Goal: Information Seeking & Learning: Check status

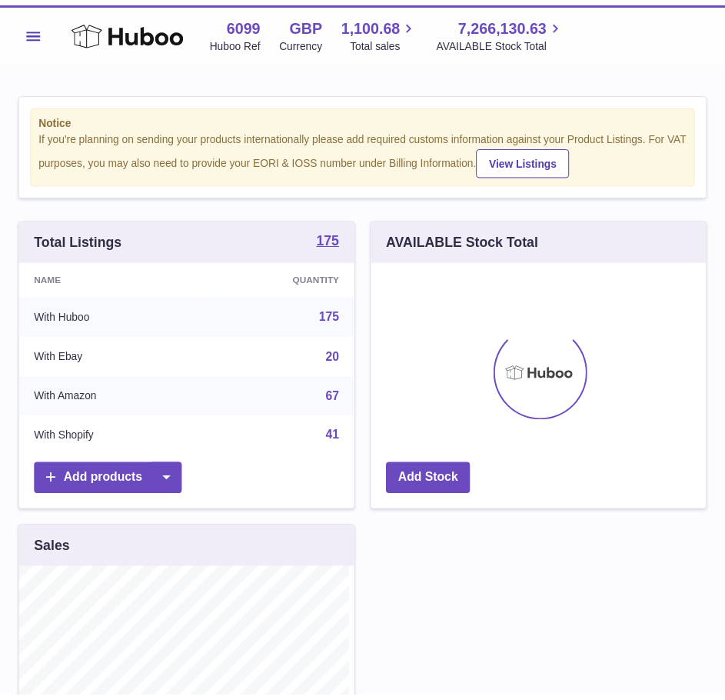
scroll to position [240, 341]
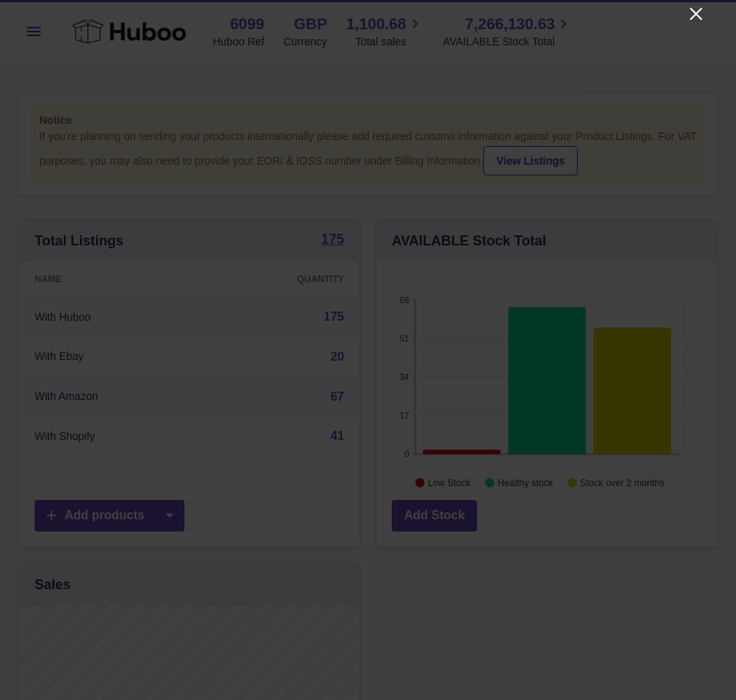
click at [691, 7] on icon "Close" at bounding box center [696, 14] width 18 height 18
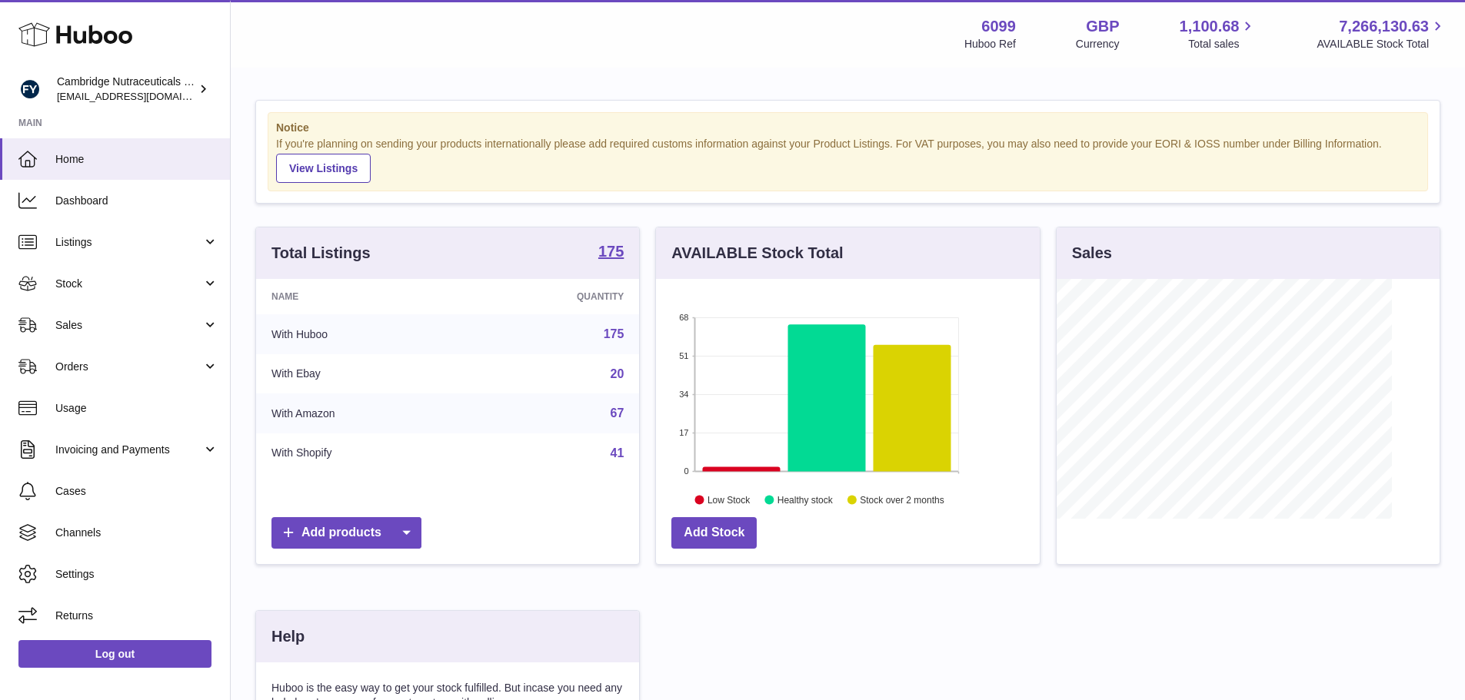
scroll to position [240, 384]
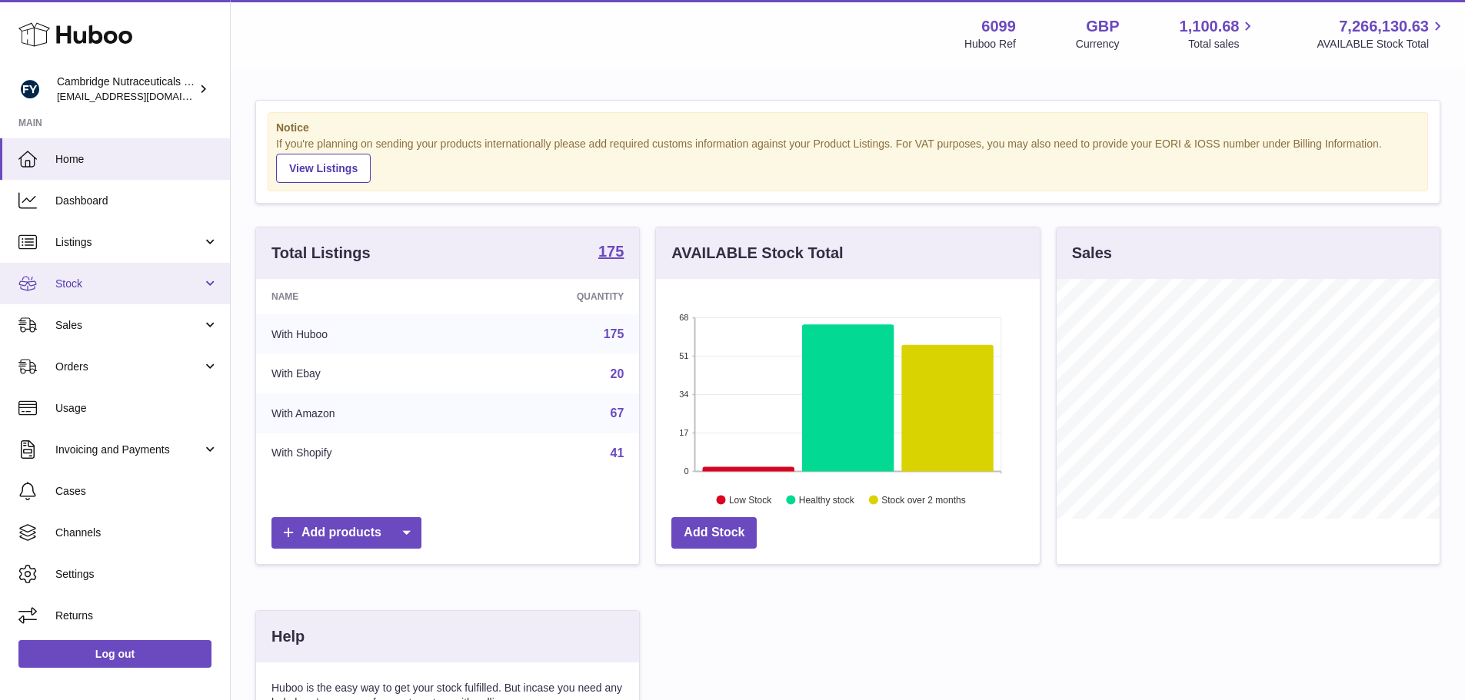
click at [135, 271] on link "Stock" at bounding box center [115, 284] width 230 height 42
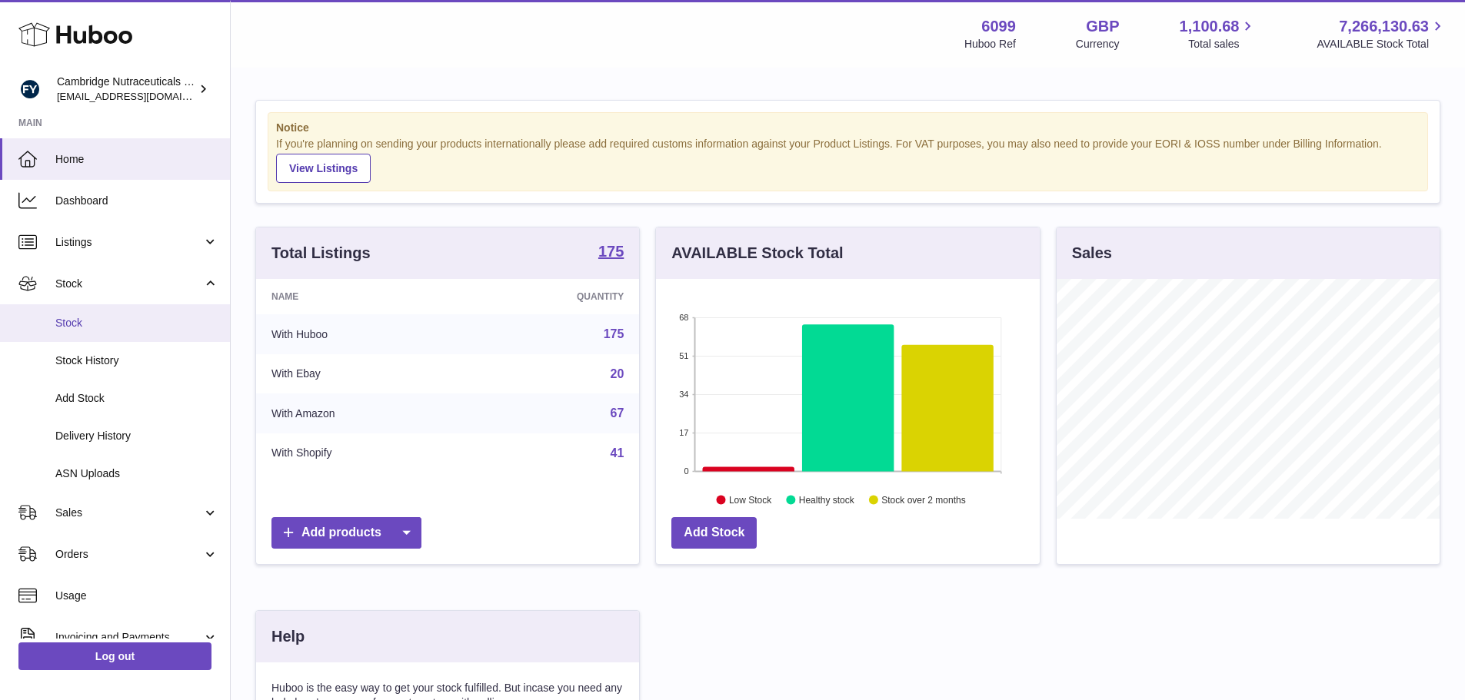
click at [107, 328] on span "Stock" at bounding box center [136, 323] width 163 height 15
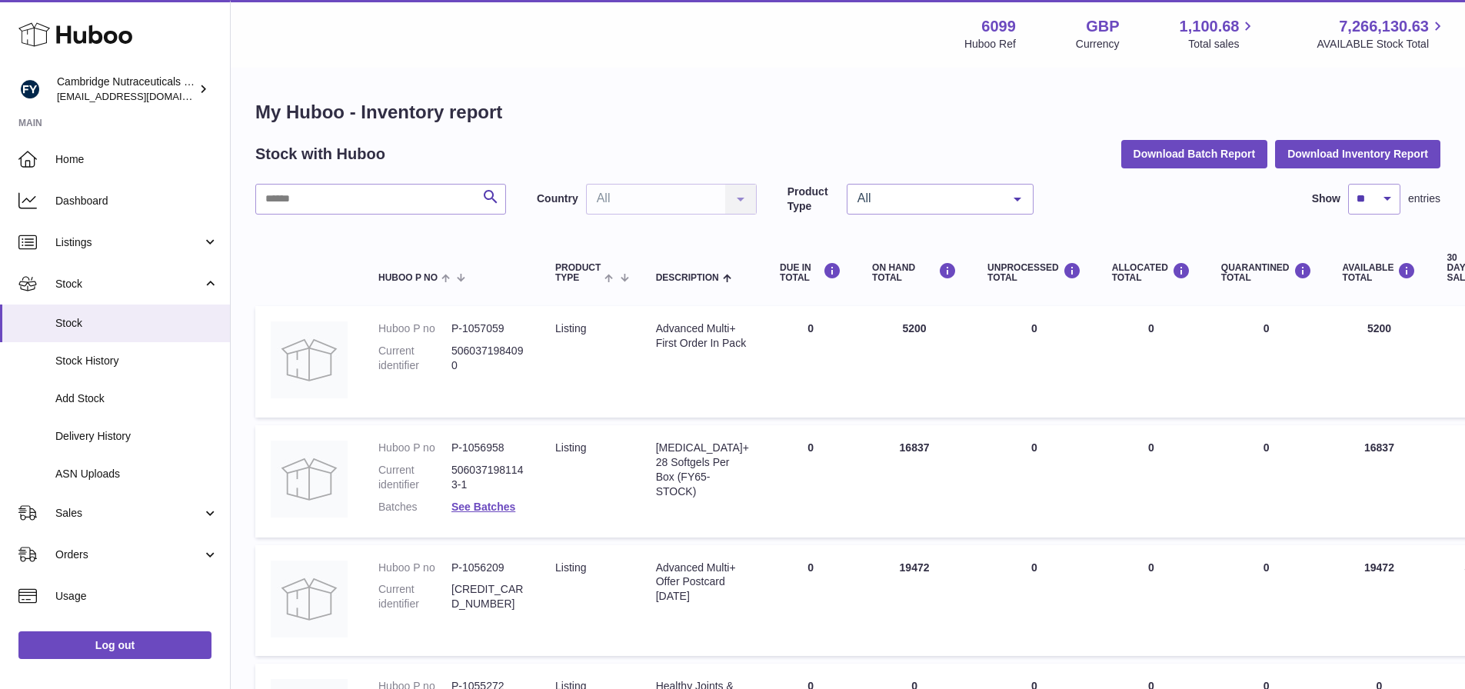
drag, startPoint x: 906, startPoint y: 332, endPoint x: 894, endPoint y: 331, distance: 11.6
click at [894, 331] on td "ON HAND Total 5200" at bounding box center [913, 361] width 115 height 111
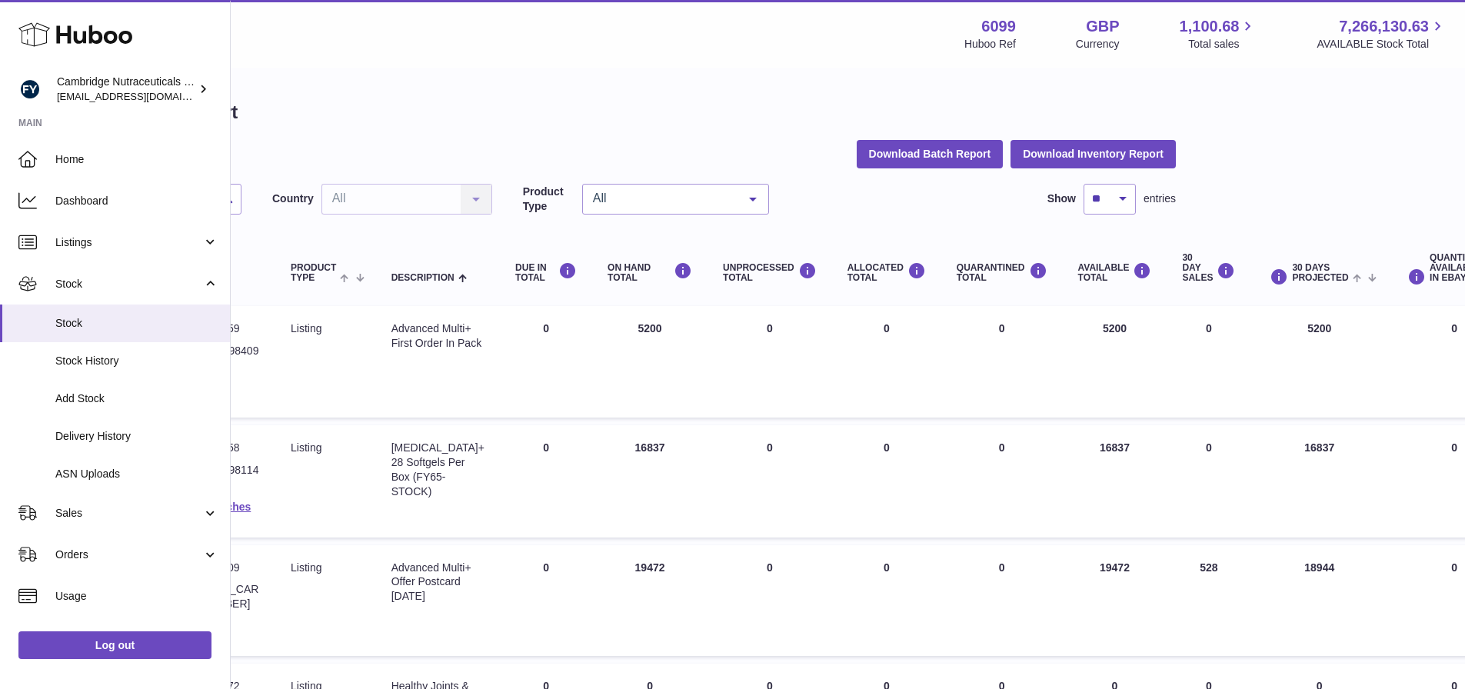
scroll to position [0, 270]
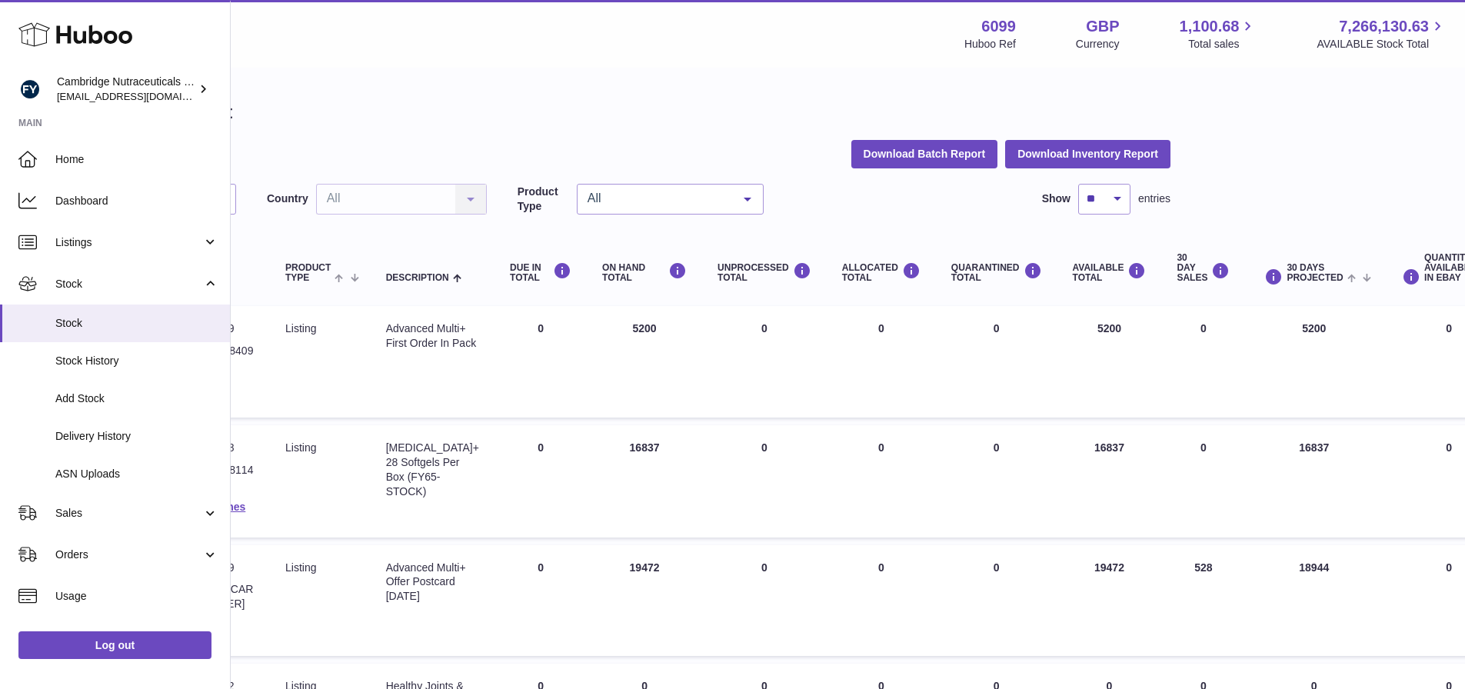
drag, startPoint x: 1204, startPoint y: 329, endPoint x: 1183, endPoint y: 327, distance: 20.8
click at [1183, 327] on td "30 DAY SALES 0" at bounding box center [1203, 361] width 84 height 111
copy td "0"
drag, startPoint x: 1327, startPoint y: 334, endPoint x: 1298, endPoint y: 333, distance: 29.2
click at [1298, 333] on td "30 DAYS PROJECTED 5200" at bounding box center [1314, 361] width 138 height 111
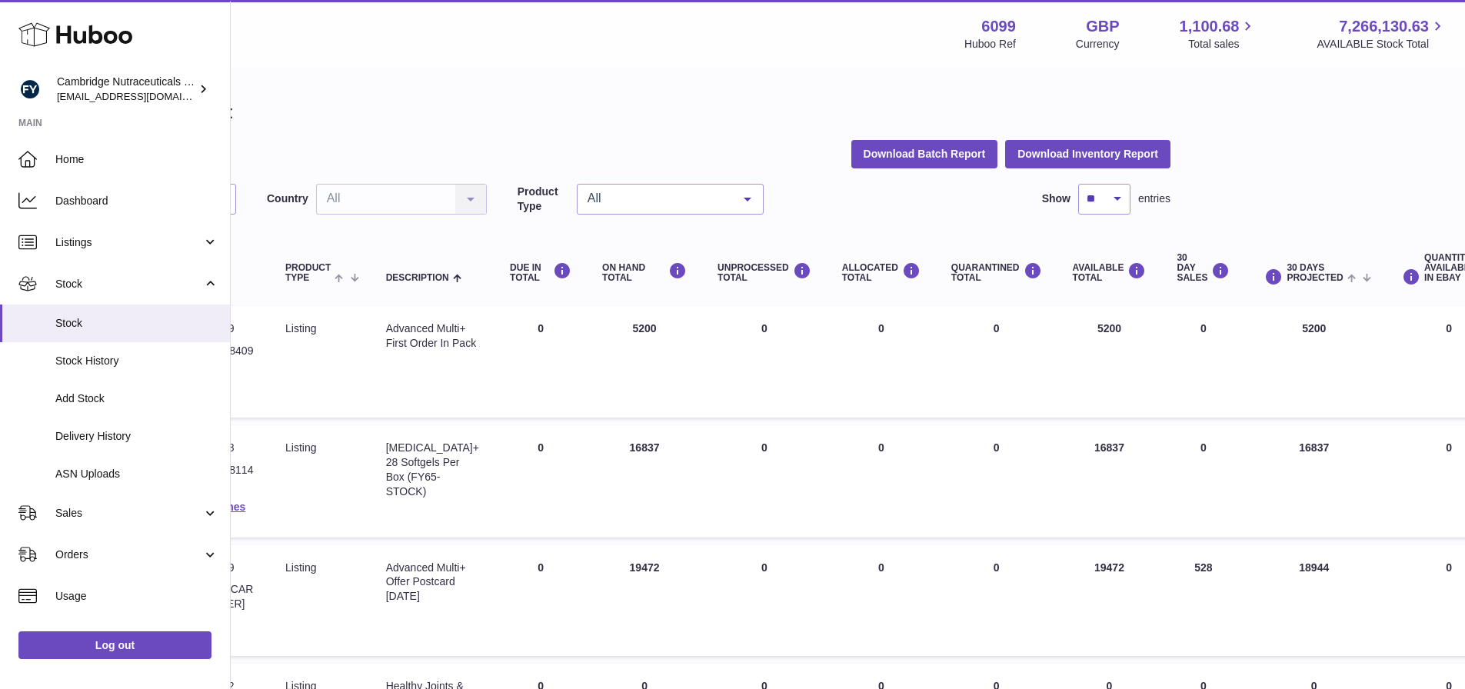
copy td "5200"
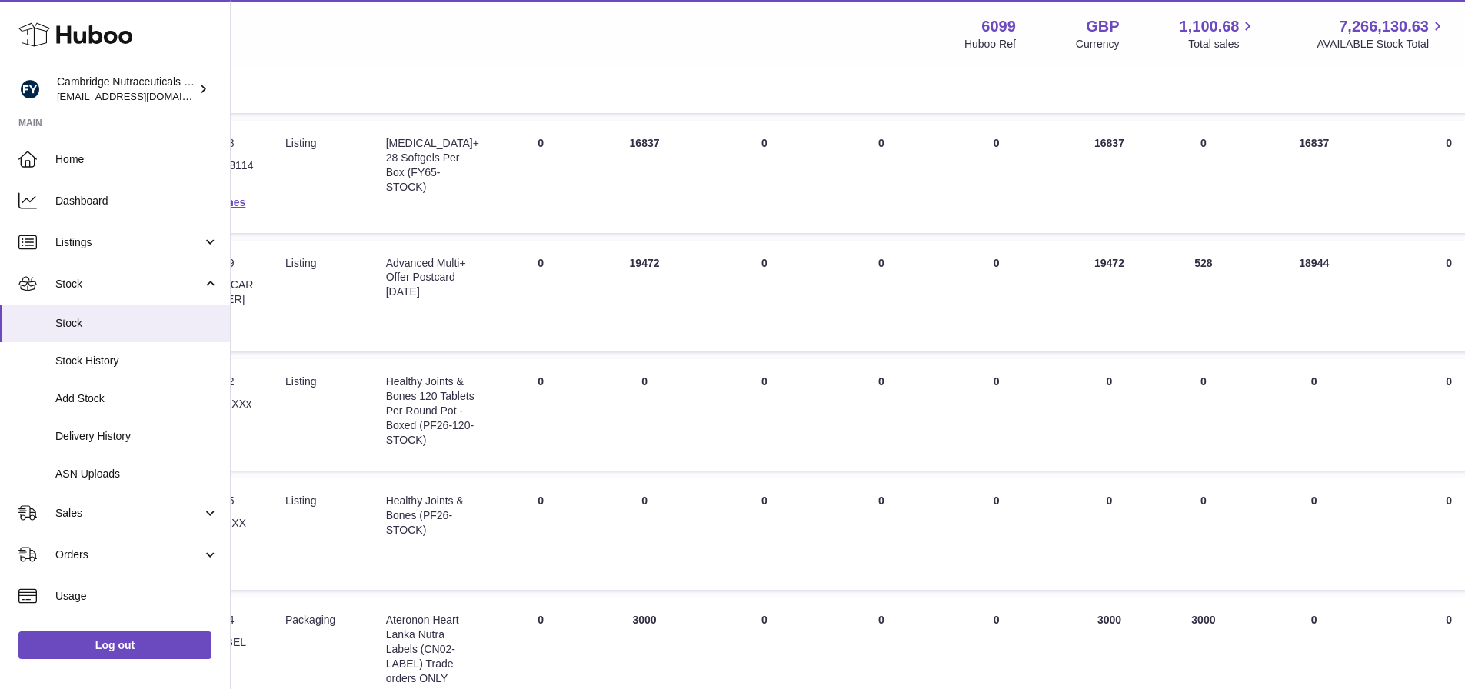
scroll to position [308, 270]
drag, startPoint x: 663, startPoint y: 258, endPoint x: 624, endPoint y: 261, distance: 39.3
click at [624, 261] on td "ON HAND Total 19472" at bounding box center [644, 293] width 115 height 111
copy td "19472"
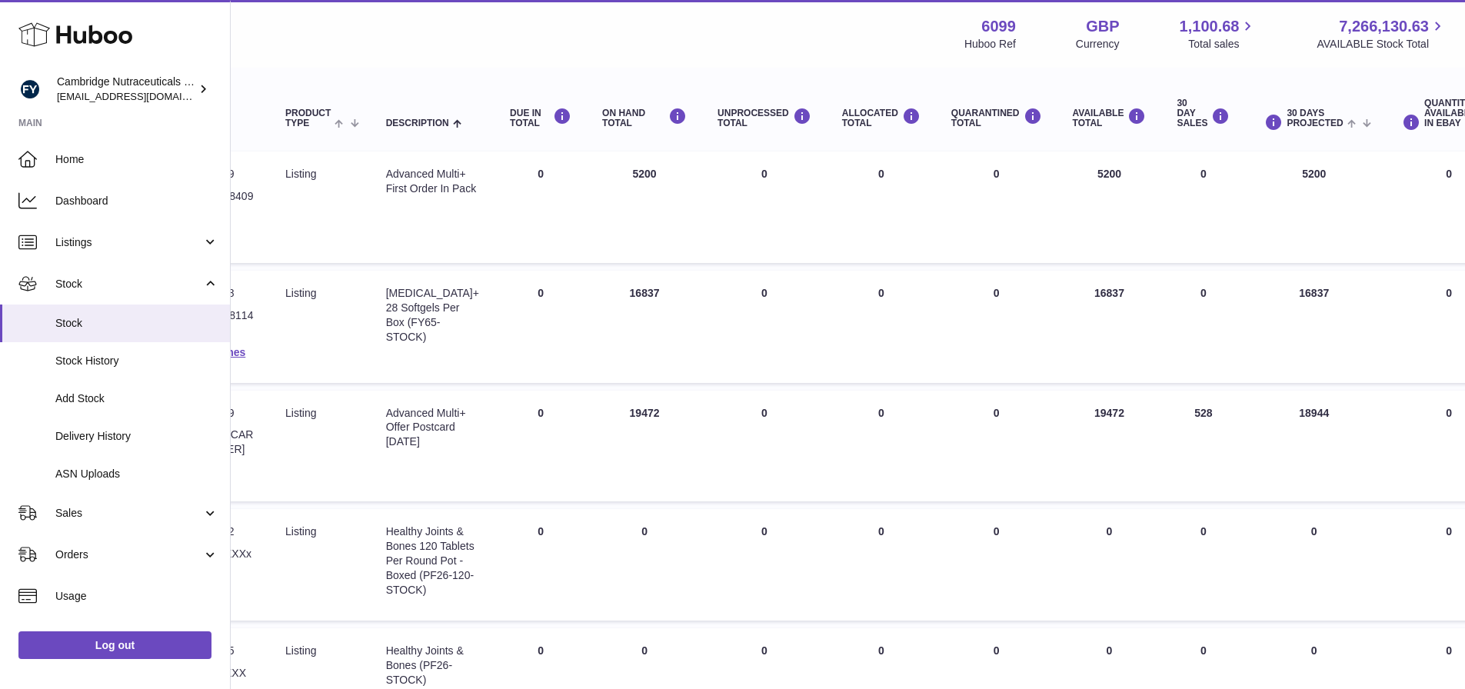
scroll to position [154, 270]
drag, startPoint x: 1215, startPoint y: 414, endPoint x: 1186, endPoint y: 415, distance: 29.2
click at [1186, 415] on td "30 DAY SALES 528" at bounding box center [1203, 446] width 84 height 111
drag, startPoint x: 1315, startPoint y: 413, endPoint x: 1296, endPoint y: 415, distance: 19.4
click at [1296, 415] on td "30 DAYS PROJECTED 18944" at bounding box center [1314, 446] width 138 height 111
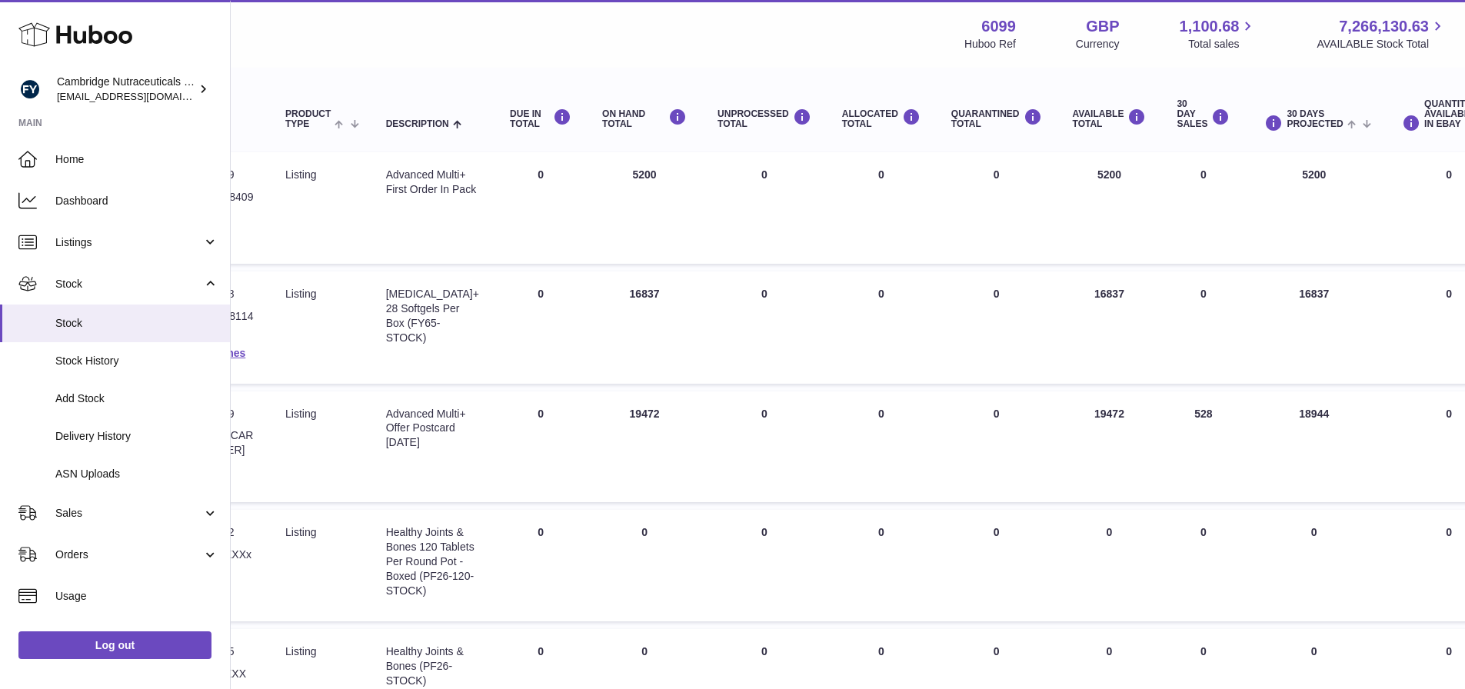
copy td "18944"
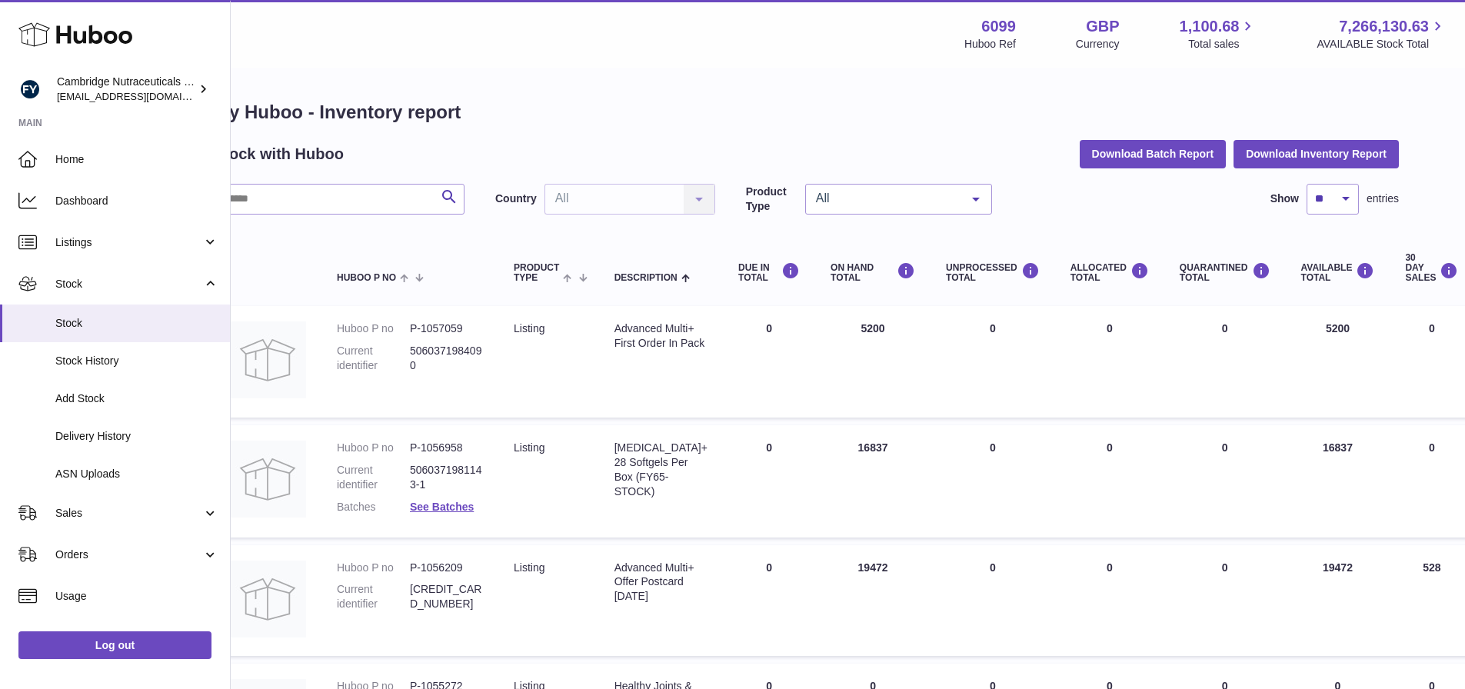
scroll to position [0, 0]
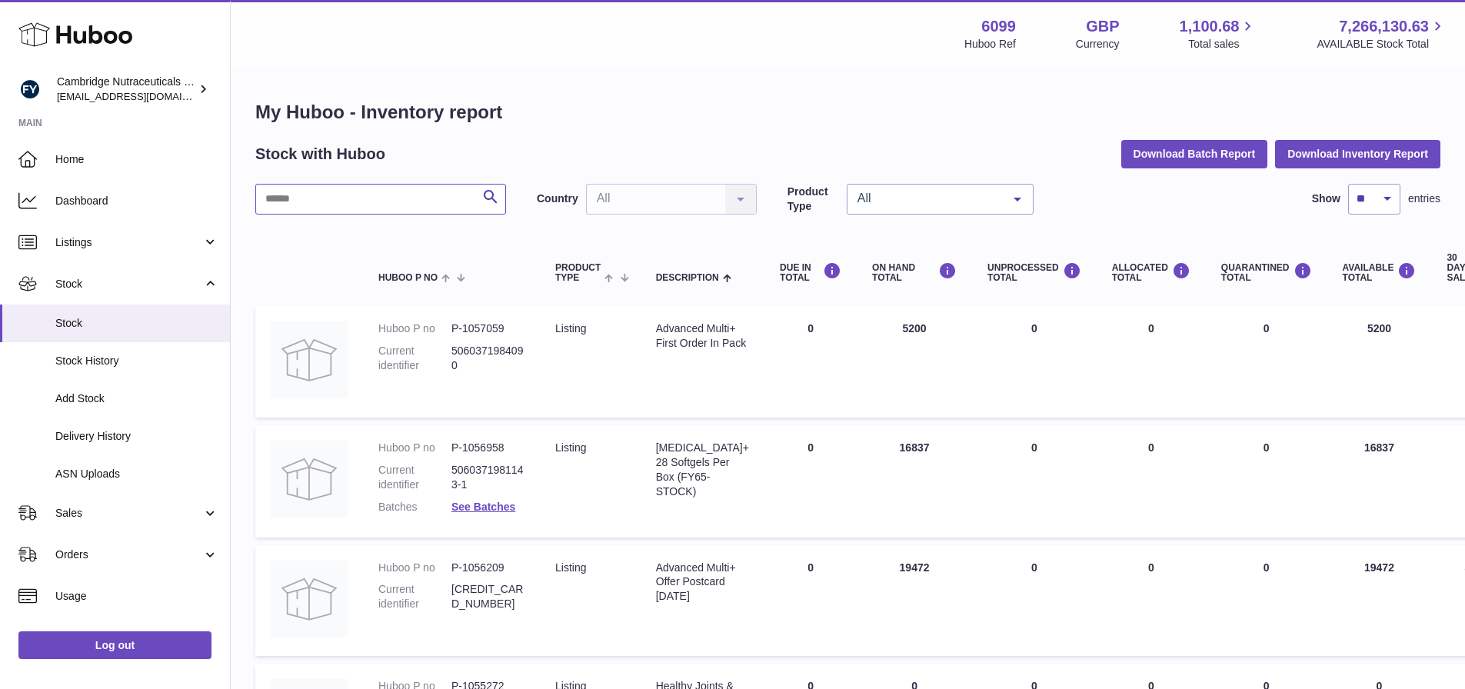
click at [338, 201] on input "text" at bounding box center [380, 199] width 251 height 31
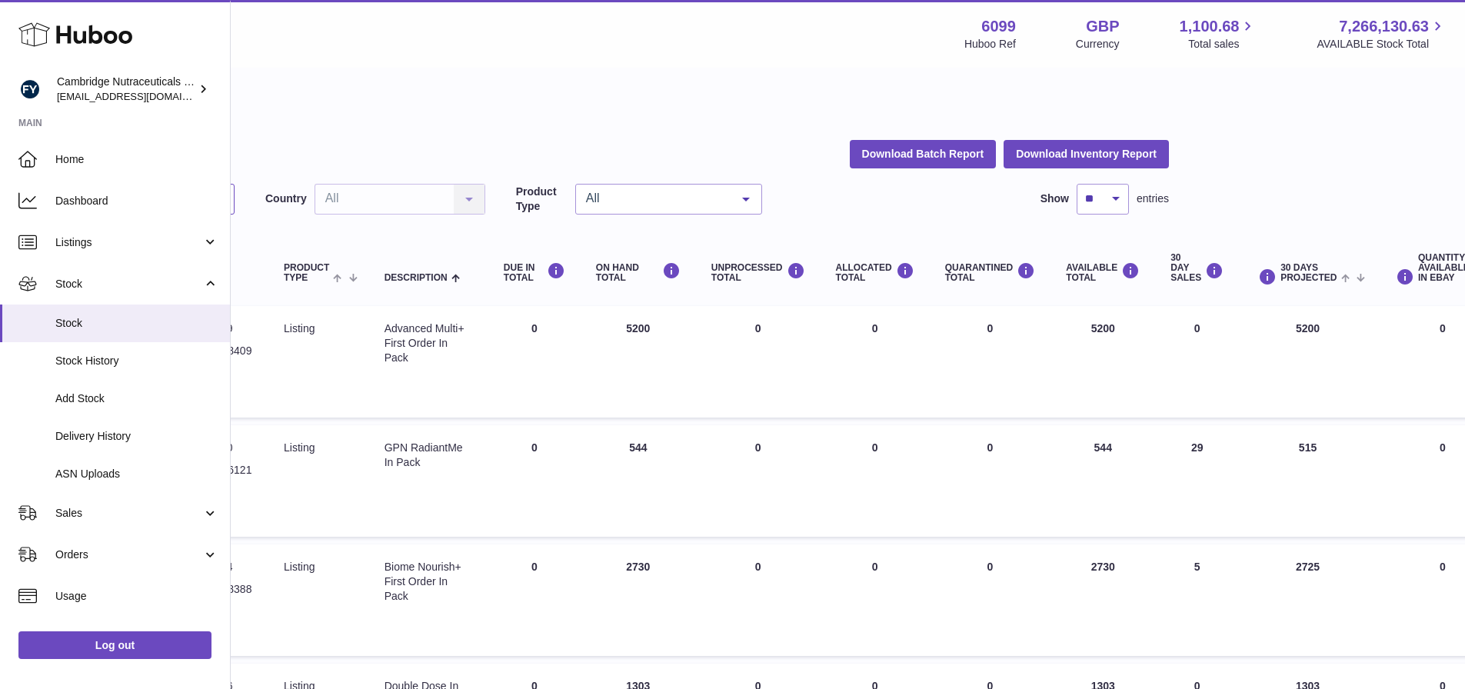
scroll to position [0, 274]
drag, startPoint x: 639, startPoint y: 448, endPoint x: 610, endPoint y: 448, distance: 29.2
click at [610, 448] on td "ON HAND Total 544" at bounding box center [635, 480] width 115 height 111
copy td "544"
drag, startPoint x: 1307, startPoint y: 449, endPoint x: 1281, endPoint y: 450, distance: 26.1
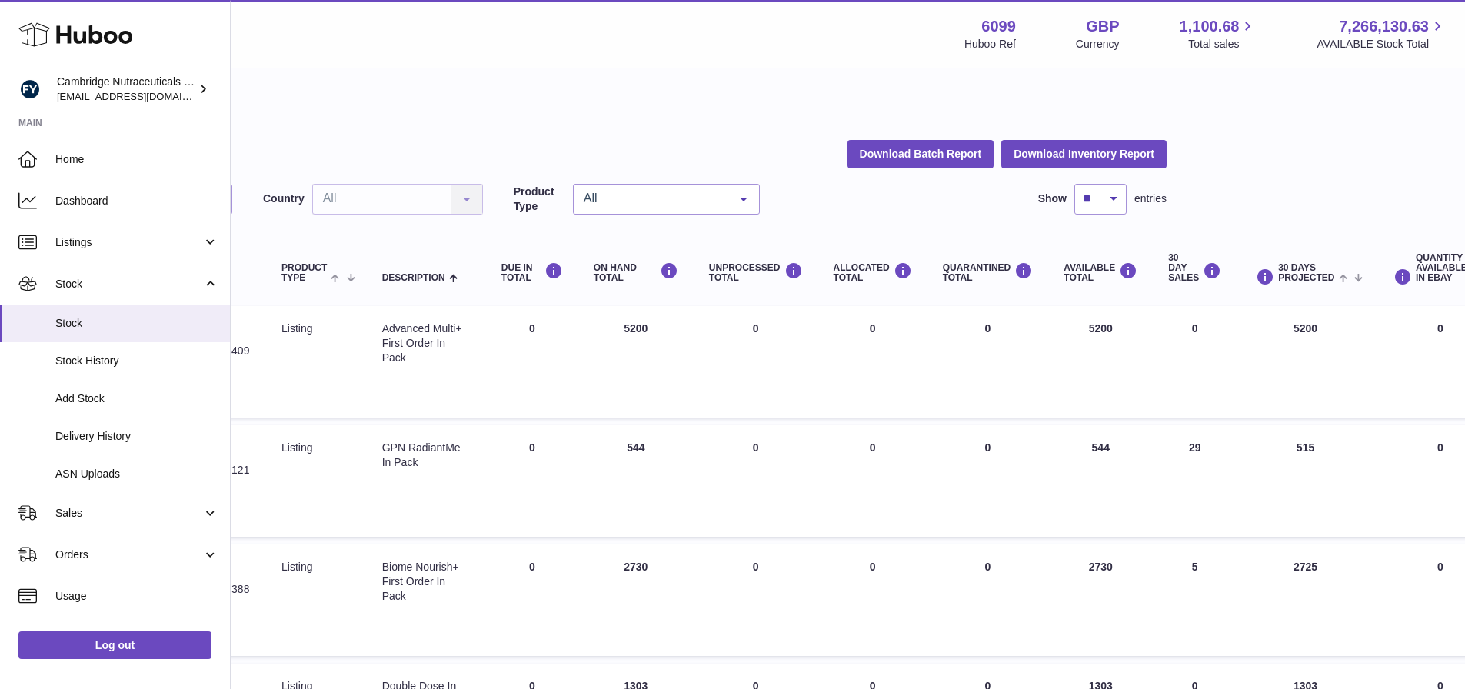
click at [1281, 450] on td "30 DAYS PROJECTED 515" at bounding box center [1305, 480] width 138 height 111
copy td "515"
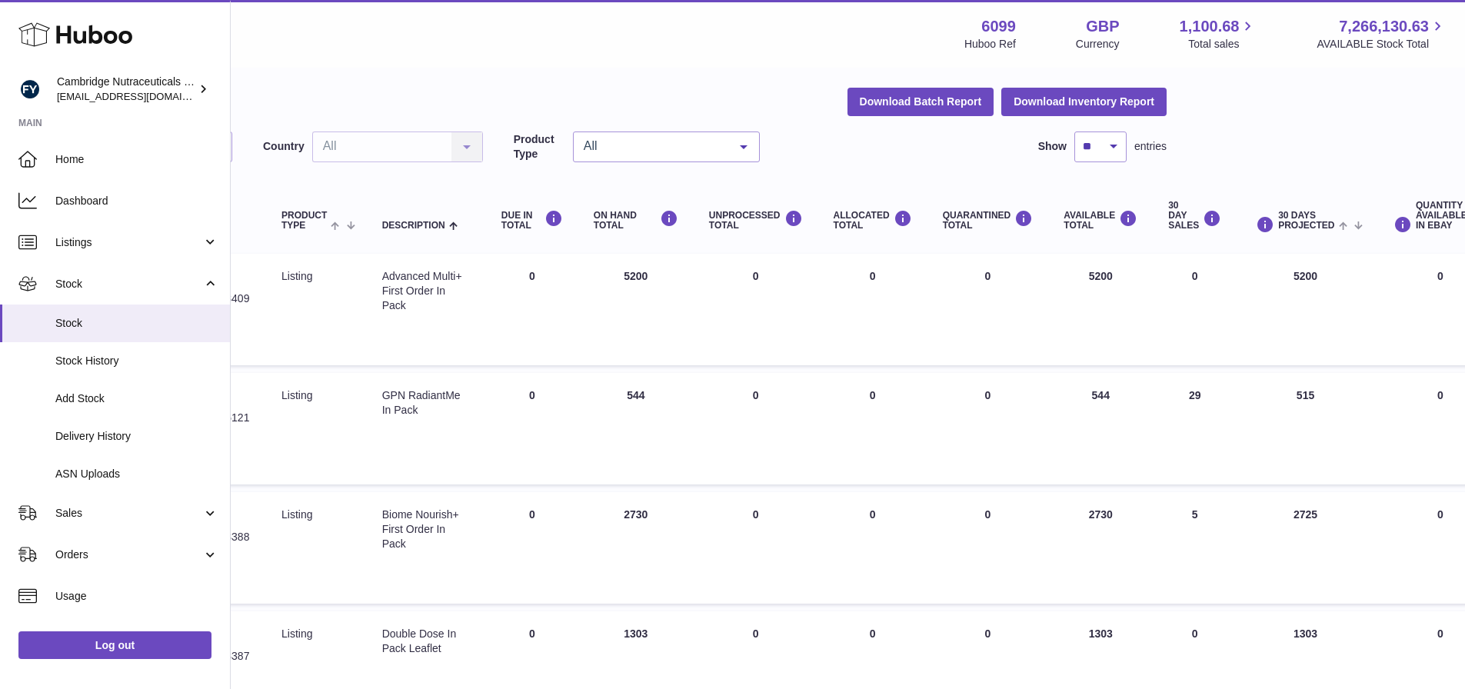
scroll to position [77, 274]
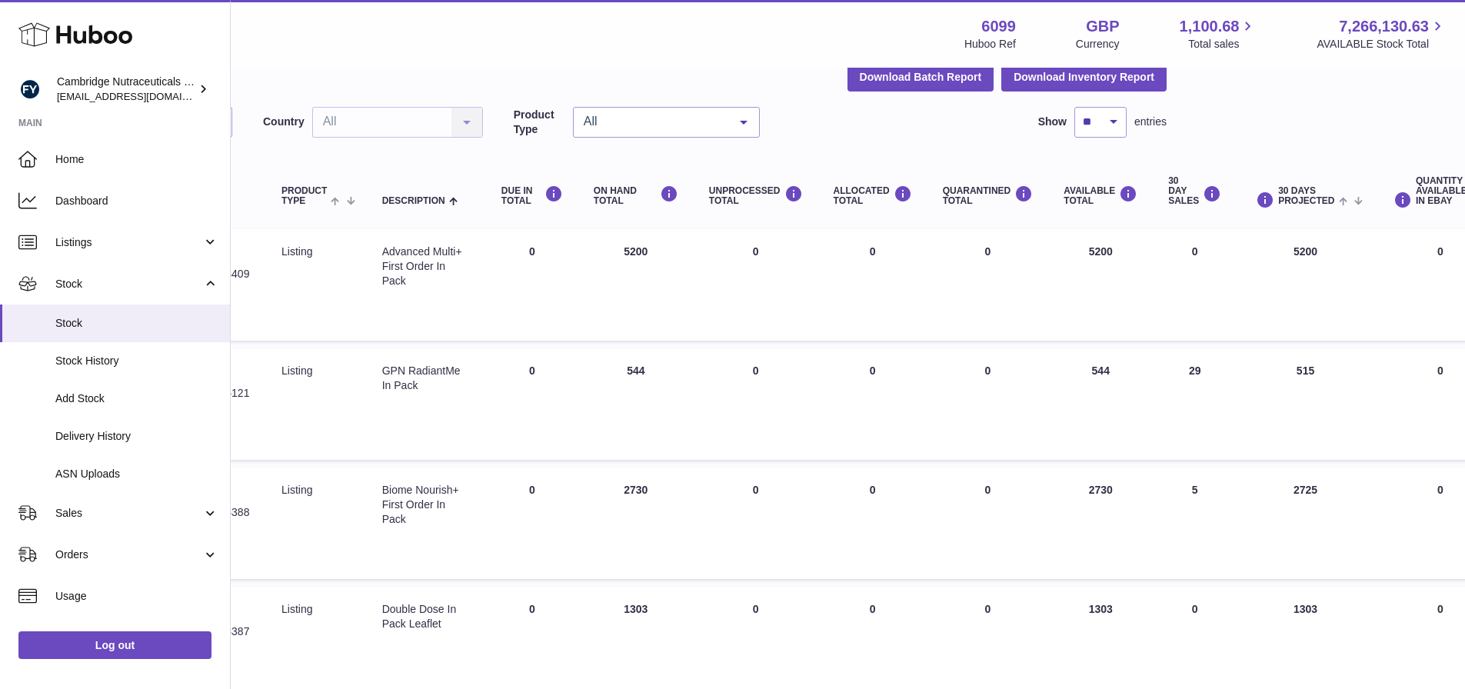
drag, startPoint x: 633, startPoint y: 488, endPoint x: 608, endPoint y: 487, distance: 25.4
click at [608, 487] on td "ON HAND Total 2730" at bounding box center [635, 522] width 115 height 111
copy td "2730"
drag, startPoint x: 1314, startPoint y: 493, endPoint x: 1278, endPoint y: 493, distance: 36.1
click at [1278, 493] on td "30 DAYS PROJECTED 2725" at bounding box center [1305, 522] width 138 height 111
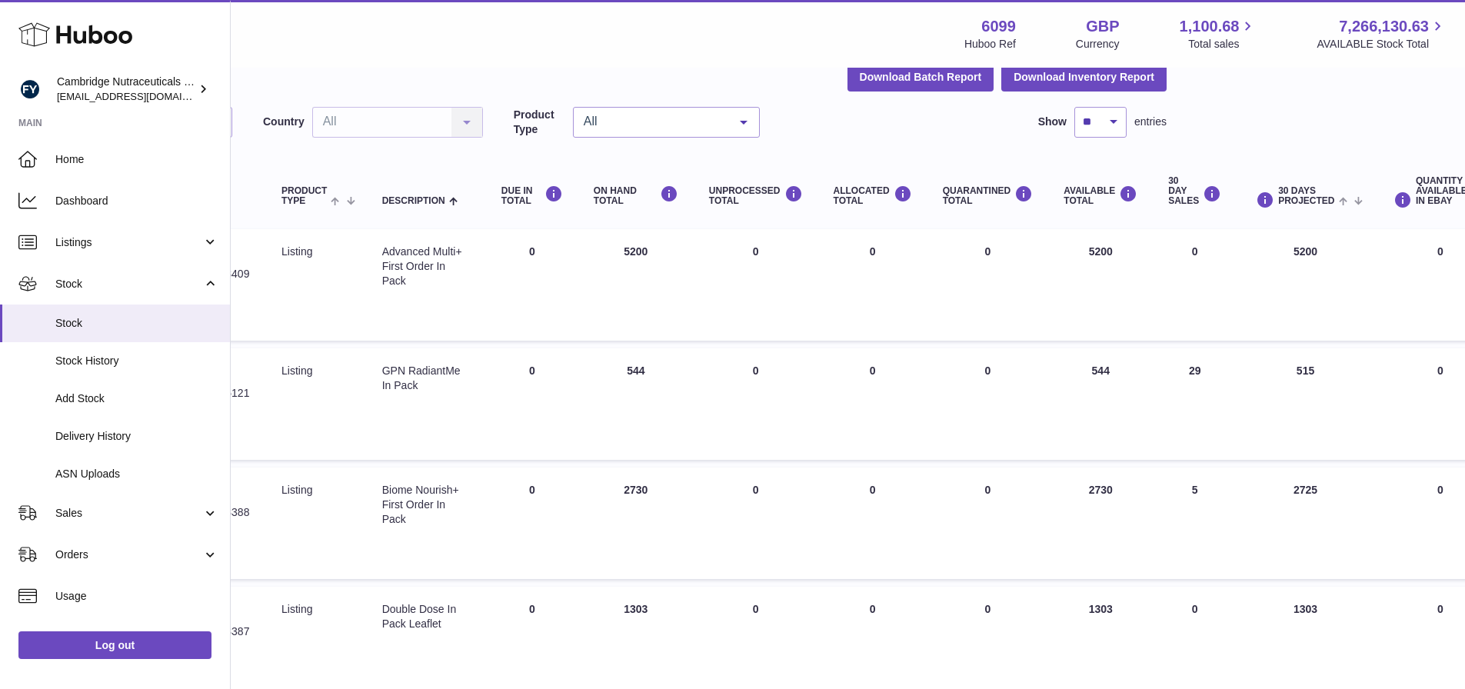
copy td "2725"
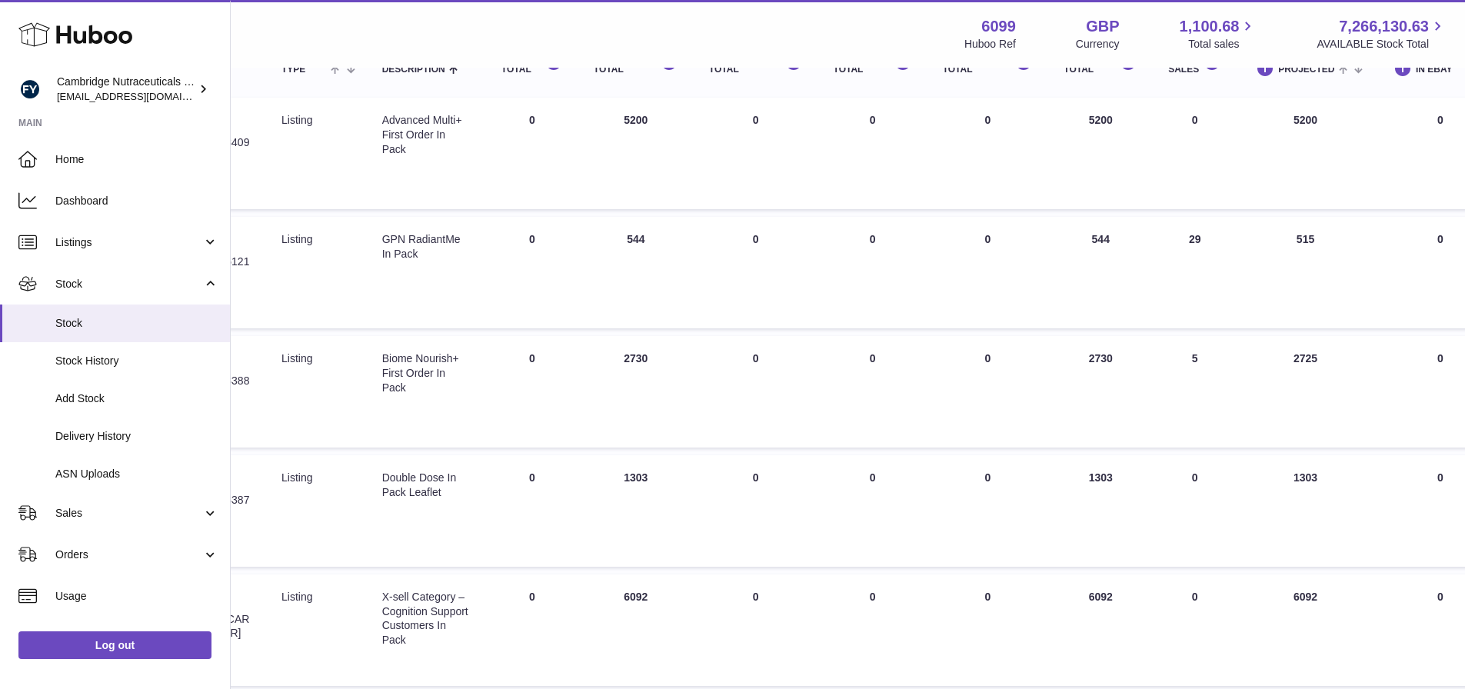
scroll to position [231, 274]
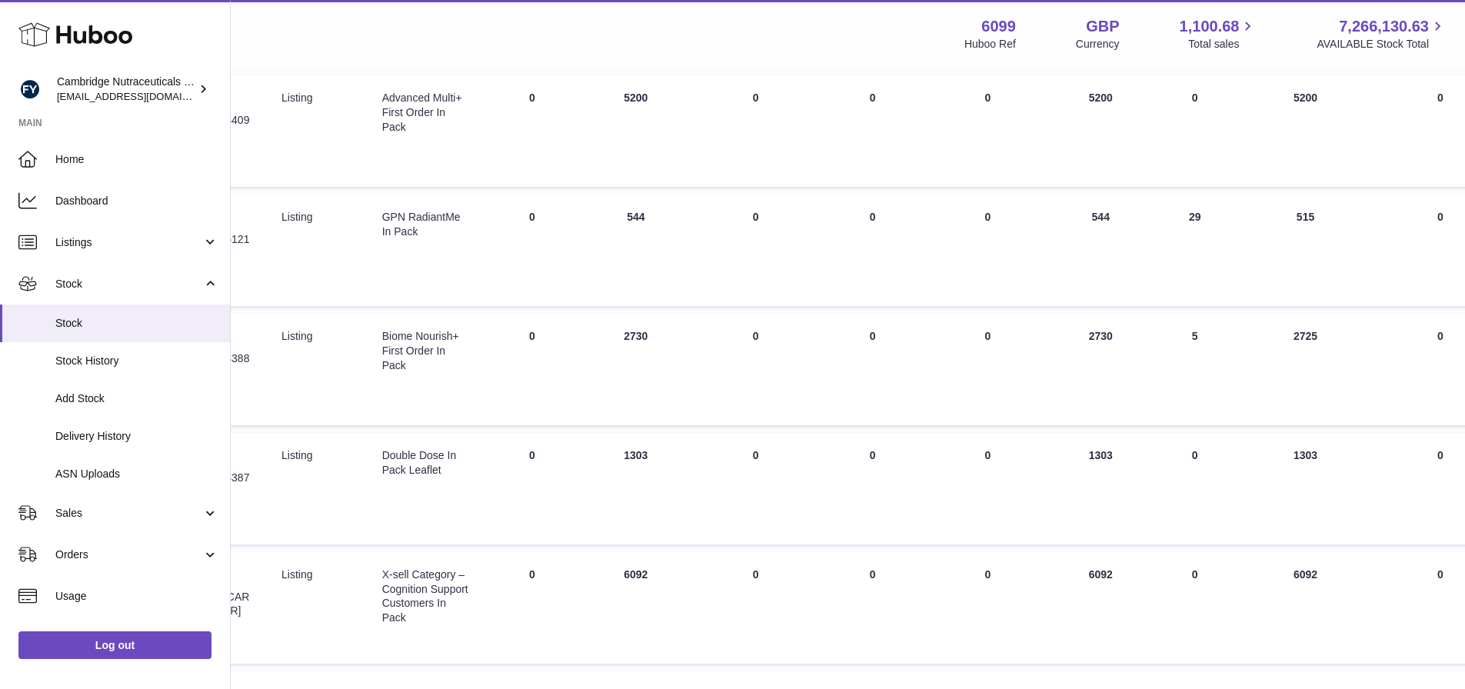
drag, startPoint x: 637, startPoint y: 451, endPoint x: 614, endPoint y: 453, distance: 23.1
click at [614, 453] on td "ON HAND Total 1303" at bounding box center [635, 488] width 115 height 111
copy td "1303"
drag, startPoint x: 1303, startPoint y: 457, endPoint x: 1272, endPoint y: 458, distance: 31.6
click at [1272, 458] on td "30 DAYS PROJECTED 1303" at bounding box center [1305, 488] width 138 height 111
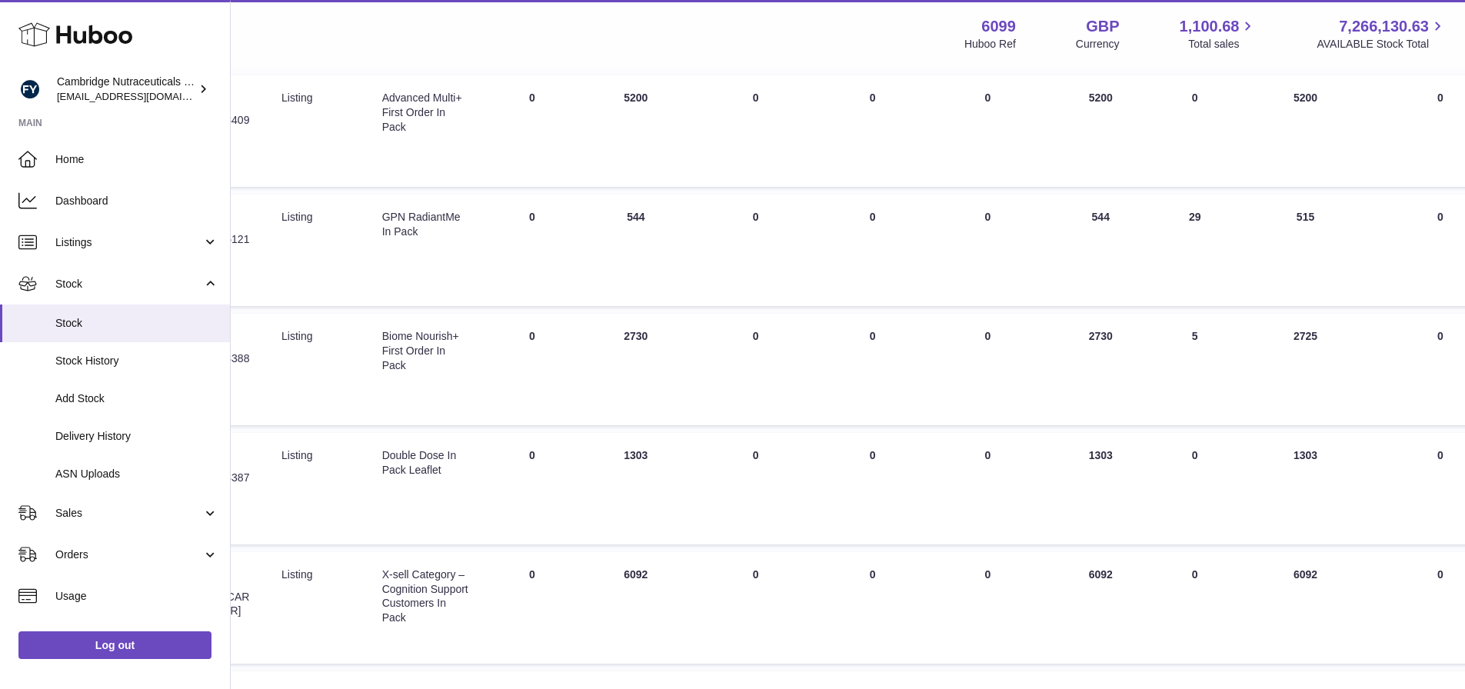
click at [1308, 459] on td "30 DAYS PROJECTED 1303" at bounding box center [1305, 488] width 138 height 111
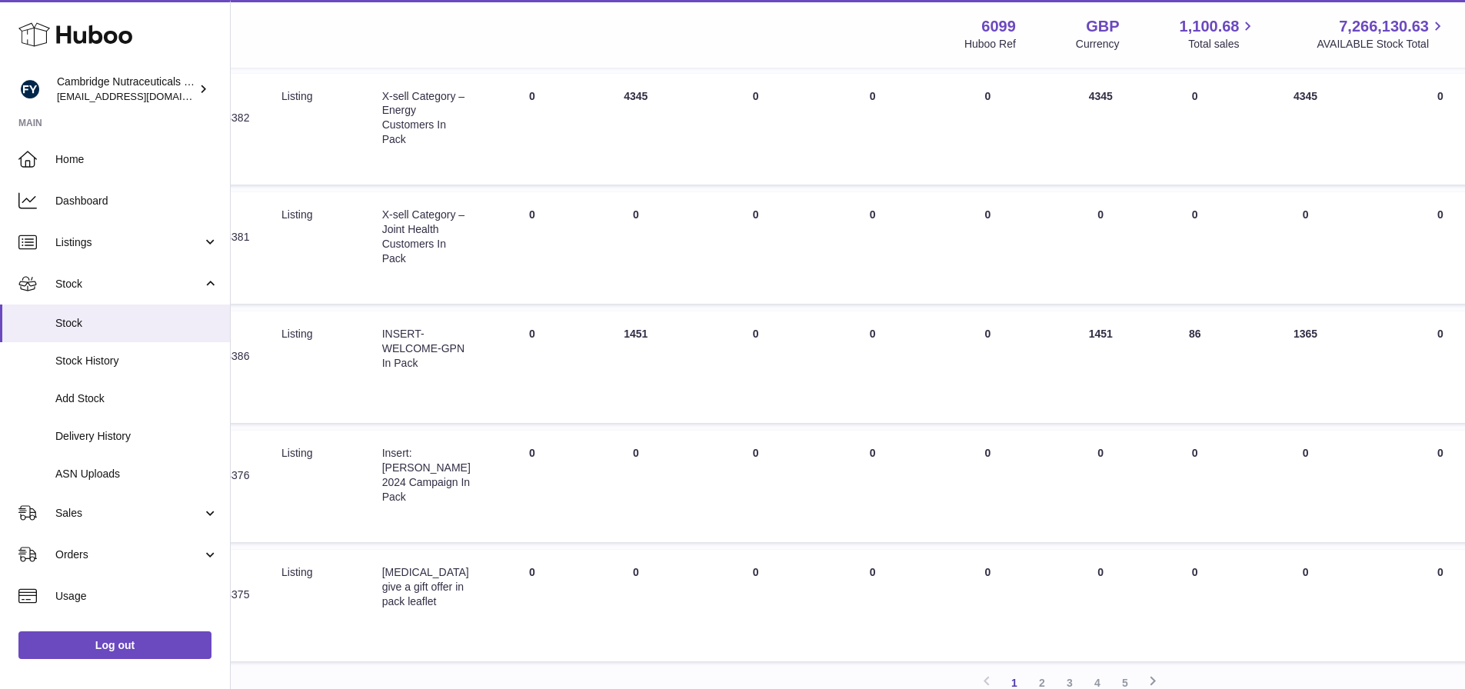
scroll to position [846, 274]
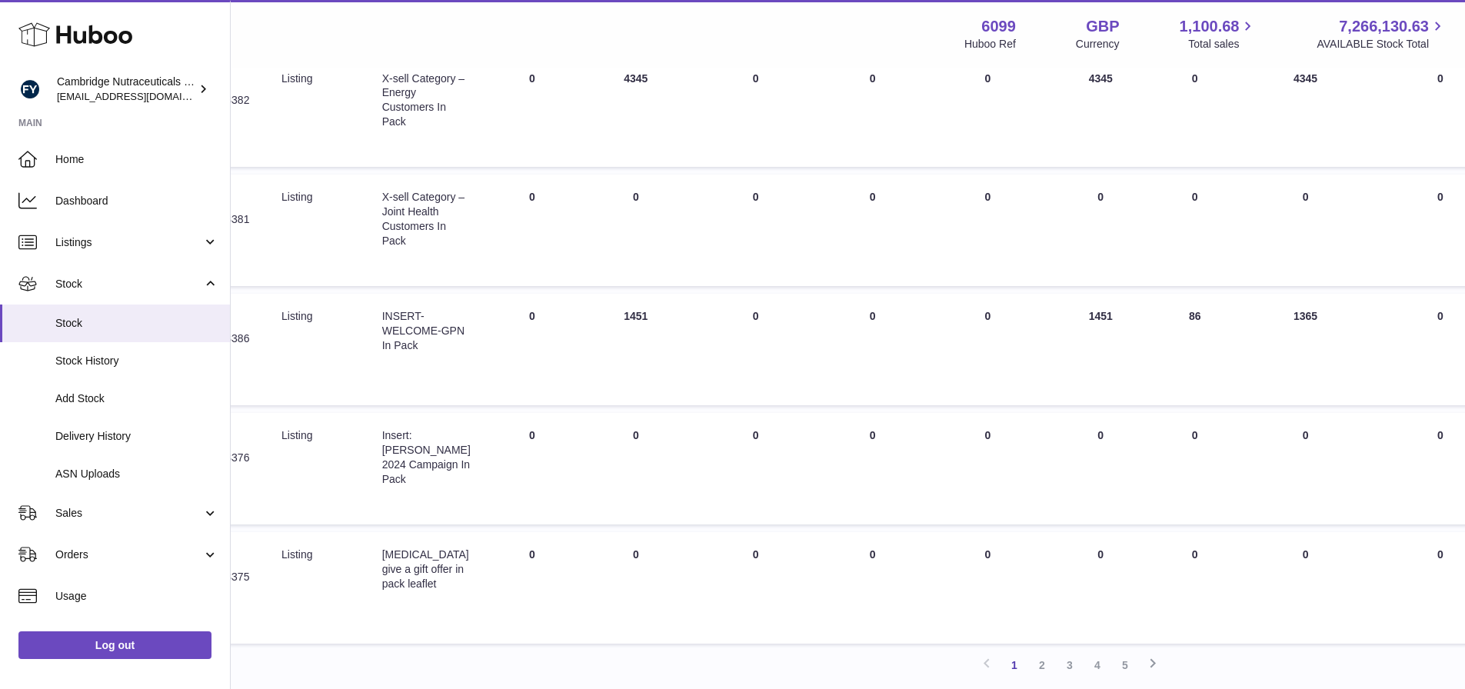
drag, startPoint x: 640, startPoint y: 317, endPoint x: 603, endPoint y: 315, distance: 36.9
click at [603, 315] on td "ON HAND Total 1451" at bounding box center [635, 349] width 115 height 111
copy td "1451"
drag, startPoint x: 1191, startPoint y: 315, endPoint x: 1175, endPoint y: 320, distance: 16.1
click at [1175, 320] on td "30 DAY SALES 86" at bounding box center [1194, 349] width 84 height 111
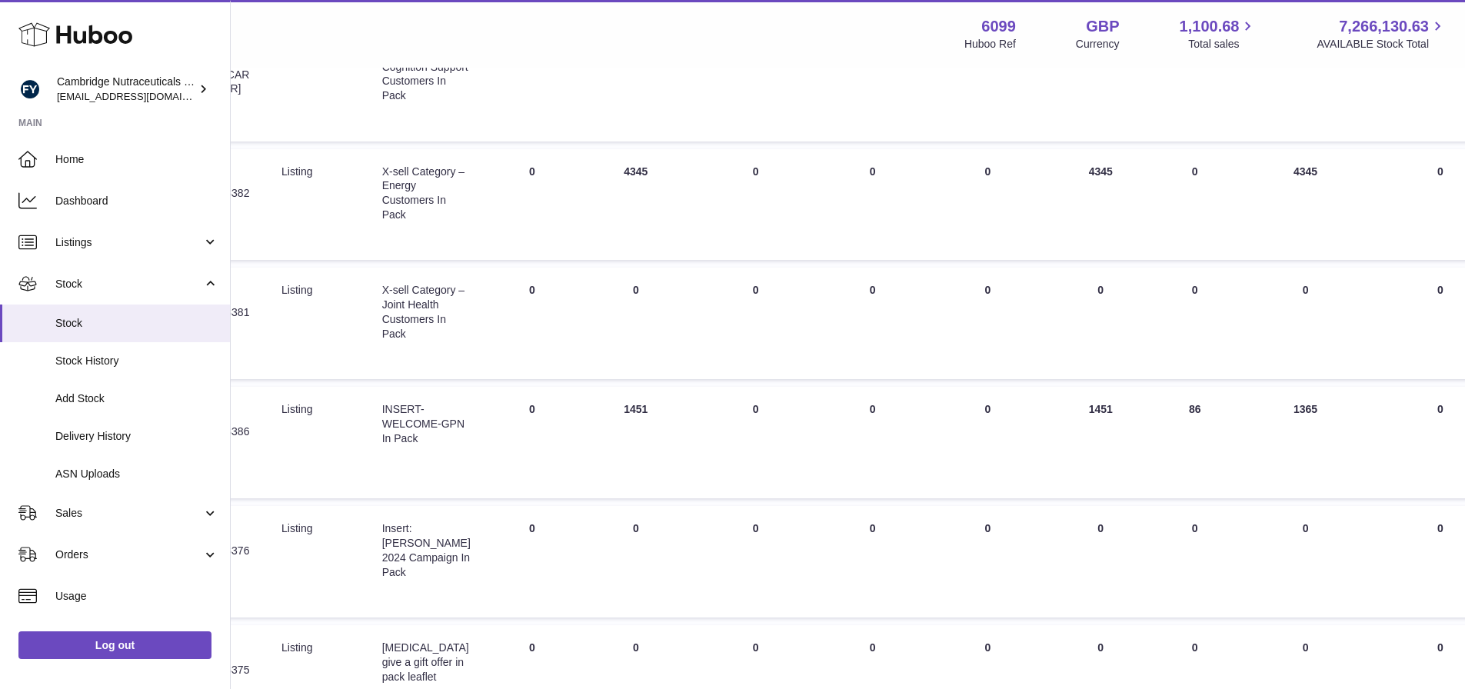
scroll to position [769, 274]
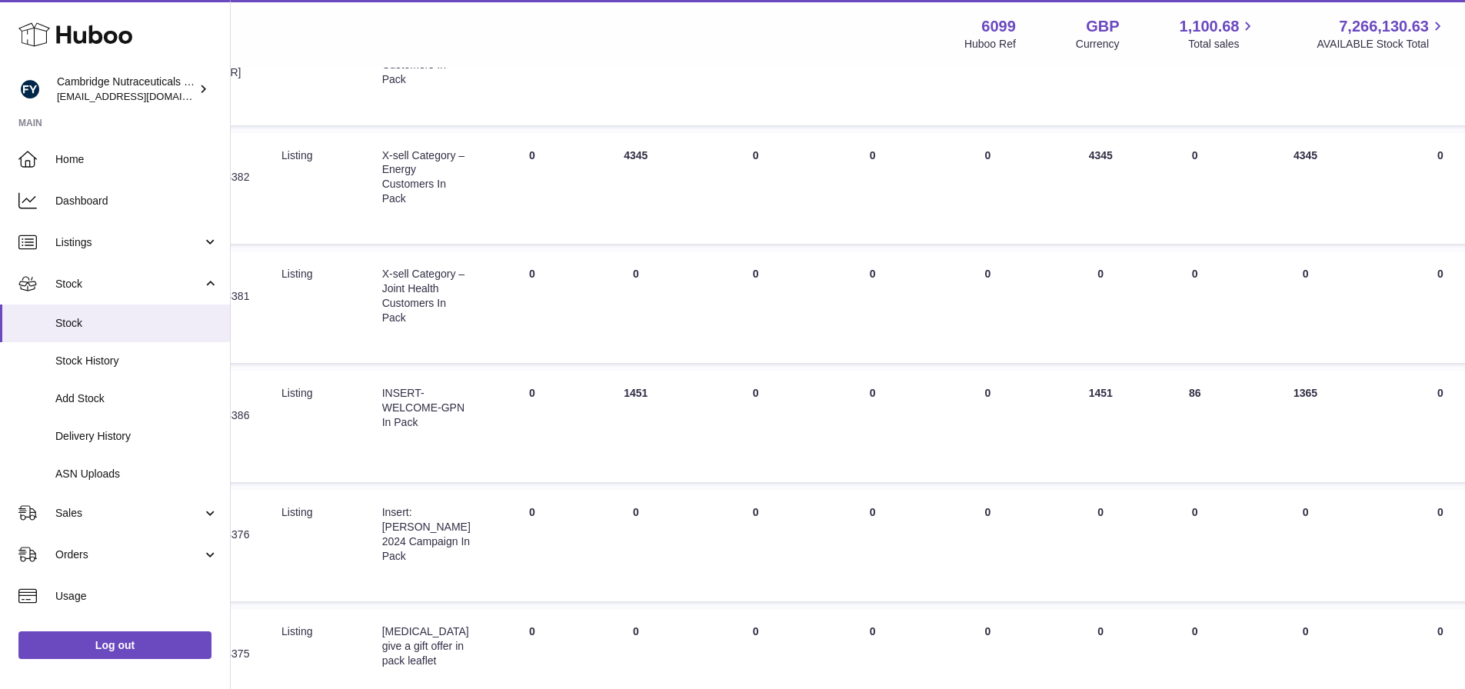
drag, startPoint x: 1317, startPoint y: 391, endPoint x: 1278, endPoint y: 395, distance: 39.4
click at [1278, 395] on td "30 DAYS PROJECTED 1365" at bounding box center [1305, 426] width 138 height 111
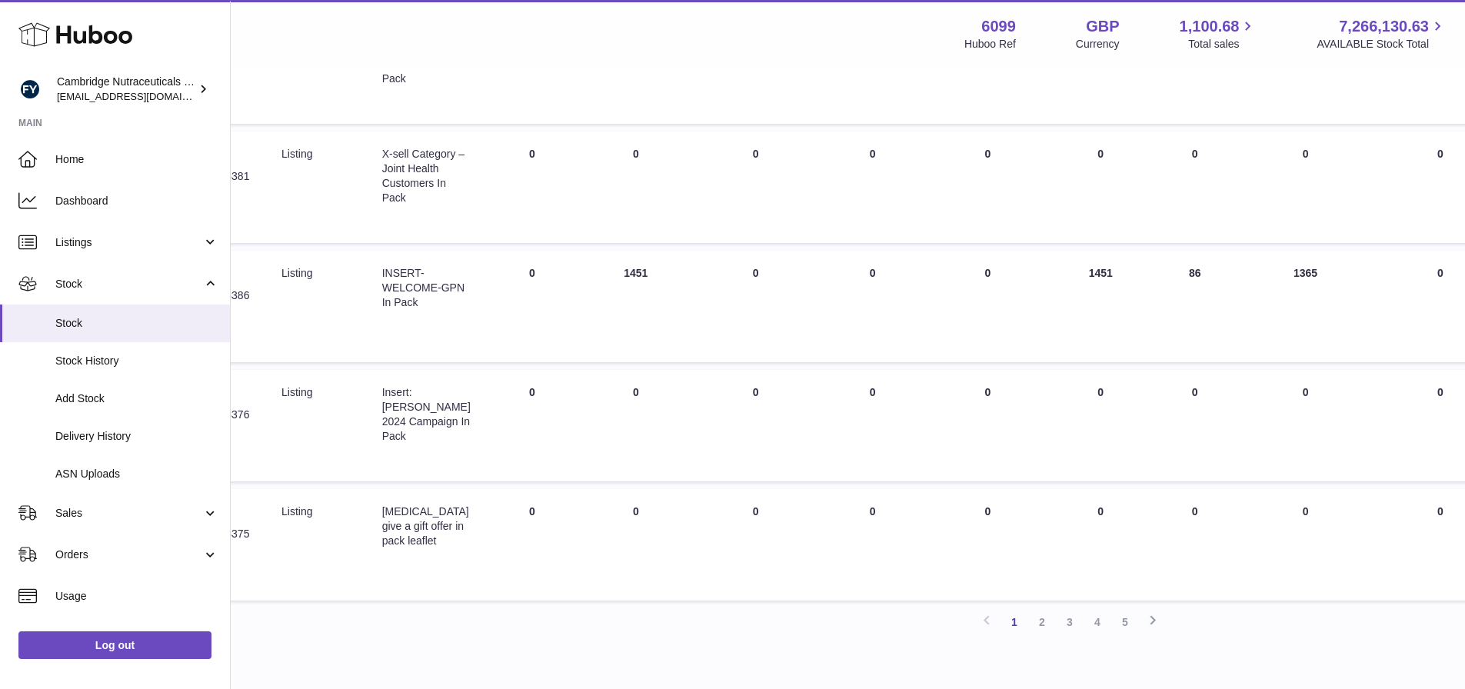
scroll to position [969, 274]
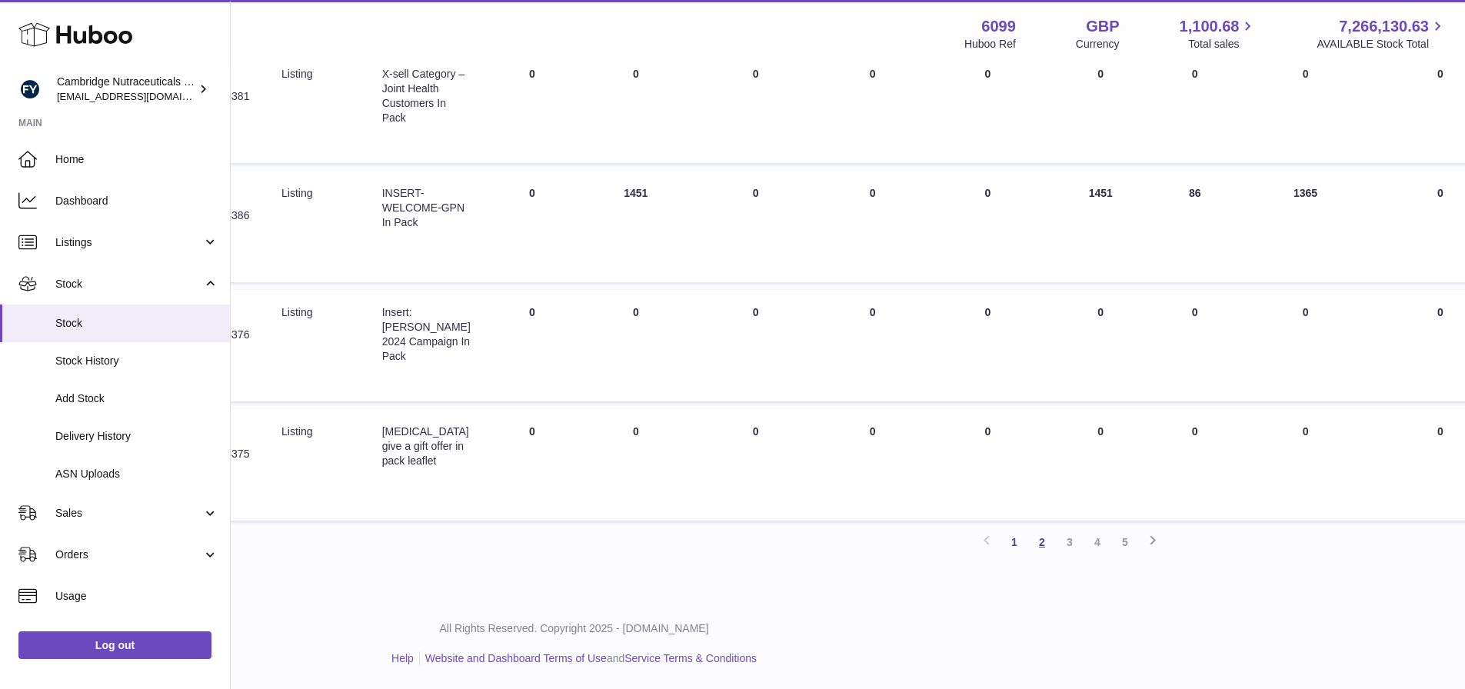
click at [1036, 541] on link "2" at bounding box center [1042, 542] width 28 height 28
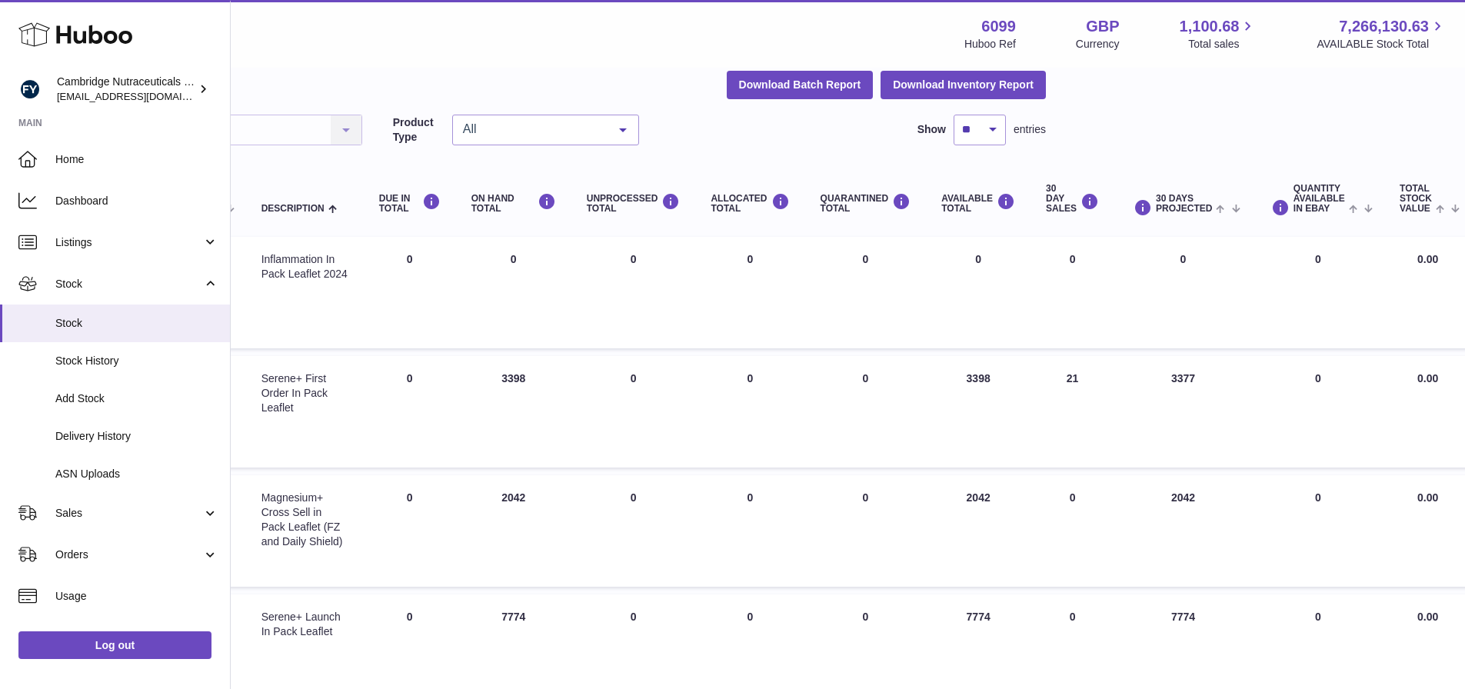
scroll to position [69, 401]
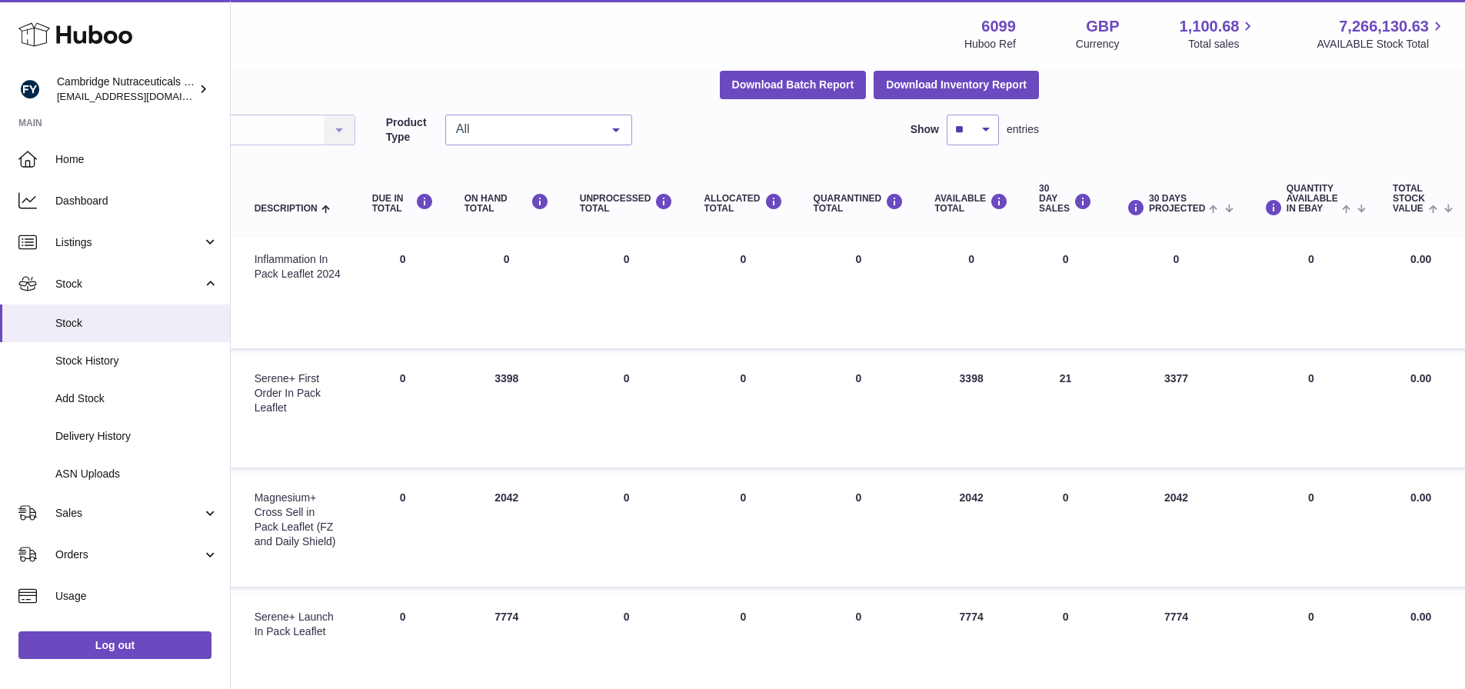
drag, startPoint x: 506, startPoint y: 374, endPoint x: 485, endPoint y: 378, distance: 21.1
click at [485, 378] on td "ON HAND Total 3398" at bounding box center [506, 411] width 115 height 111
drag, startPoint x: 1177, startPoint y: 377, endPoint x: 1152, endPoint y: 379, distance: 24.6
click at [1152, 379] on td "30 DAYS PROJECTED 3377" at bounding box center [1176, 411] width 138 height 111
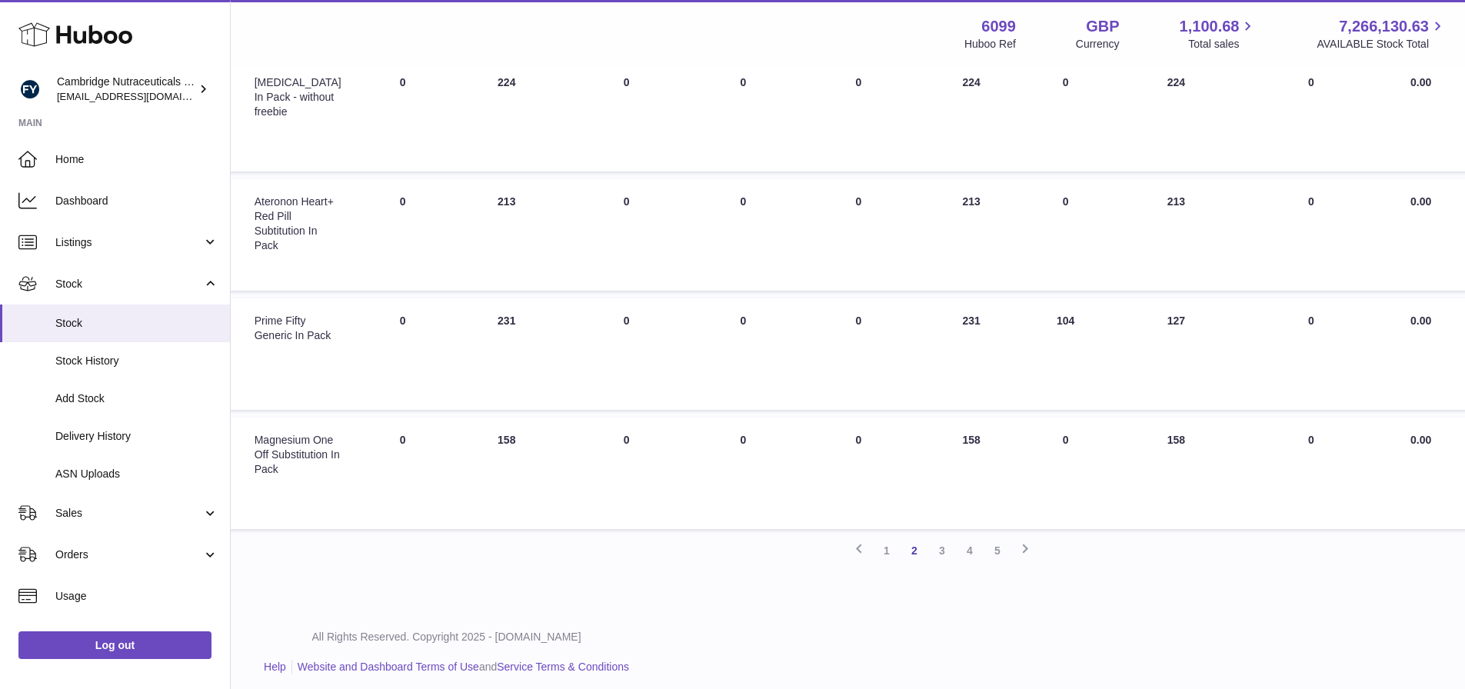
scroll to position [969, 401]
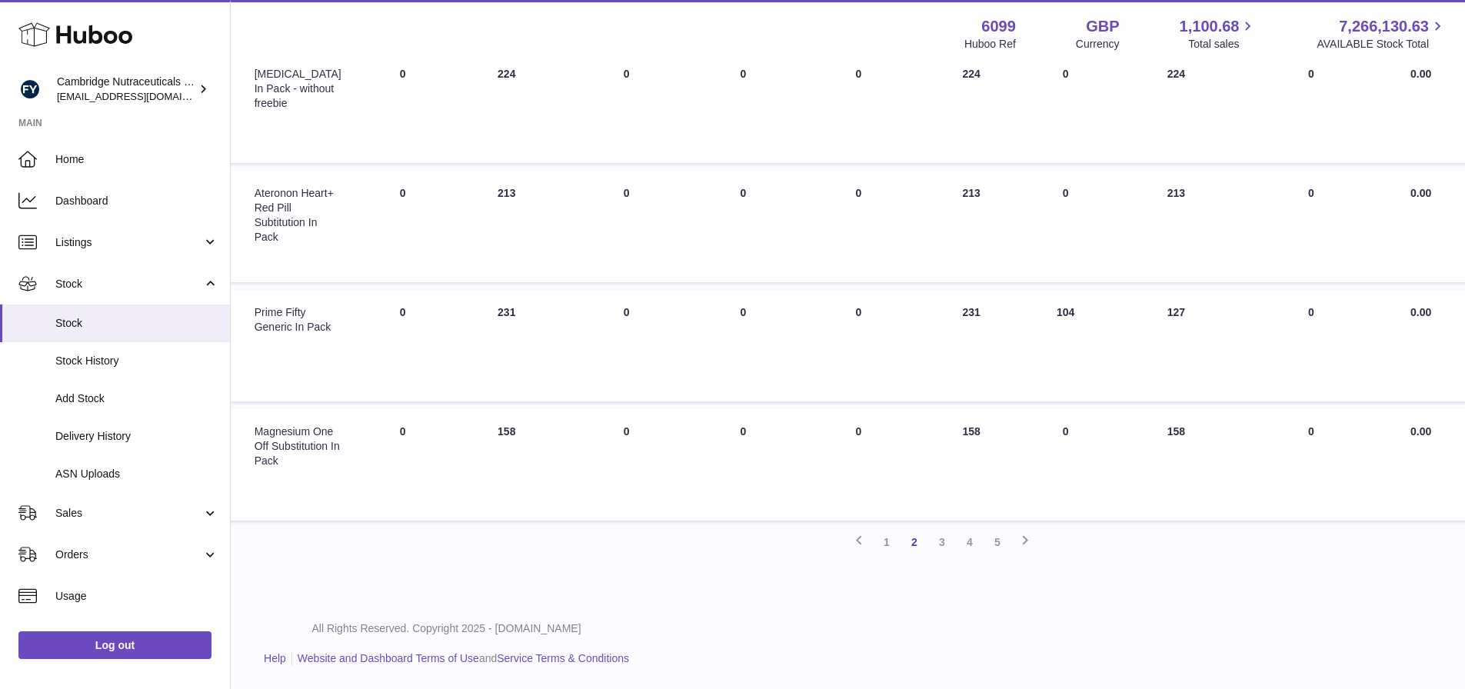
drag, startPoint x: 511, startPoint y: 311, endPoint x: 484, endPoint y: 311, distance: 26.9
click at [484, 311] on td "ON HAND Total 231" at bounding box center [506, 345] width 115 height 111
drag, startPoint x: 1179, startPoint y: 308, endPoint x: 1152, endPoint y: 314, distance: 27.4
click at [1152, 314] on td "30 DAYS PROJECTED 127" at bounding box center [1176, 345] width 138 height 111
click at [937, 540] on link "3" at bounding box center [942, 542] width 28 height 28
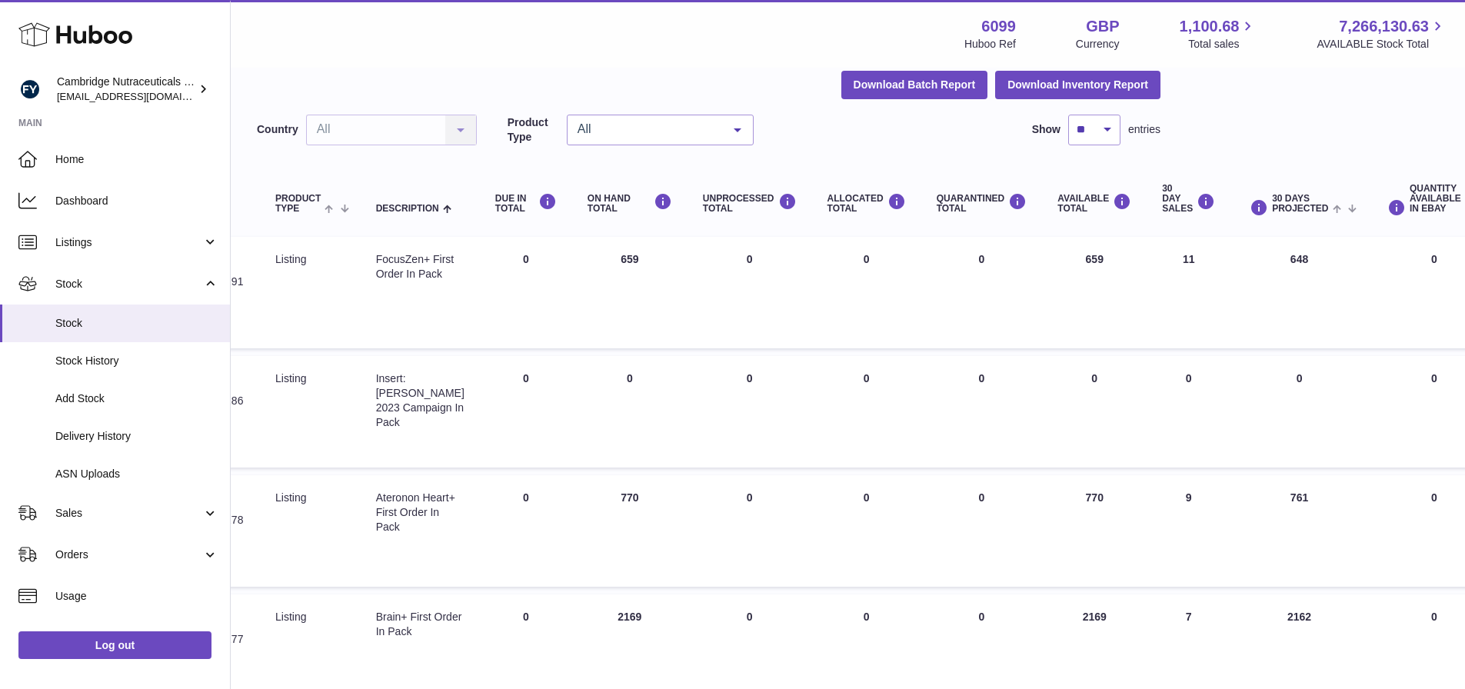
scroll to position [69, 288]
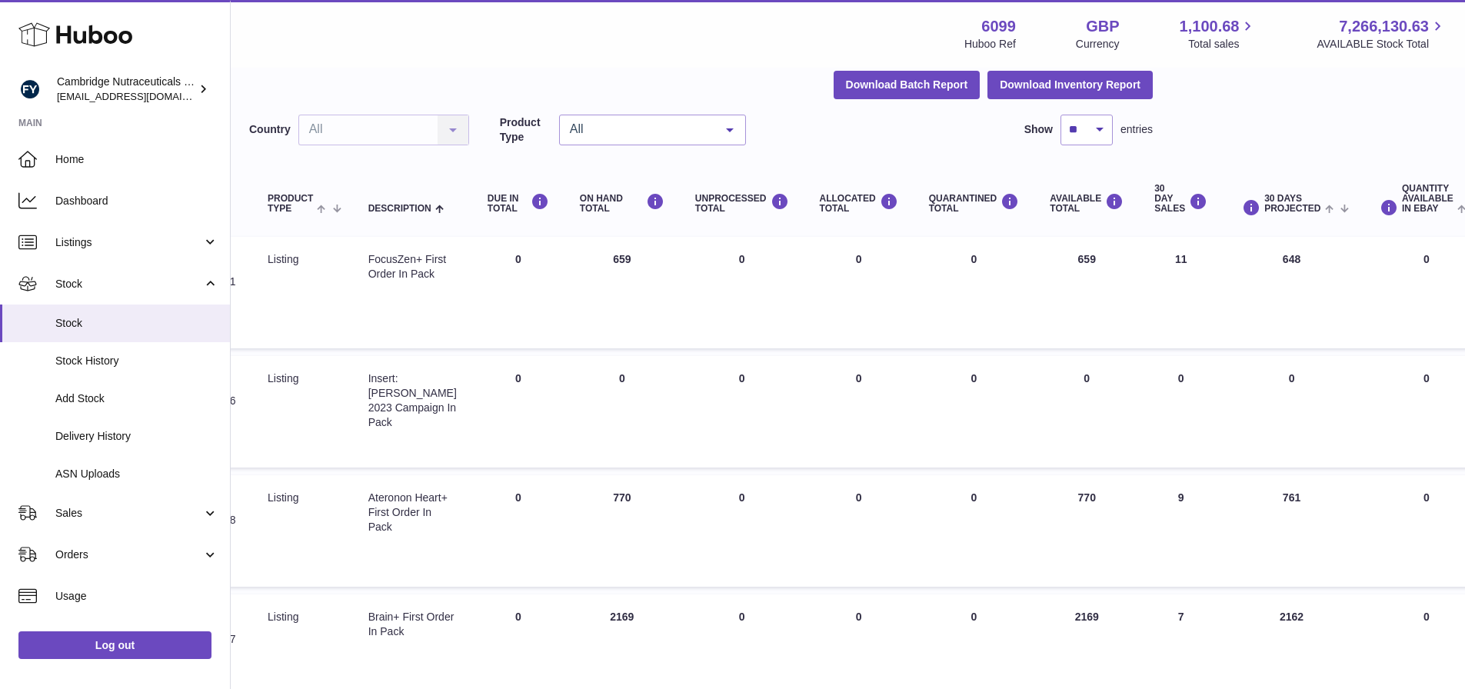
drag, startPoint x: 620, startPoint y: 262, endPoint x: 599, endPoint y: 262, distance: 20.8
click at [599, 262] on td "ON HAND Total 659" at bounding box center [621, 292] width 115 height 111
drag, startPoint x: 1292, startPoint y: 259, endPoint x: 1269, endPoint y: 261, distance: 22.4
click at [1269, 261] on td "30 DAYS PROJECTED 648" at bounding box center [1291, 292] width 138 height 111
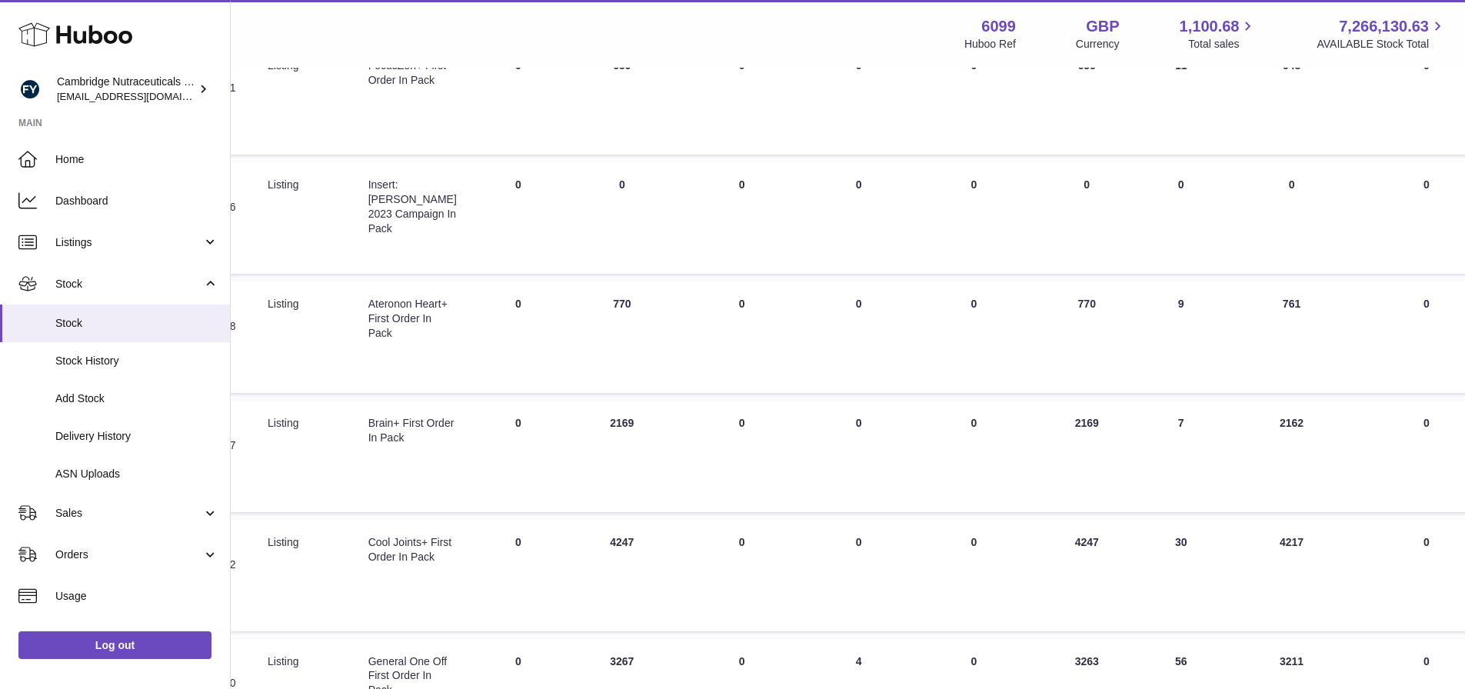
scroll to position [300, 288]
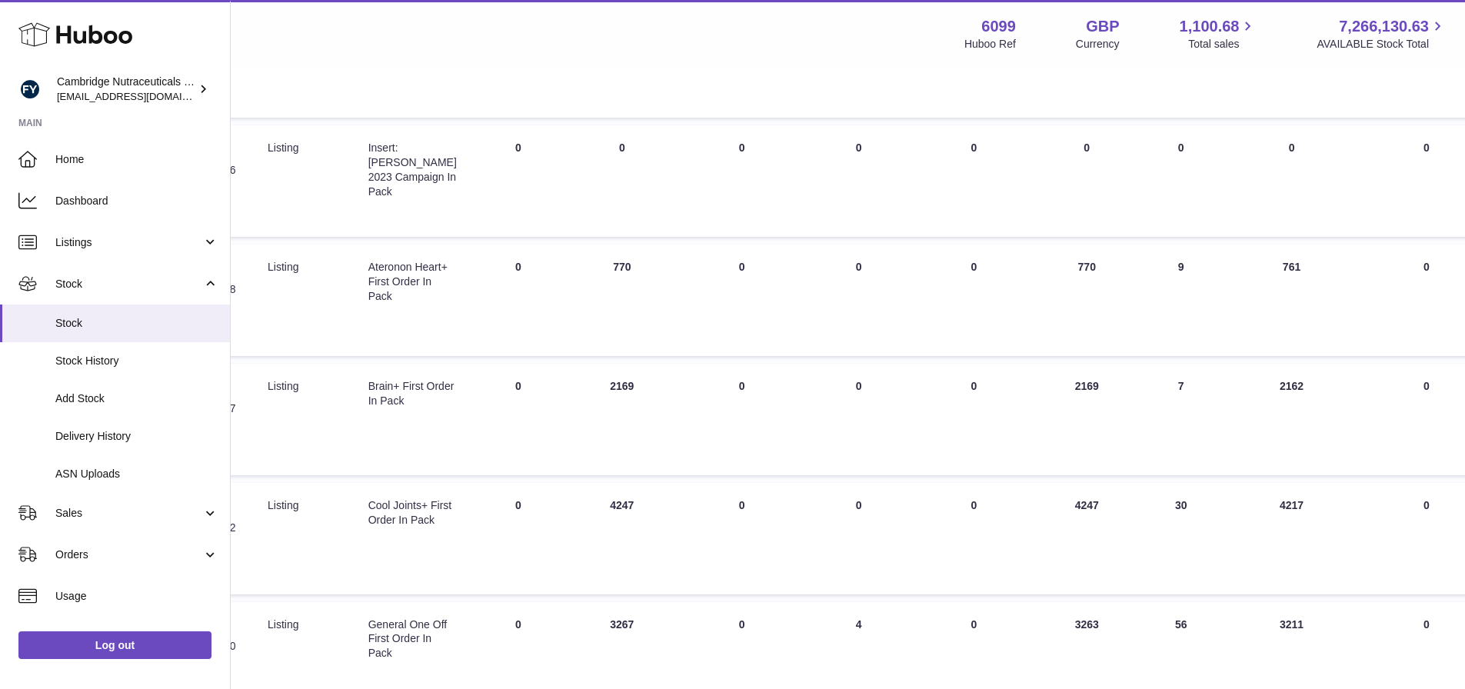
drag, startPoint x: 623, startPoint y: 268, endPoint x: 601, endPoint y: 270, distance: 21.6
click at [601, 270] on td "ON HAND Total 770" at bounding box center [621, 299] width 115 height 111
drag, startPoint x: 627, startPoint y: 385, endPoint x: 599, endPoint y: 385, distance: 27.7
click at [599, 385] on td "ON HAND Total 2169" at bounding box center [621, 419] width 115 height 111
drag, startPoint x: 1301, startPoint y: 387, endPoint x: 1265, endPoint y: 388, distance: 36.1
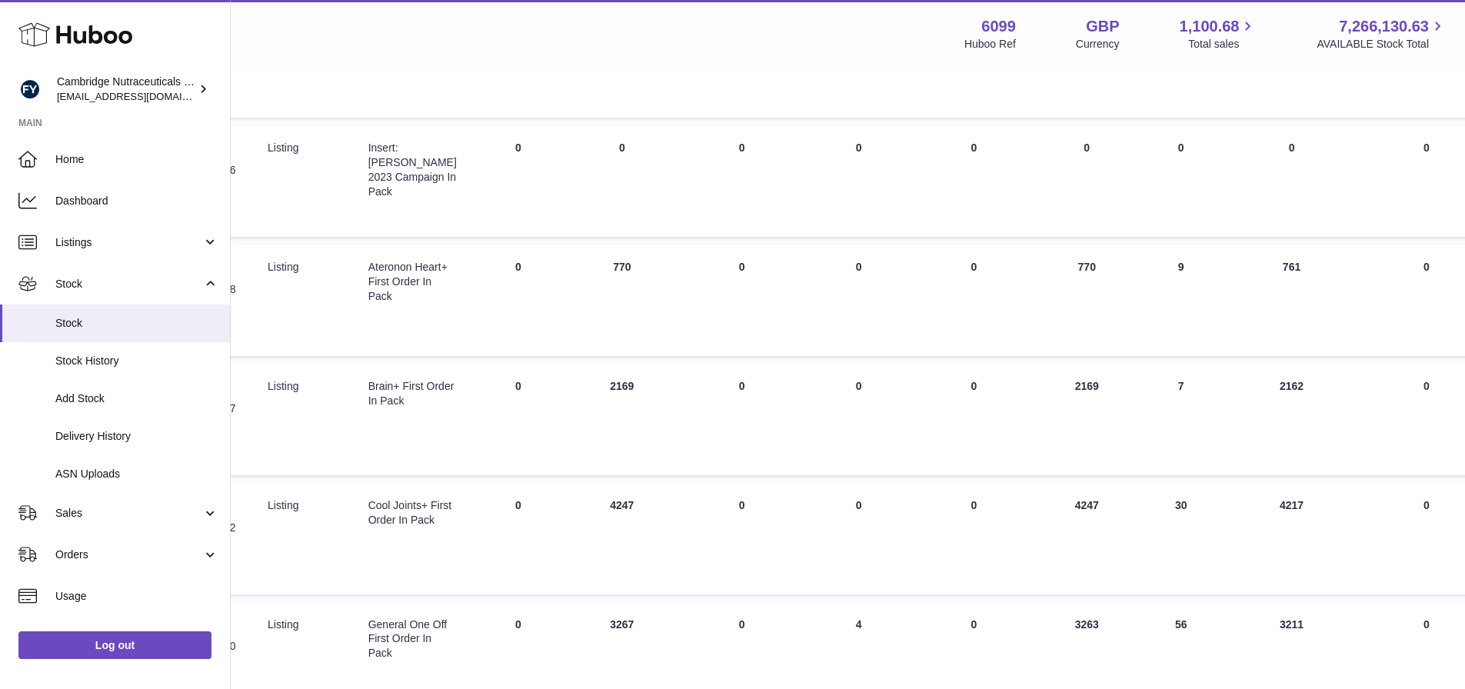
click at [1265, 388] on td "30 DAYS PROJECTED 2162" at bounding box center [1291, 419] width 138 height 111
drag, startPoint x: 620, startPoint y: 265, endPoint x: 599, endPoint y: 265, distance: 20.8
click at [599, 265] on td "ON HAND Total 770" at bounding box center [621, 299] width 115 height 111
drag, startPoint x: 1300, startPoint y: 266, endPoint x: 1272, endPoint y: 269, distance: 27.8
click at [1272, 269] on td "30 DAYS PROJECTED 761" at bounding box center [1291, 299] width 138 height 111
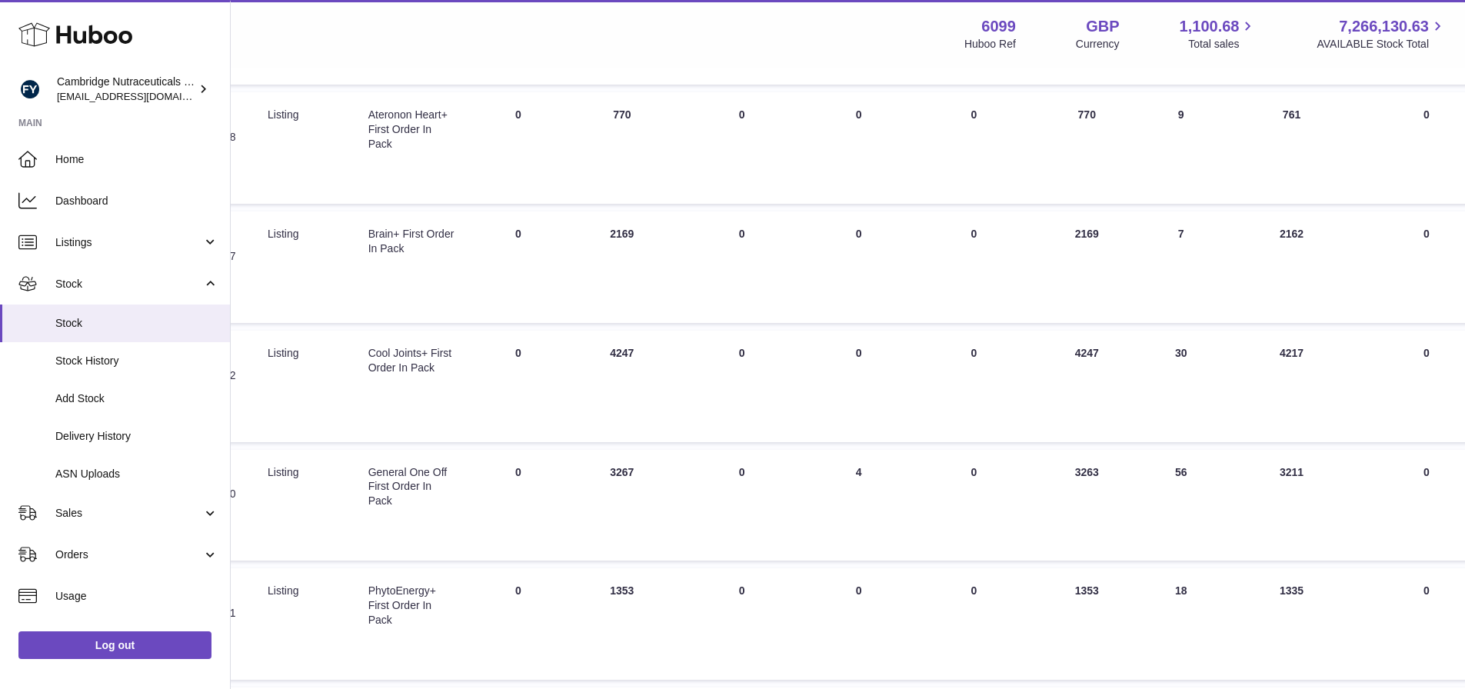
scroll to position [454, 288]
drag, startPoint x: 629, startPoint y: 351, endPoint x: 598, endPoint y: 352, distance: 30.8
click at [598, 352] on td "ON HAND Total 4247" at bounding box center [621, 384] width 115 height 111
drag, startPoint x: 1311, startPoint y: 354, endPoint x: 1268, endPoint y: 354, distance: 42.3
click at [1268, 354] on td "30 DAYS PROJECTED 4217" at bounding box center [1291, 384] width 138 height 111
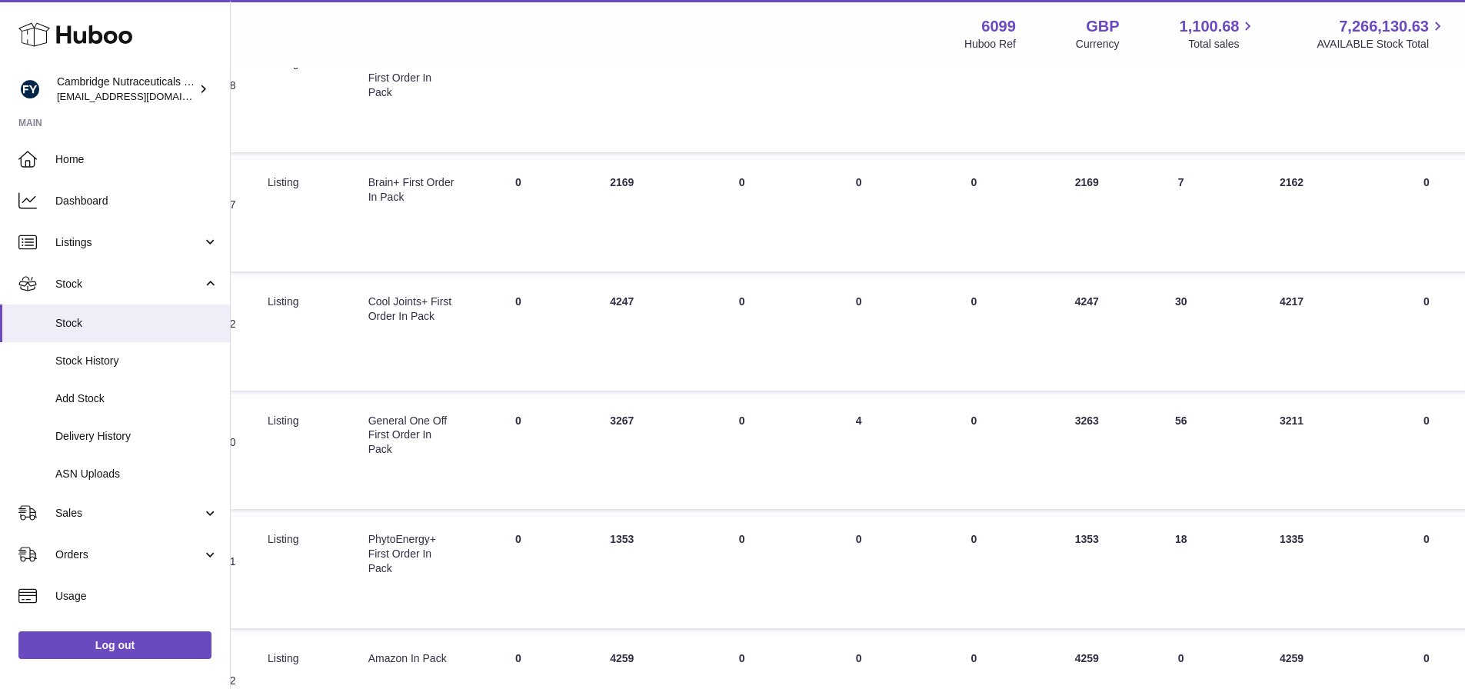
scroll to position [530, 288]
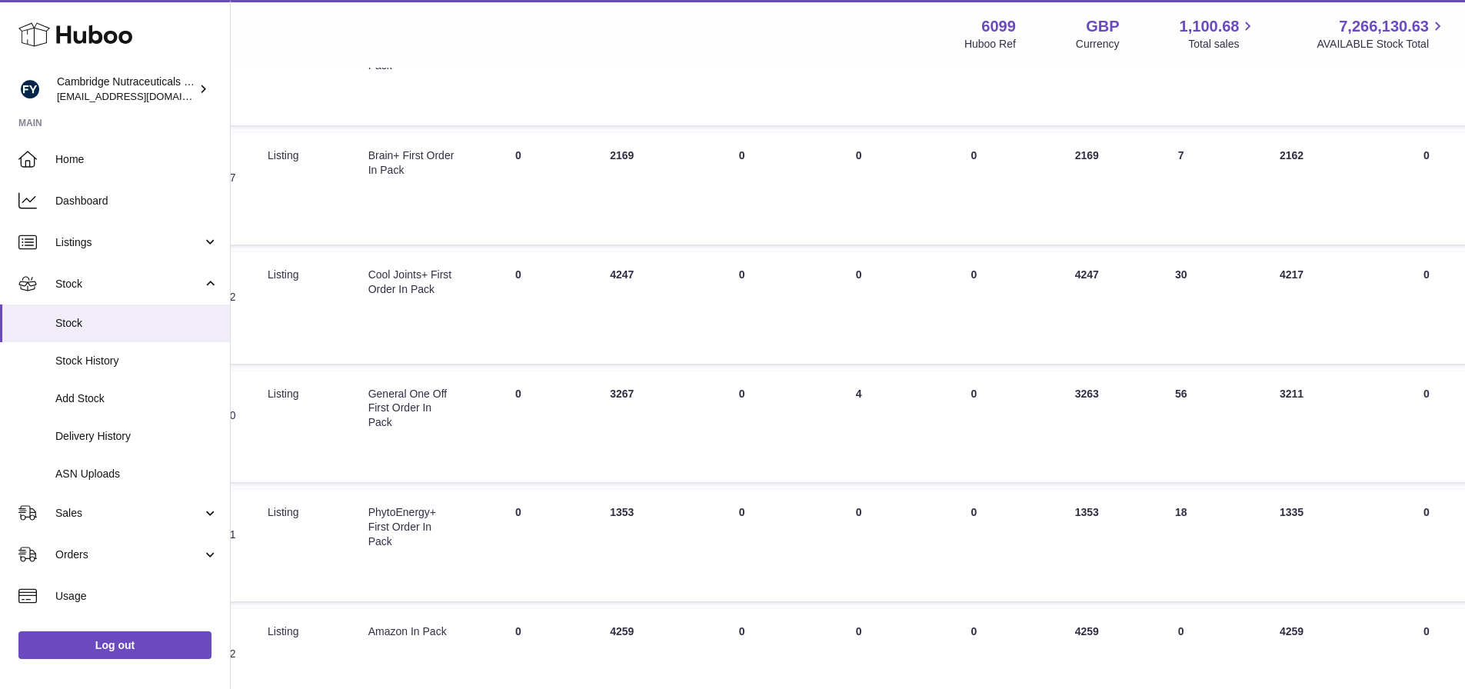
drag, startPoint x: 624, startPoint y: 392, endPoint x: 594, endPoint y: 394, distance: 30.1
click at [594, 394] on td "ON HAND Total 3267" at bounding box center [621, 426] width 115 height 111
drag, startPoint x: 1286, startPoint y: 394, endPoint x: 1351, endPoint y: 392, distance: 65.4
click at [1273, 394] on td "30 DAYS PROJECTED 3211" at bounding box center [1291, 426] width 138 height 111
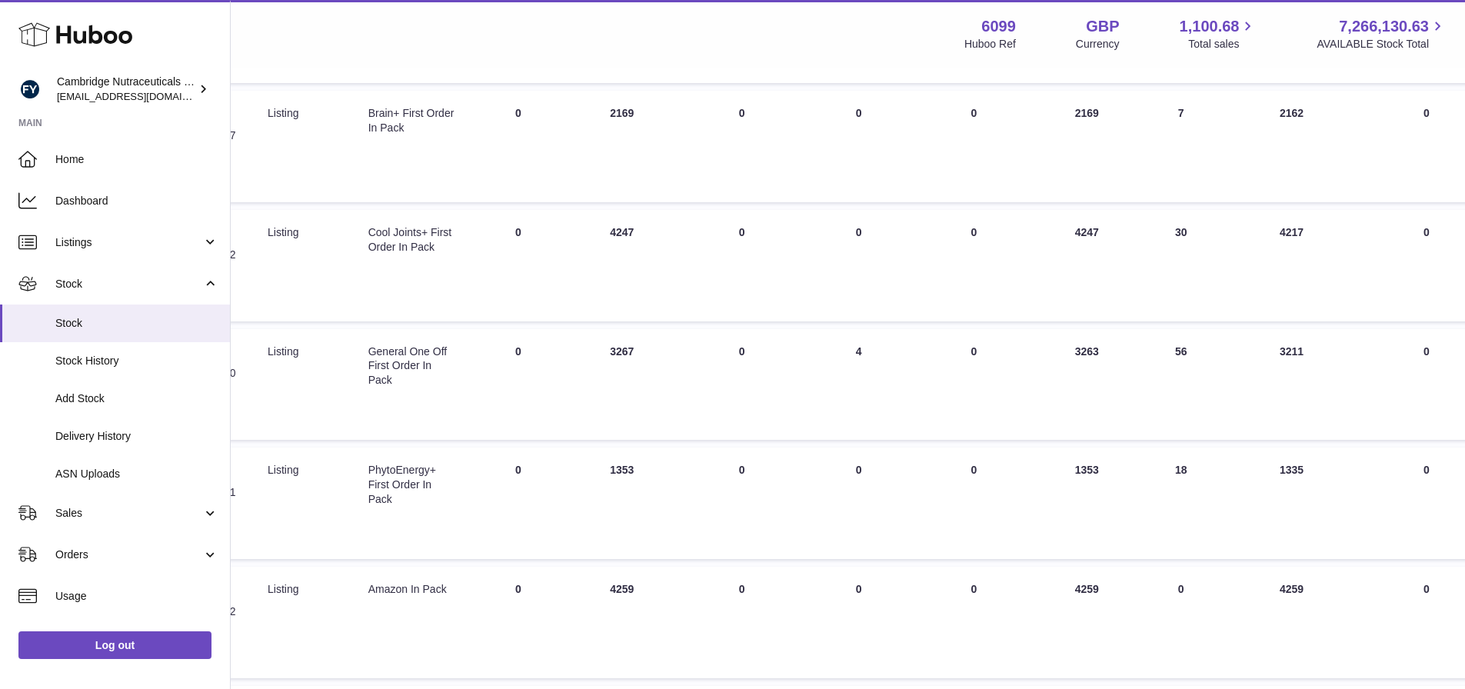
scroll to position [607, 288]
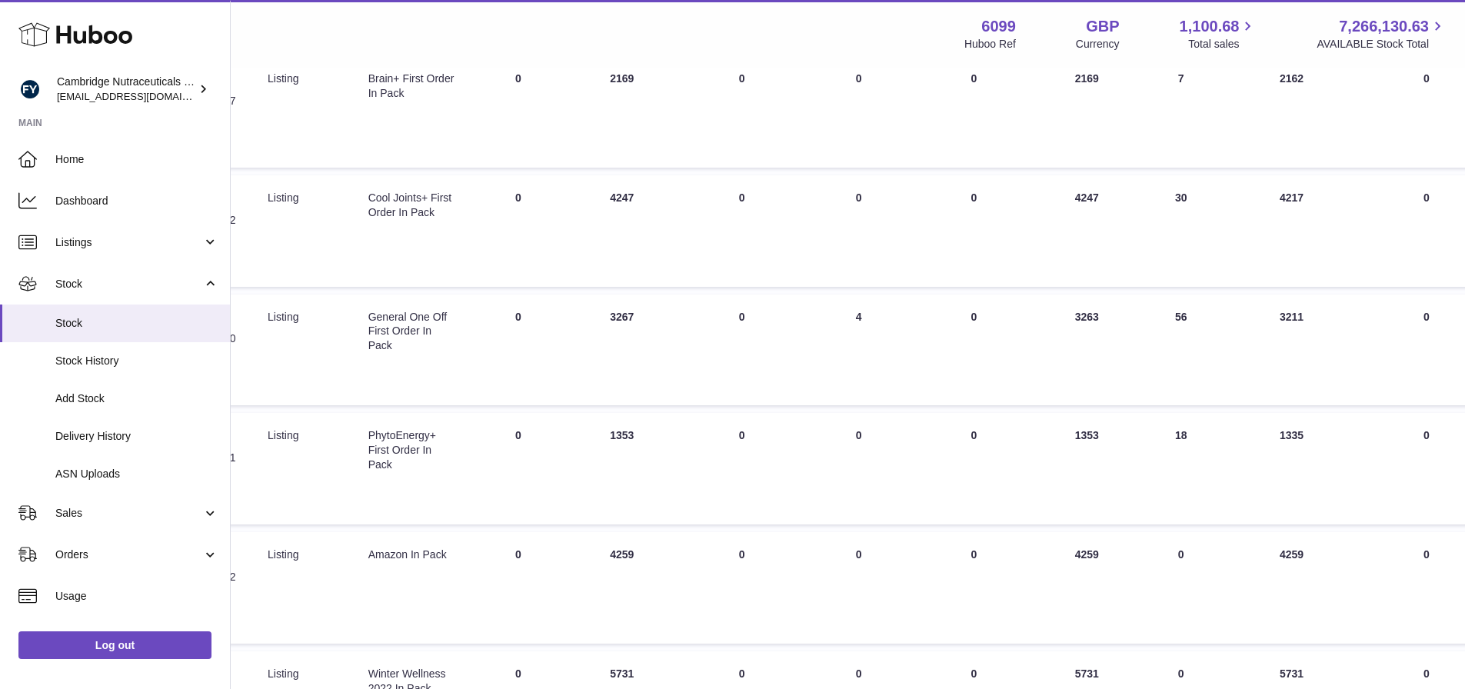
drag, startPoint x: 627, startPoint y: 438, endPoint x: 598, endPoint y: 439, distance: 29.2
click at [598, 439] on td "ON HAND Total 1353" at bounding box center [621, 468] width 115 height 111
drag, startPoint x: 1293, startPoint y: 436, endPoint x: 1247, endPoint y: 440, distance: 46.3
click at [1247, 440] on td "30 DAYS PROJECTED 1335" at bounding box center [1291, 468] width 138 height 111
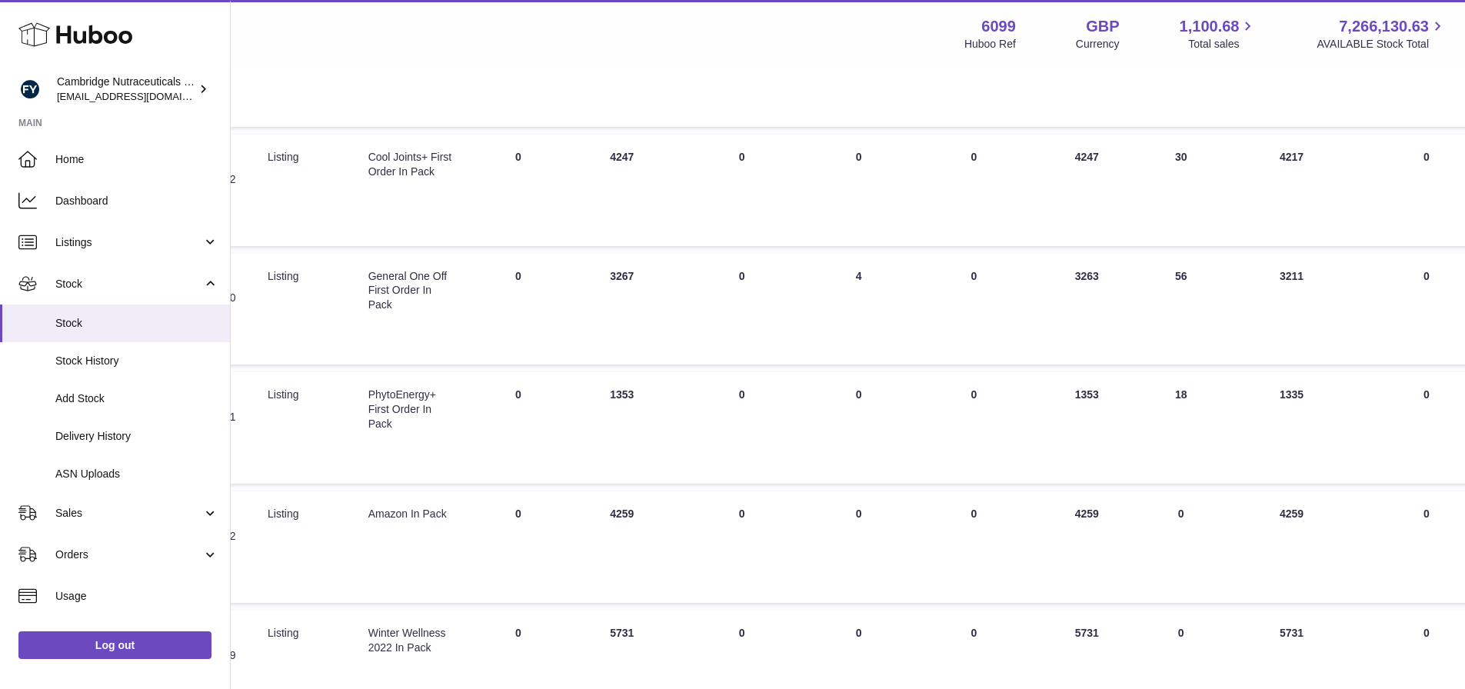
scroll to position [684, 288]
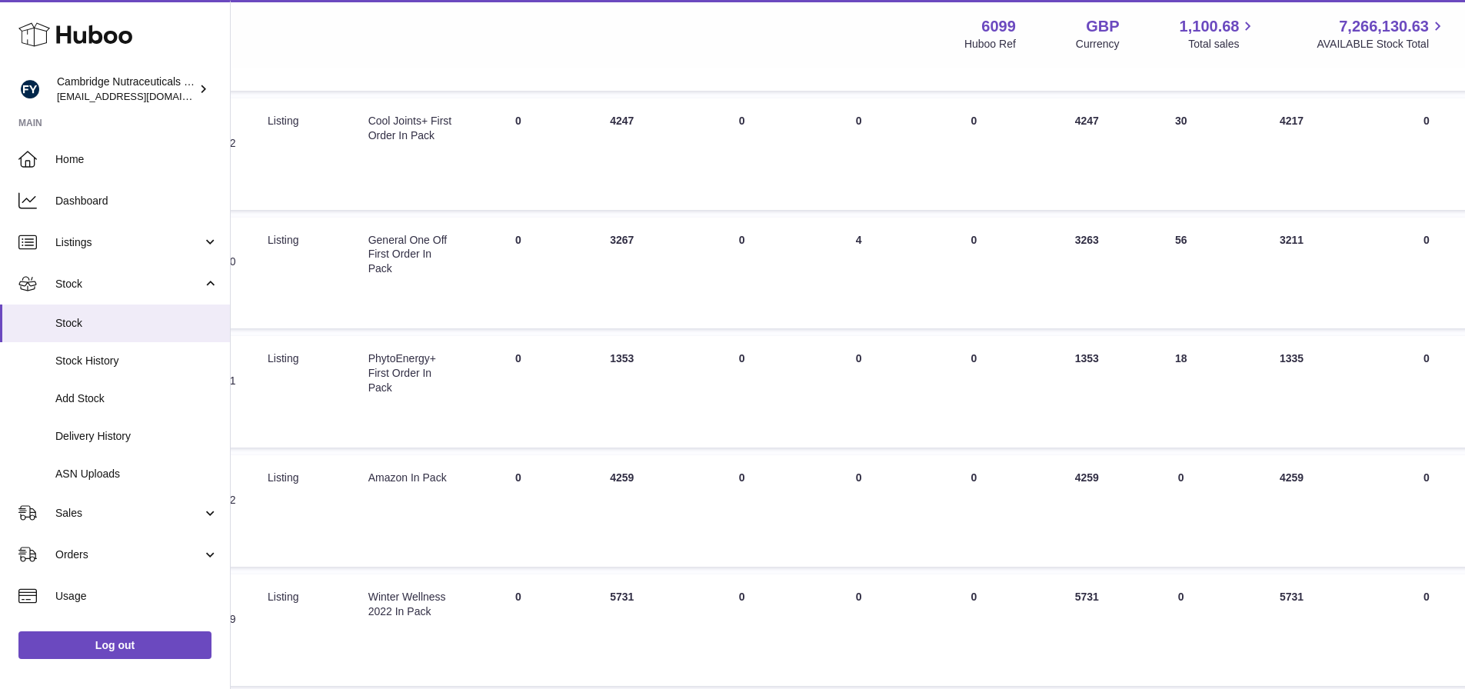
drag, startPoint x: 636, startPoint y: 480, endPoint x: 627, endPoint y: 480, distance: 8.5
click at [627, 480] on td "ON HAND Total 4259" at bounding box center [621, 510] width 115 height 111
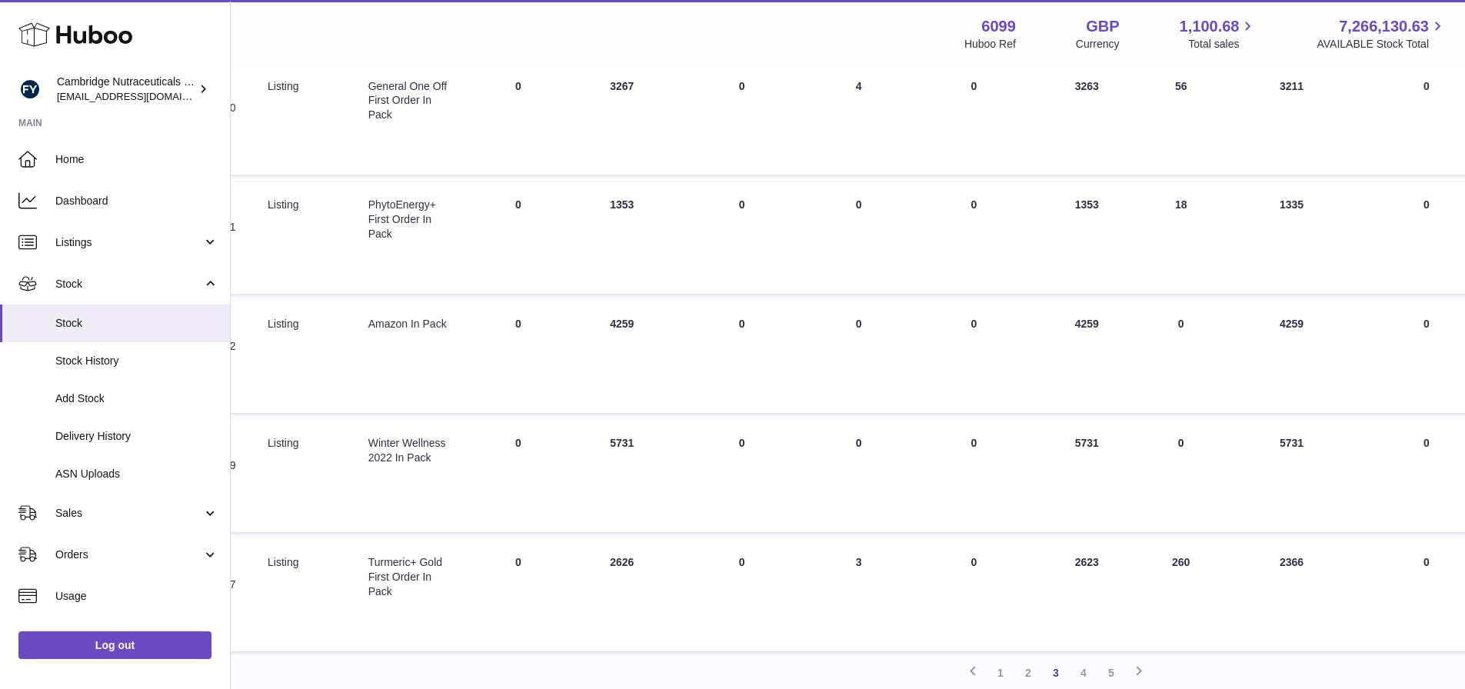
scroll to position [969, 288]
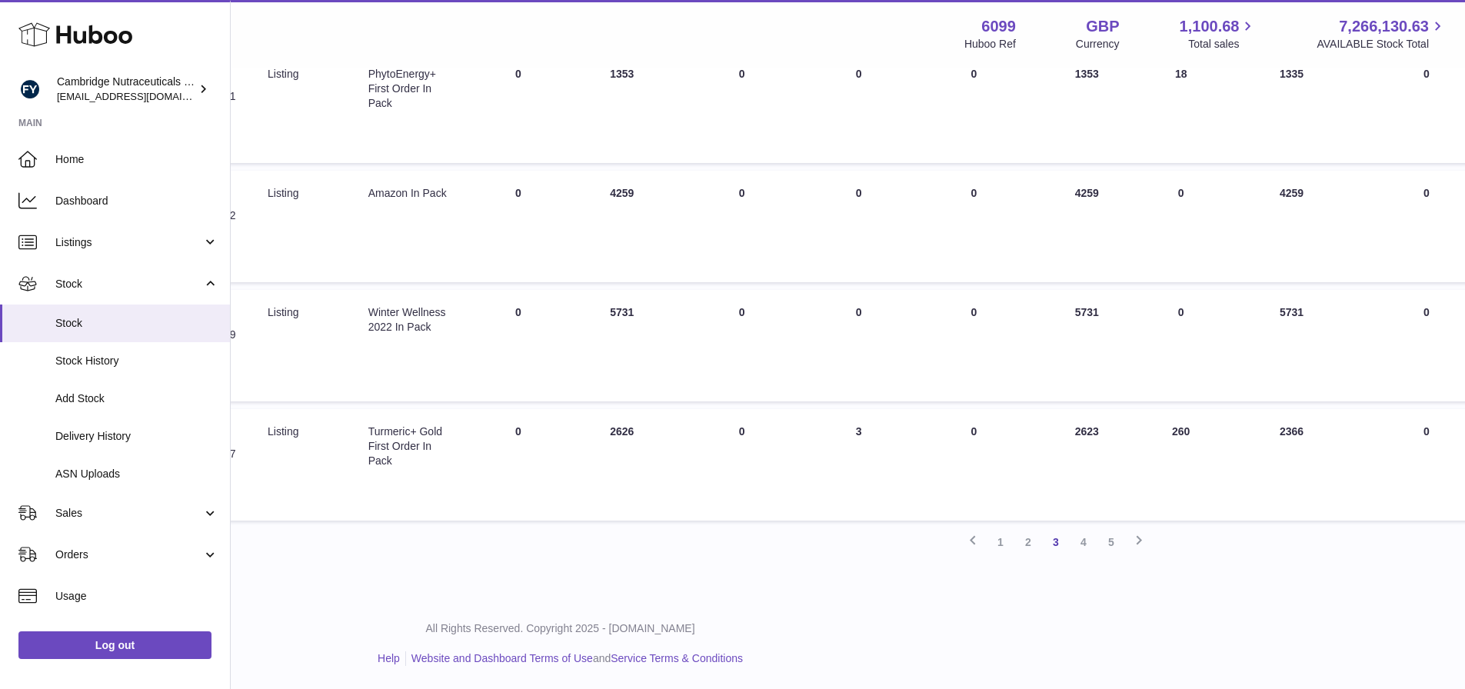
drag, startPoint x: 619, startPoint y: 434, endPoint x: 606, endPoint y: 436, distance: 13.2
click at [597, 435] on td "ON HAND Total 2626" at bounding box center [621, 464] width 115 height 111
drag, startPoint x: 630, startPoint y: 436, endPoint x: 598, endPoint y: 436, distance: 31.5
click at [598, 436] on td "ON HAND Total 2626" at bounding box center [621, 464] width 115 height 111
drag, startPoint x: 604, startPoint y: 444, endPoint x: 621, endPoint y: 438, distance: 17.7
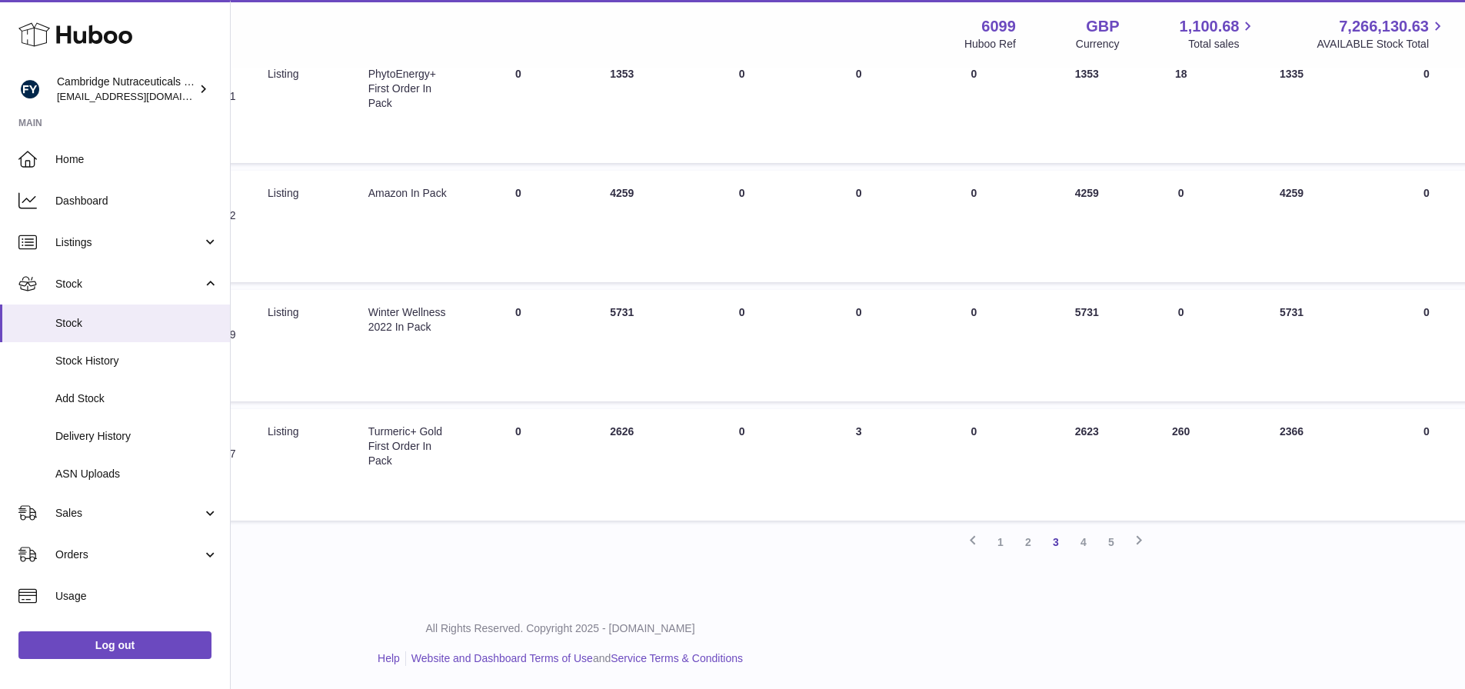
click at [604, 444] on td "ON HAND Total 2626" at bounding box center [621, 464] width 115 height 111
drag, startPoint x: 622, startPoint y: 437, endPoint x: 598, endPoint y: 434, distance: 24.0
click at [598, 434] on td "ON HAND Total 2626" at bounding box center [621, 464] width 115 height 111
drag, startPoint x: 1279, startPoint y: 432, endPoint x: 1251, endPoint y: 431, distance: 28.5
click at [1251, 431] on td "30 DAYS PROJECTED 2366" at bounding box center [1291, 464] width 138 height 111
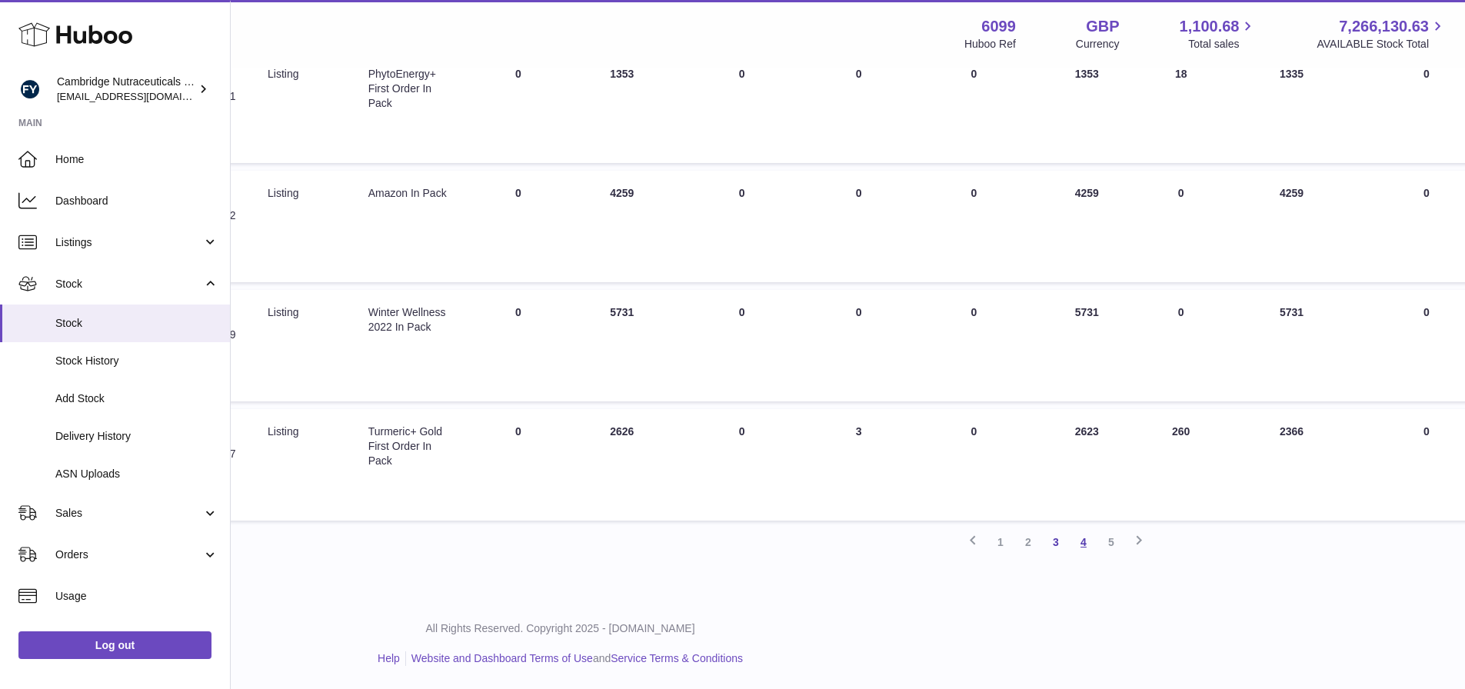
drag, startPoint x: 1086, startPoint y: 540, endPoint x: 1104, endPoint y: 540, distance: 18.5
click at [1086, 540] on link "4" at bounding box center [1083, 542] width 28 height 28
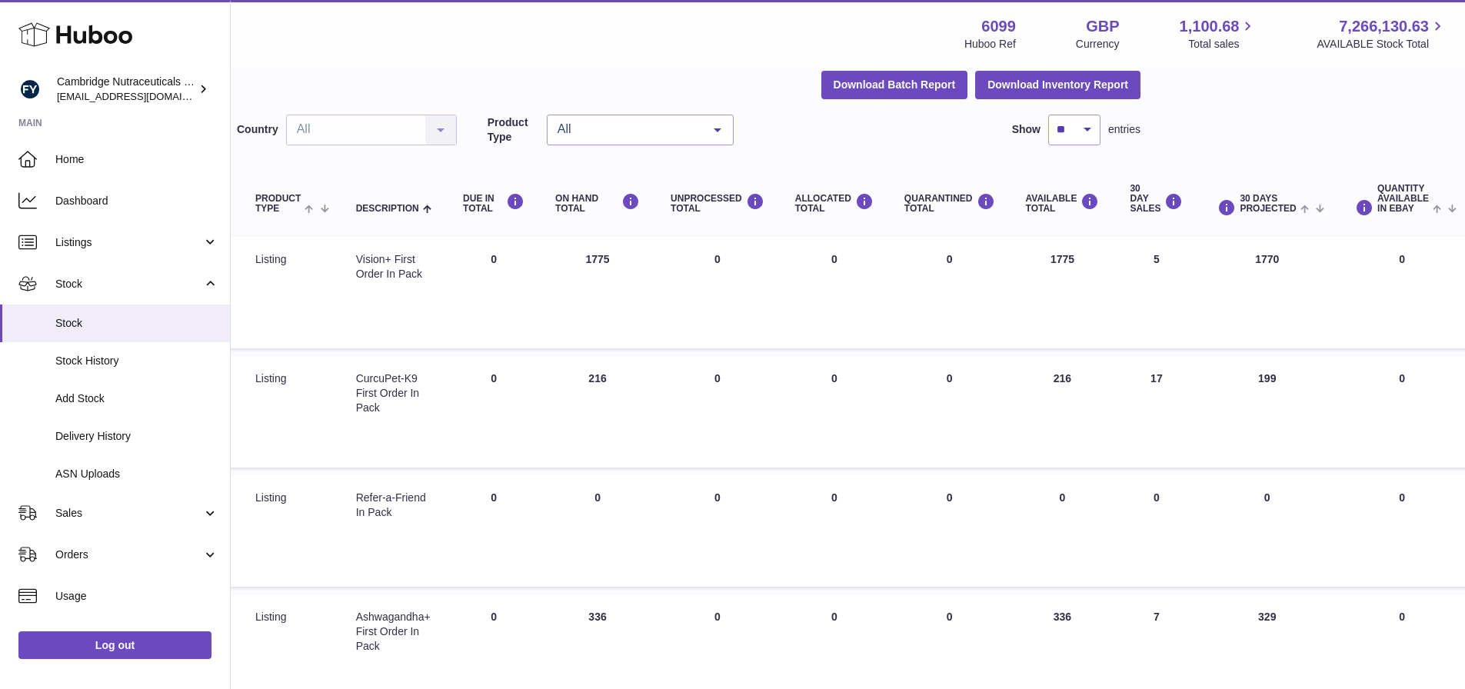
scroll to position [69, 321]
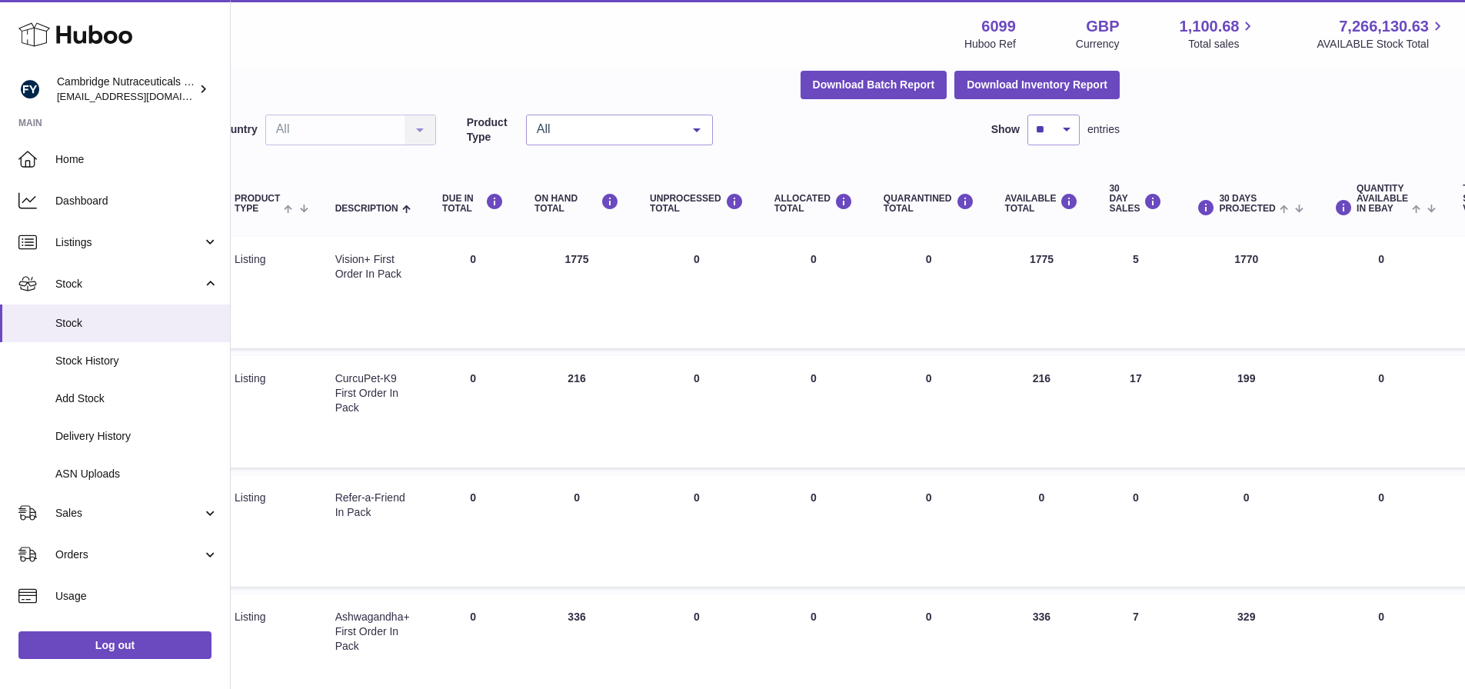
drag, startPoint x: 591, startPoint y: 254, endPoint x: 567, endPoint y: 262, distance: 25.0
click at [567, 262] on td "ON HAND Total 1775" at bounding box center [576, 292] width 115 height 111
drag, startPoint x: 1268, startPoint y: 262, endPoint x: 1235, endPoint y: 261, distance: 33.1
click at [1235, 261] on td "30 DAYS PROJECTED 1770" at bounding box center [1246, 292] width 138 height 111
drag, startPoint x: 602, startPoint y: 379, endPoint x: 570, endPoint y: 381, distance: 31.6
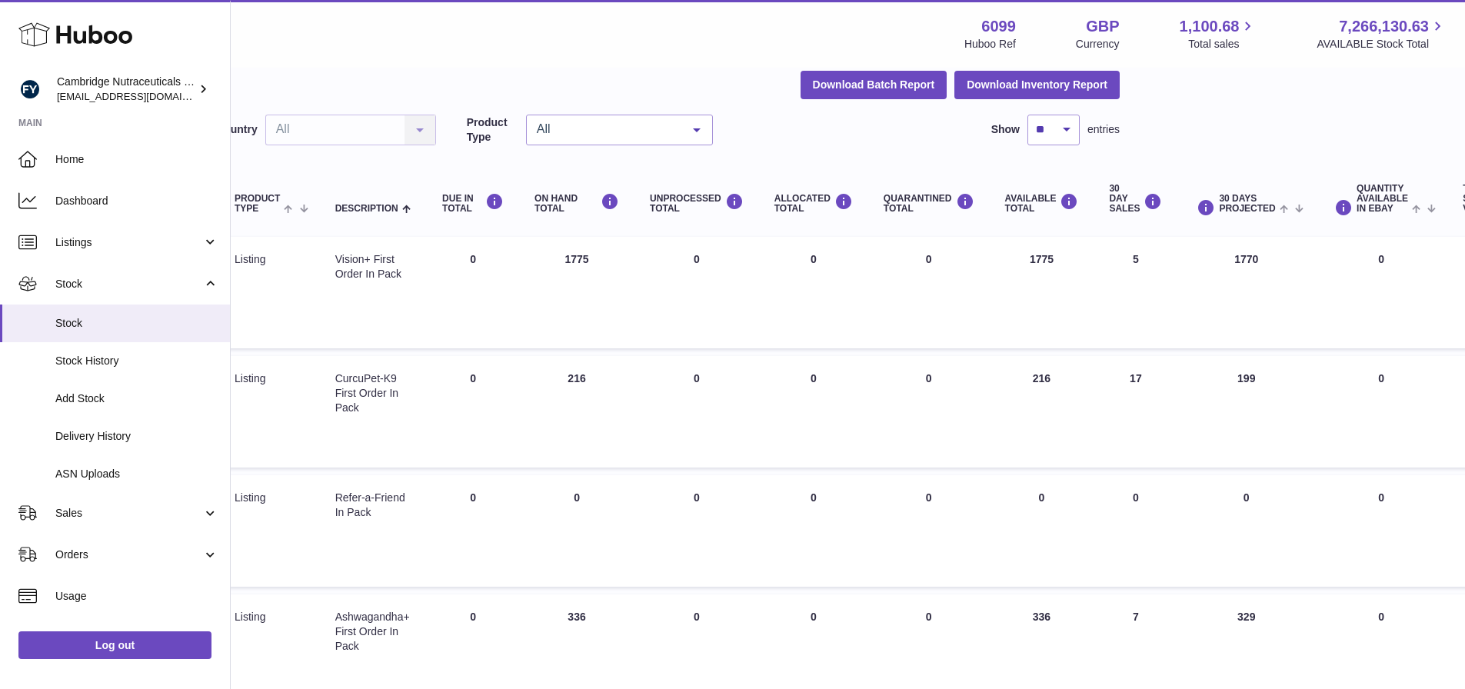
click at [570, 381] on td "ON HAND Total 216" at bounding box center [576, 411] width 115 height 111
drag, startPoint x: 1254, startPoint y: 379, endPoint x: 1237, endPoint y: 379, distance: 16.9
click at [1237, 379] on td "30 DAYS PROJECTED 199" at bounding box center [1246, 411] width 138 height 111
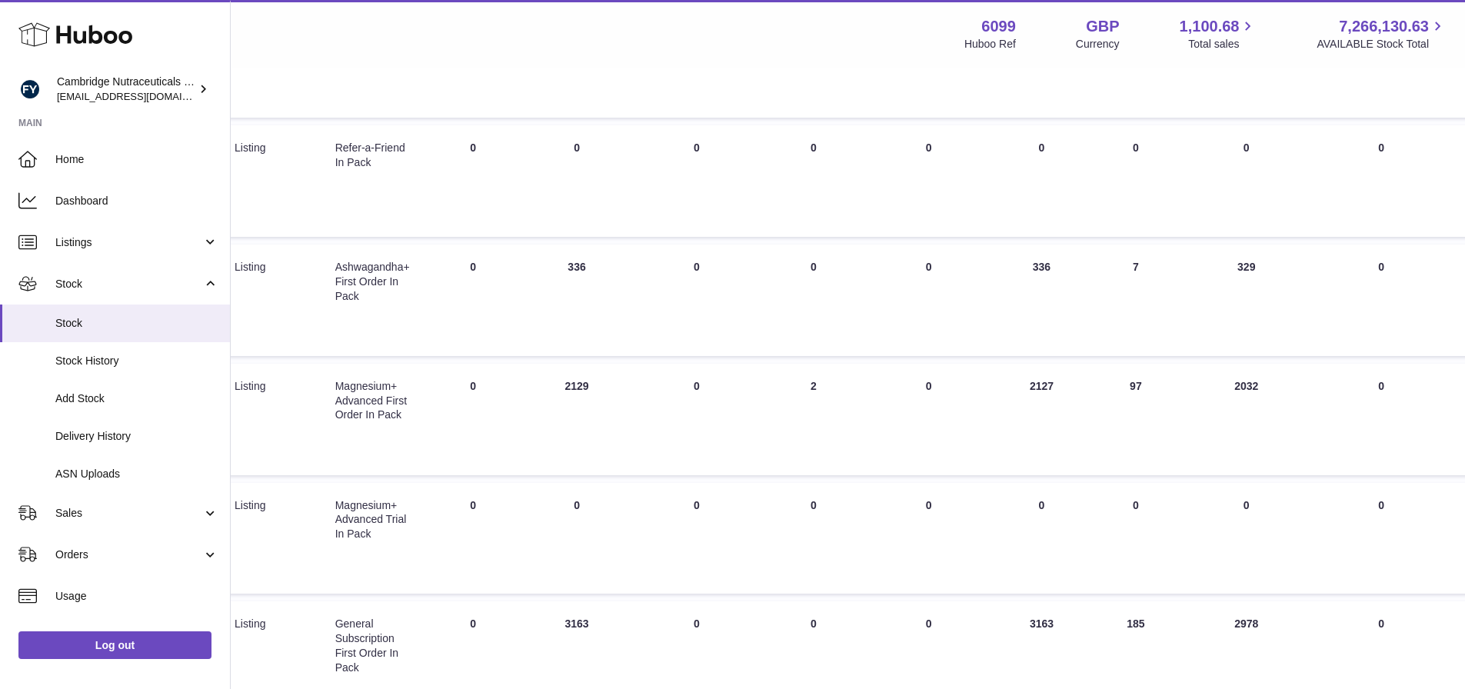
scroll to position [454, 321]
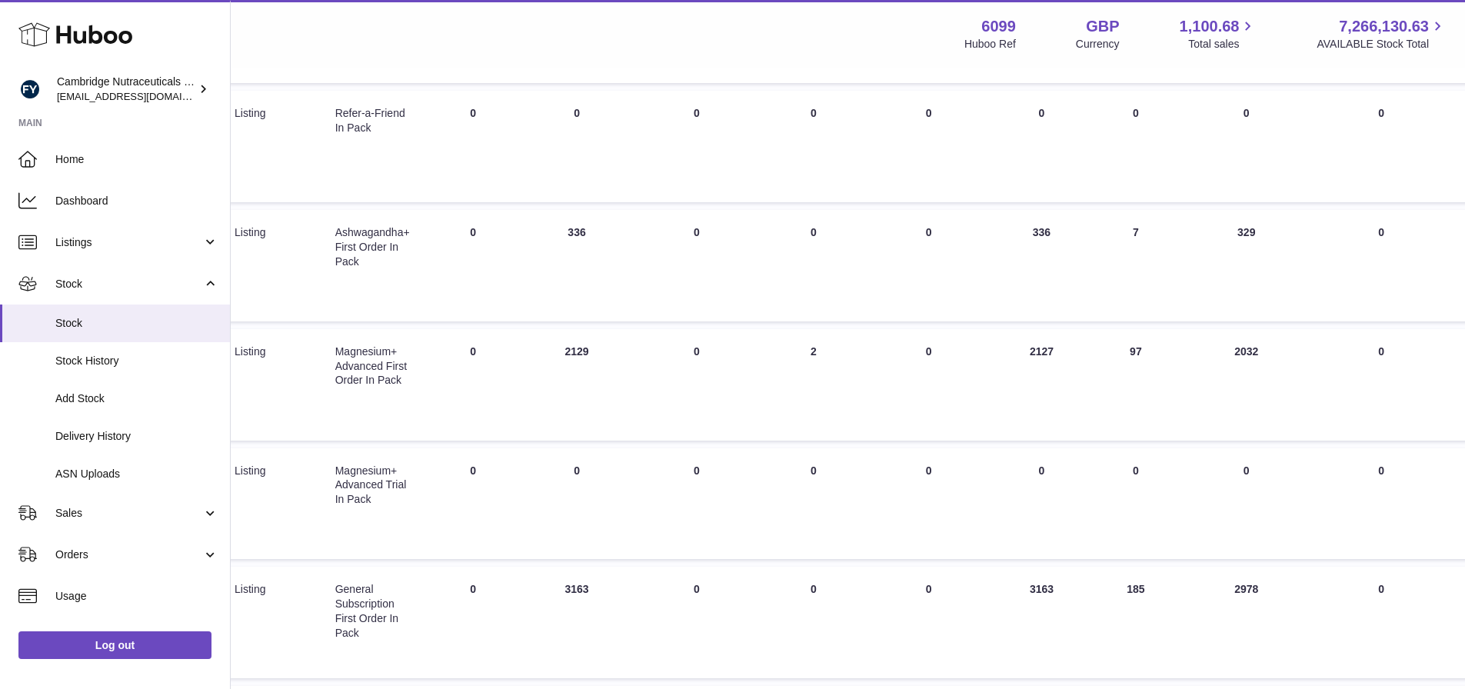
drag, startPoint x: 593, startPoint y: 352, endPoint x: 564, endPoint y: 352, distance: 28.4
click at [564, 352] on td "ON HAND Total 2129" at bounding box center [576, 384] width 115 height 111
drag, startPoint x: 1252, startPoint y: 357, endPoint x: 1468, endPoint y: 345, distance: 216.4
click at [1236, 355] on td "30 DAYS PROJECTED 2032" at bounding box center [1246, 384] width 138 height 111
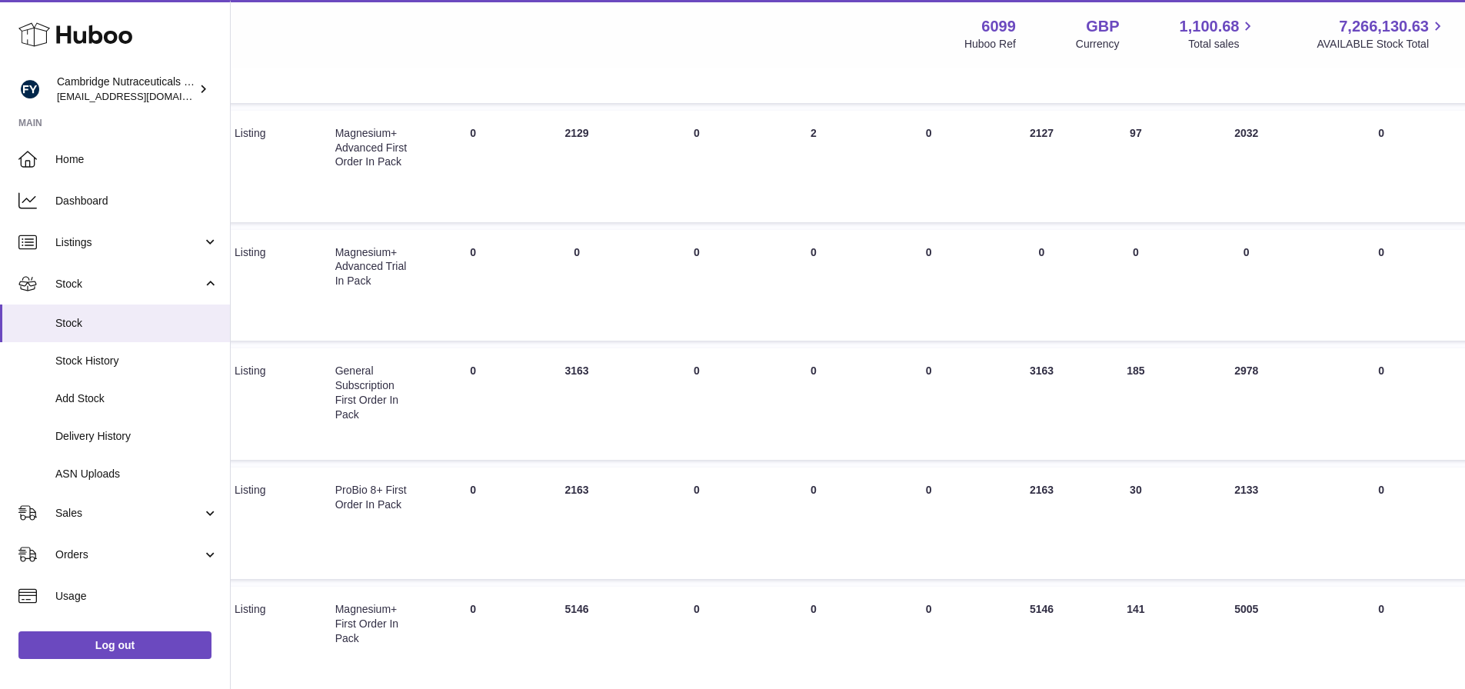
scroll to position [684, 321]
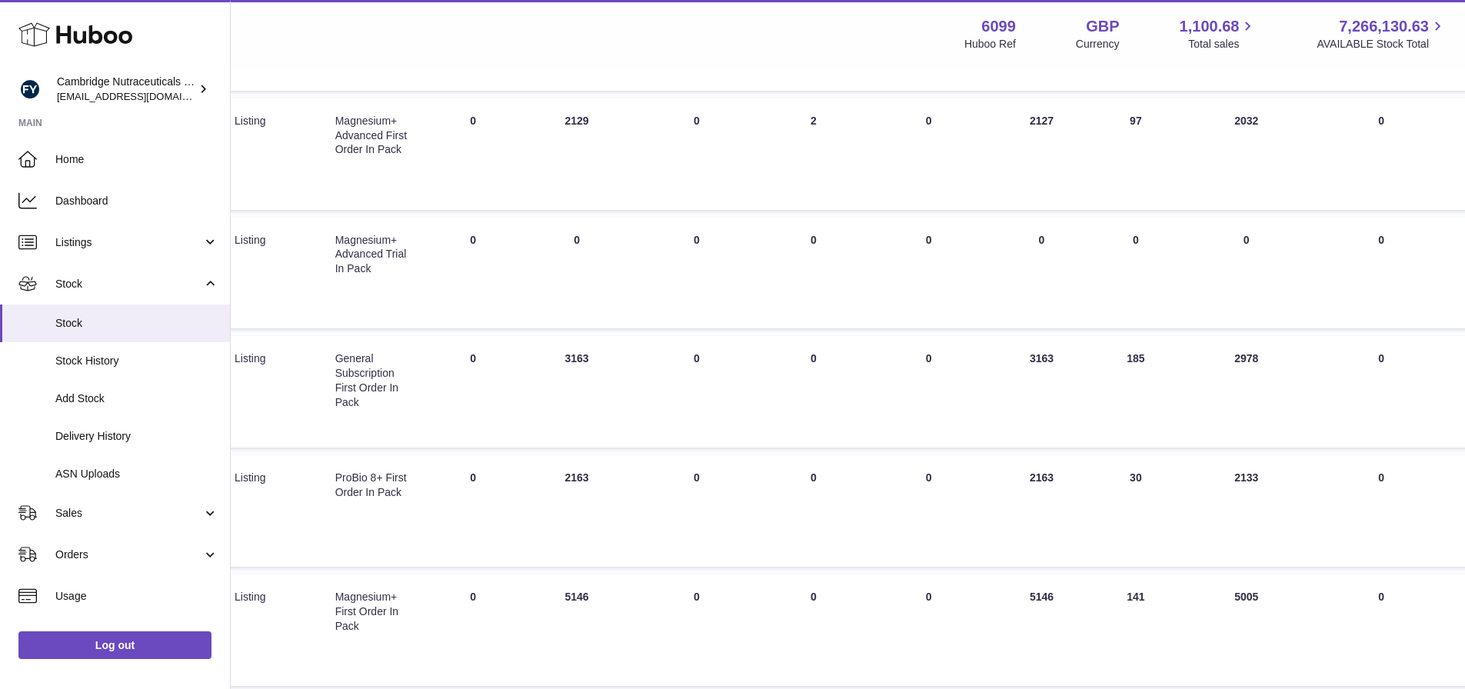
drag, startPoint x: 593, startPoint y: 360, endPoint x: 560, endPoint y: 360, distance: 33.8
click at [560, 360] on td "ON HAND Total 3163" at bounding box center [576, 391] width 115 height 111
click at [625, 354] on td "ON HAND Total 3163" at bounding box center [576, 391] width 115 height 111
drag, startPoint x: 597, startPoint y: 358, endPoint x: 567, endPoint y: 358, distance: 30.8
click at [567, 358] on td "ON HAND Total 3163" at bounding box center [576, 391] width 115 height 111
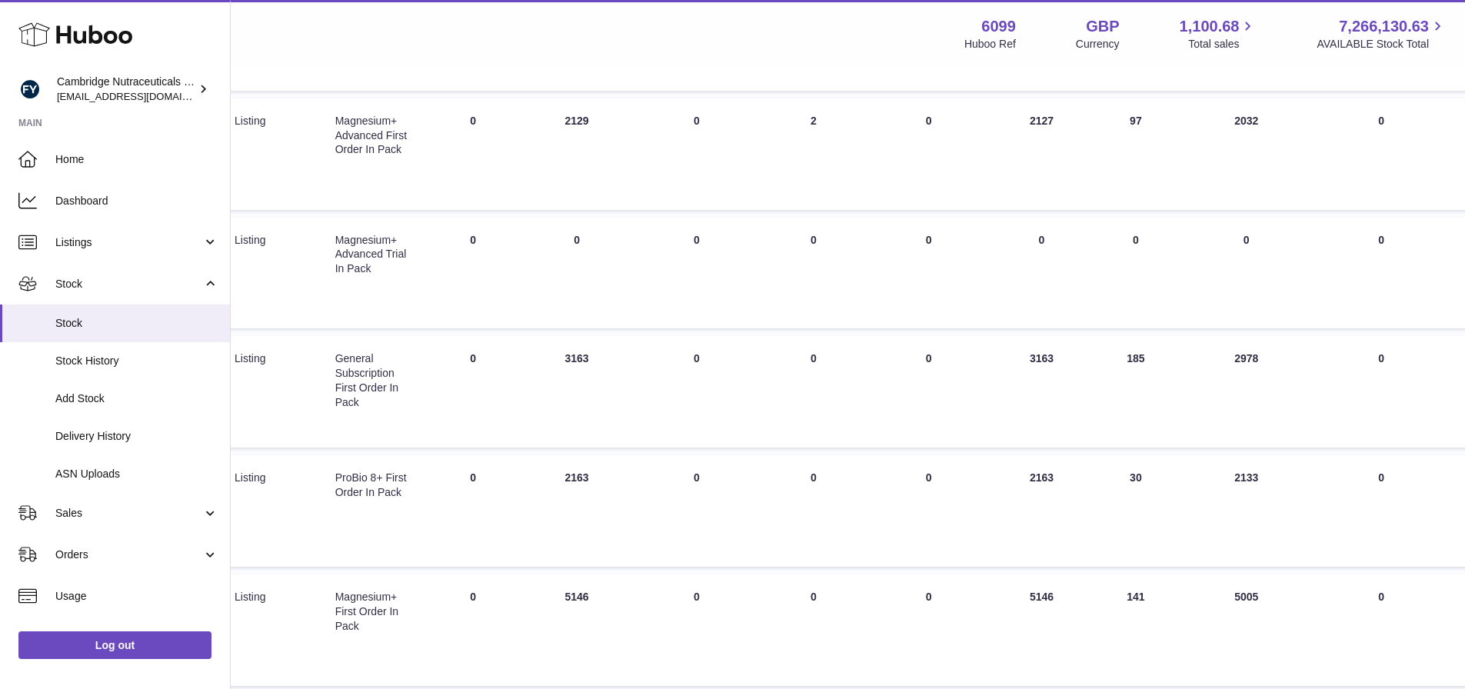
drag, startPoint x: 1260, startPoint y: 360, endPoint x: 1235, endPoint y: 361, distance: 25.4
click at [1235, 361] on td "30 DAYS PROJECTED 2978" at bounding box center [1246, 391] width 138 height 111
drag, startPoint x: 585, startPoint y: 480, endPoint x: 572, endPoint y: 481, distance: 13.1
click at [561, 482] on td "ON HAND Total 2163" at bounding box center [576, 510] width 115 height 111
drag, startPoint x: 1264, startPoint y: 479, endPoint x: 1439, endPoint y: 468, distance: 175.6
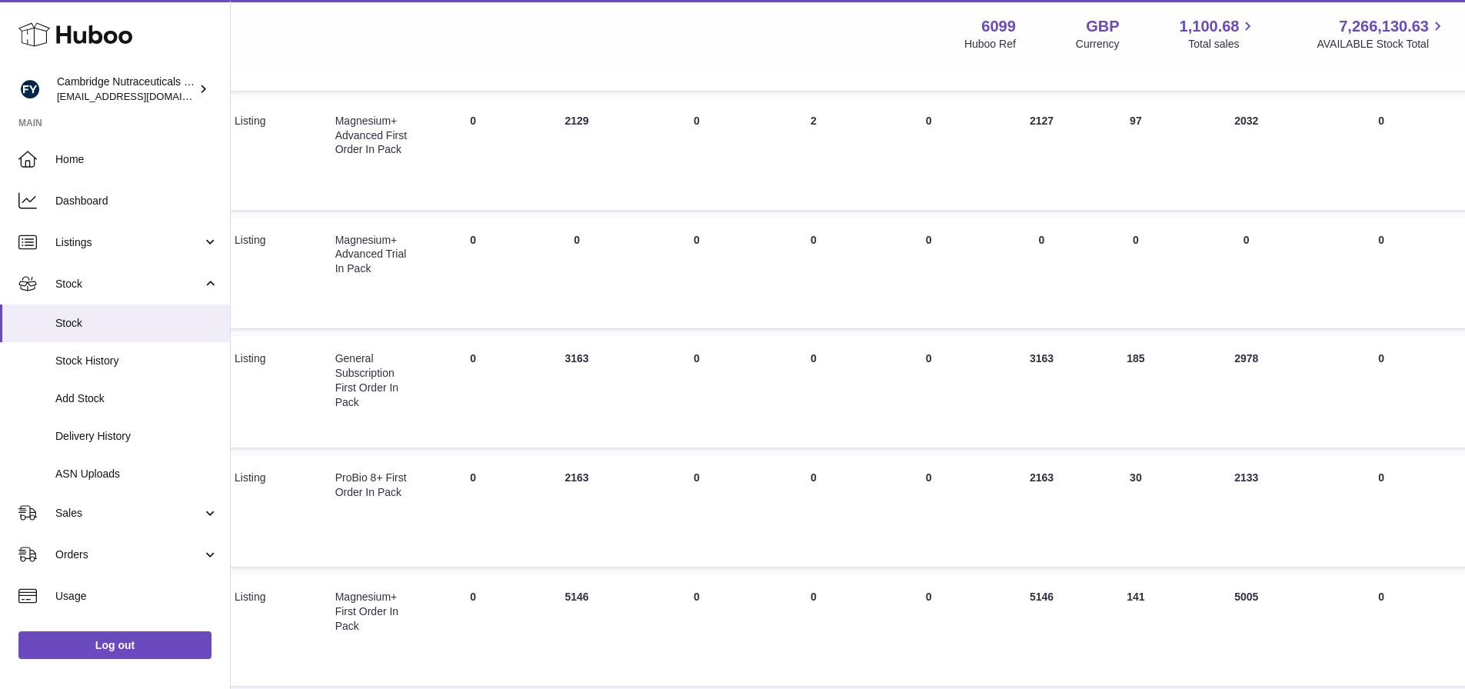
click at [1236, 480] on td "30 DAYS PROJECTED 2133" at bounding box center [1246, 510] width 138 height 111
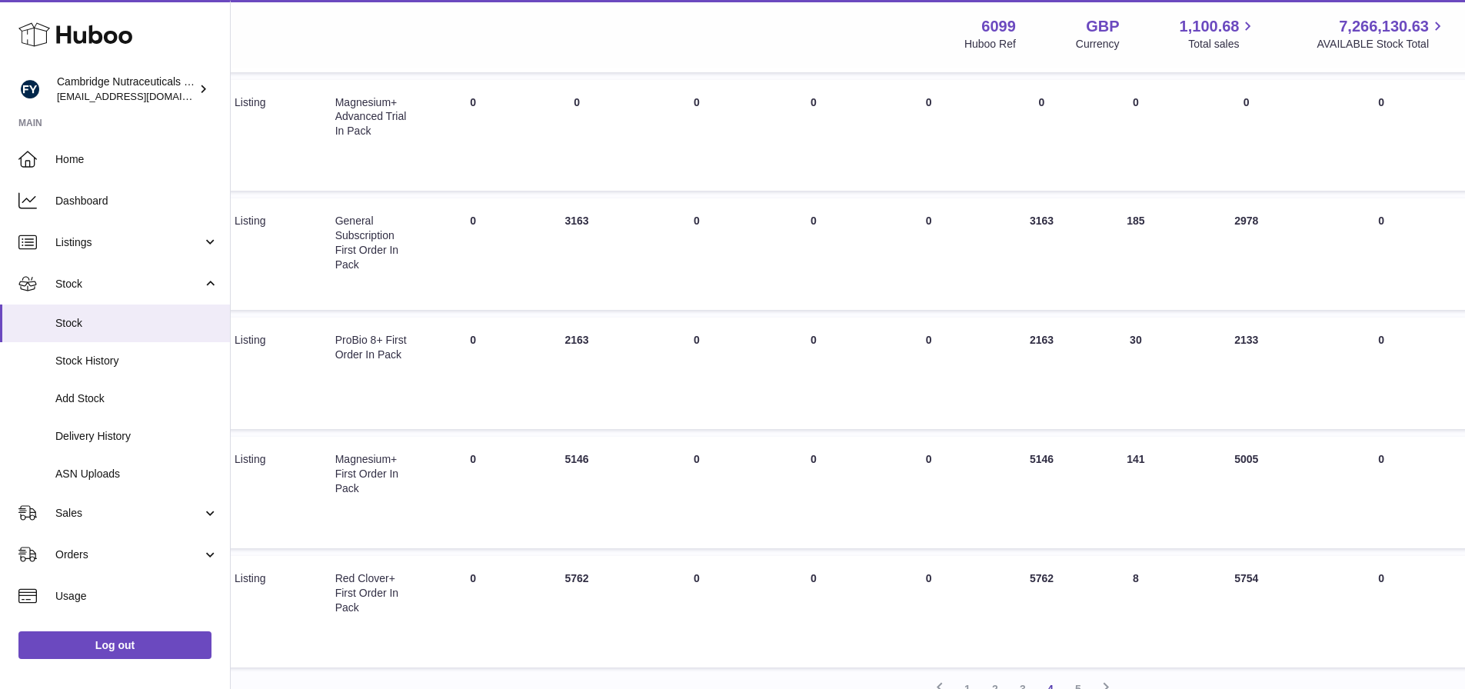
scroll to position [838, 321]
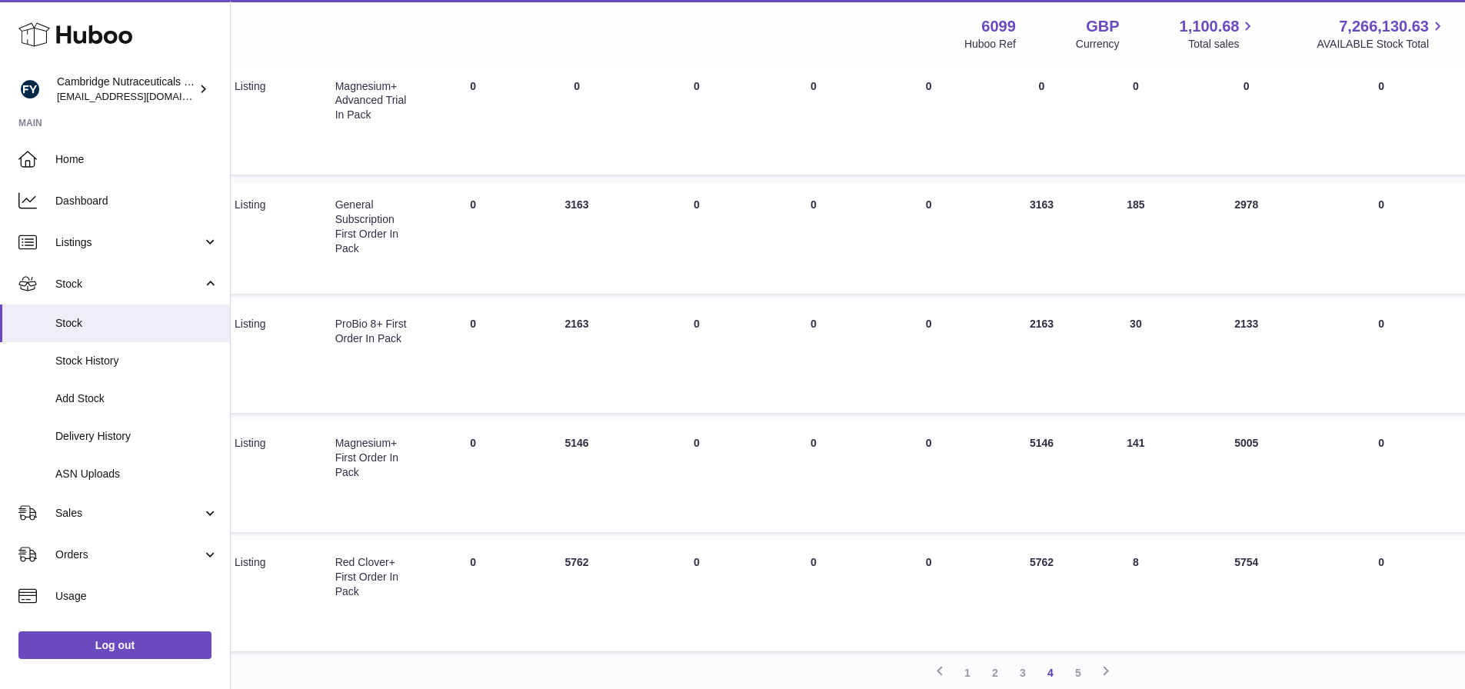
drag, startPoint x: 590, startPoint y: 443, endPoint x: 567, endPoint y: 444, distance: 23.1
click at [567, 444] on td "ON HAND Total 5146" at bounding box center [576, 476] width 115 height 111
drag, startPoint x: 1258, startPoint y: 444, endPoint x: 1225, endPoint y: 447, distance: 32.4
click at [1225, 447] on td "30 DAYS PROJECTED 5005" at bounding box center [1246, 476] width 138 height 111
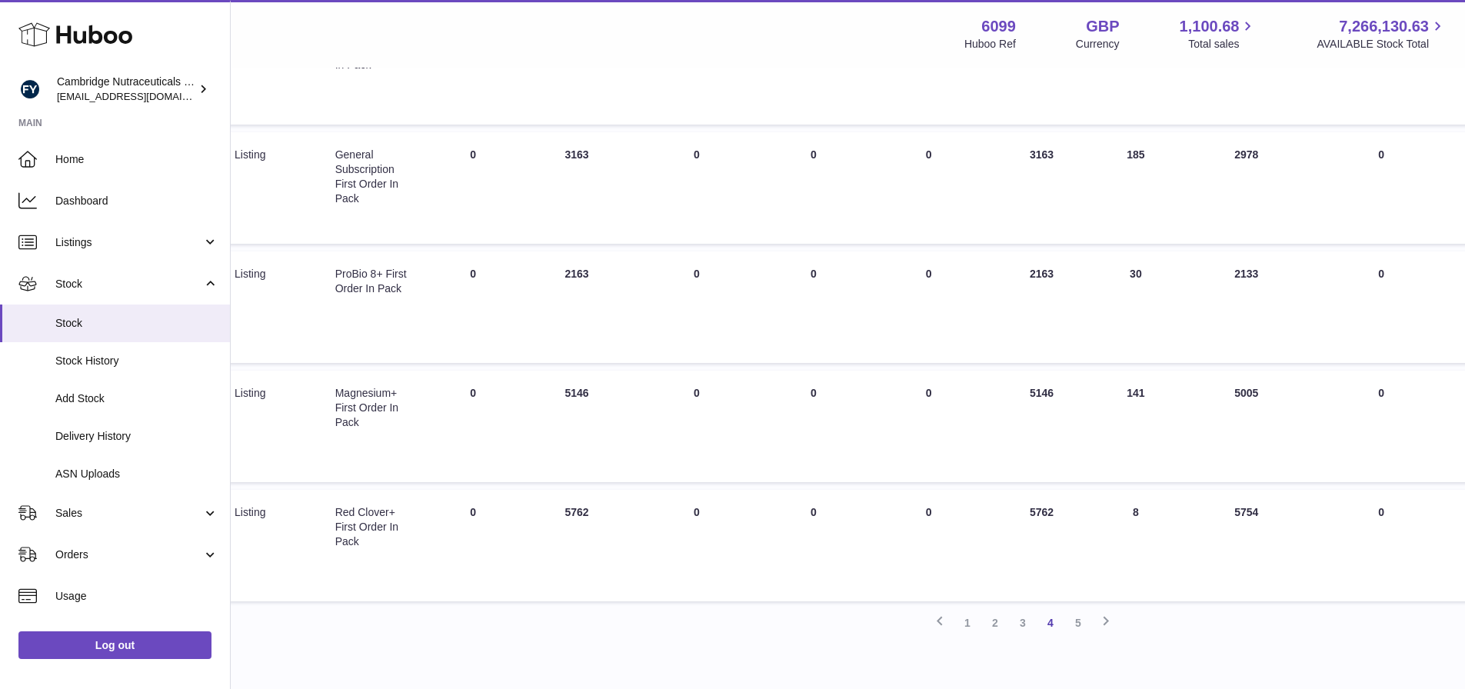
scroll to position [915, 321]
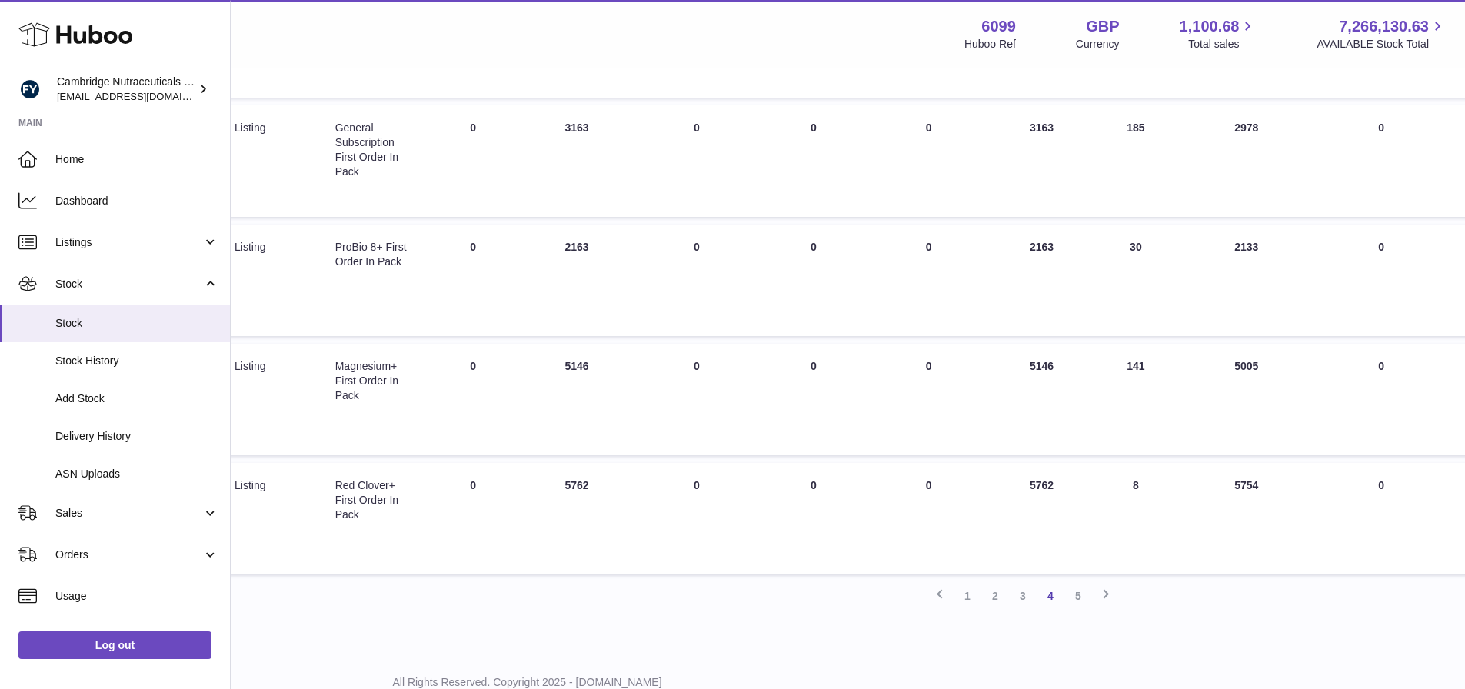
drag, startPoint x: 587, startPoint y: 488, endPoint x: 574, endPoint y: 487, distance: 13.9
click at [574, 487] on td "ON HAND Total 5762" at bounding box center [576, 518] width 115 height 111
click at [566, 487] on td "ON HAND Total 5762" at bounding box center [576, 518] width 115 height 111
drag, startPoint x: 566, startPoint y: 487, endPoint x: 591, endPoint y: 487, distance: 25.4
click at [591, 487] on td "ON HAND Total 5762" at bounding box center [576, 518] width 115 height 111
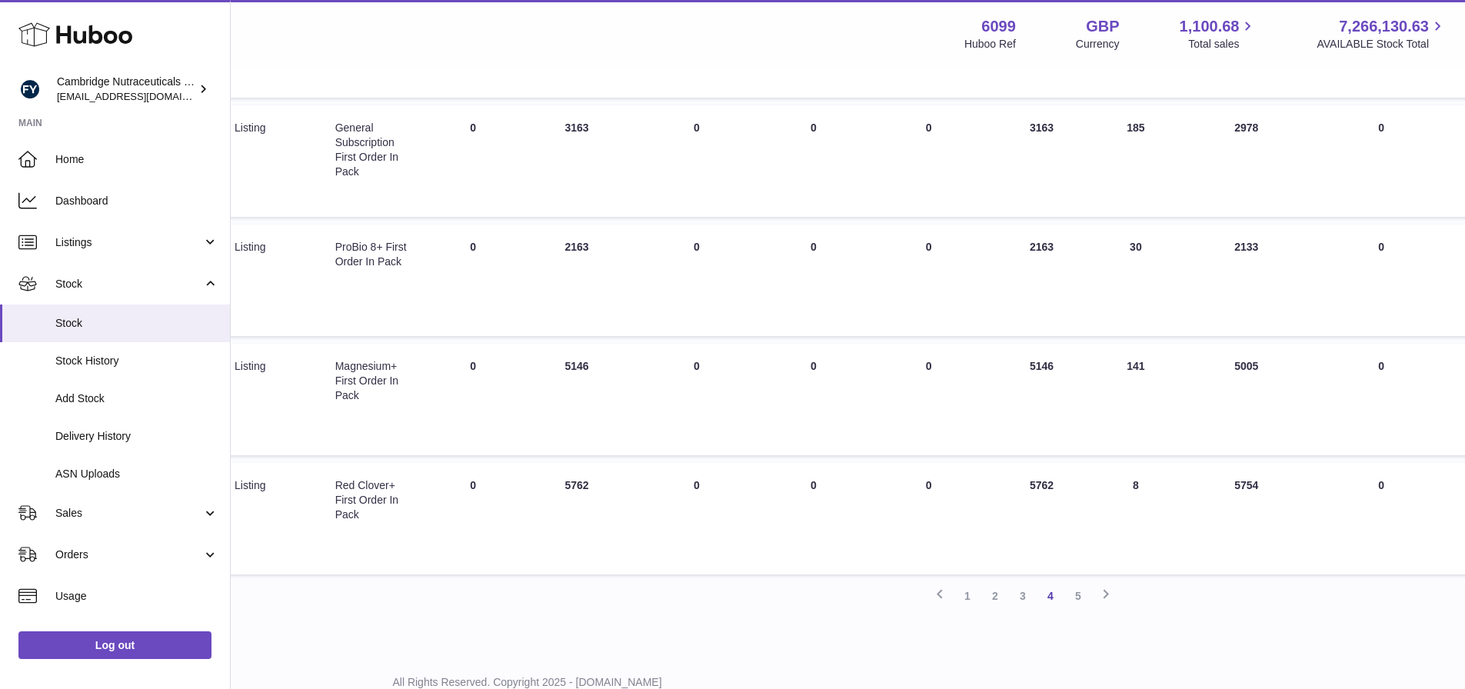
drag, startPoint x: 1258, startPoint y: 482, endPoint x: 1231, endPoint y: 484, distance: 27.0
click at [1231, 484] on td "30 DAYS PROJECTED 5754" at bounding box center [1246, 518] width 138 height 111
click at [1079, 593] on link "5" at bounding box center [1078, 596] width 28 height 28
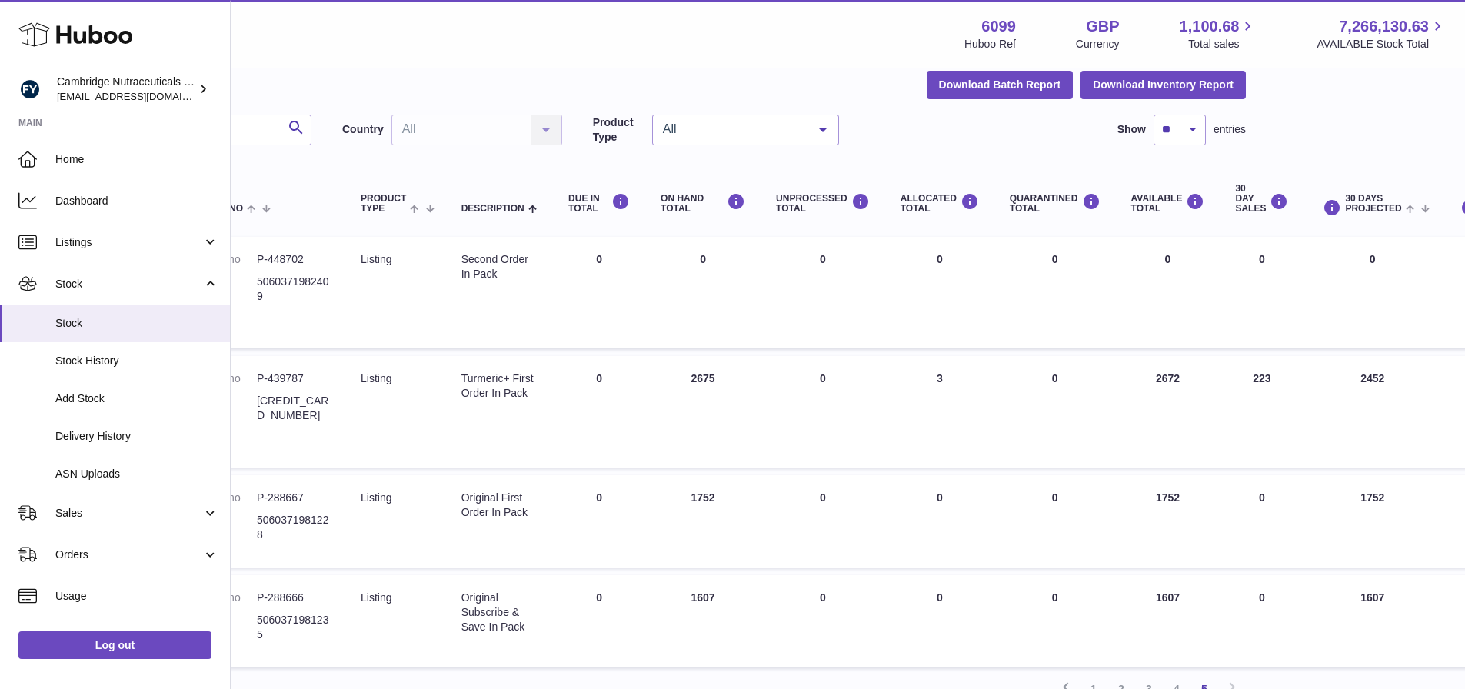
scroll to position [69, 198]
drag, startPoint x: 706, startPoint y: 383, endPoint x: 689, endPoint y: 387, distance: 17.3
click at [689, 387] on td "ON HAND Total 2675" at bounding box center [699, 411] width 115 height 111
drag, startPoint x: 1386, startPoint y: 384, endPoint x: 1360, endPoint y: 383, distance: 26.1
click at [1360, 384] on td "30 DAYS PROJECTED 2452" at bounding box center [1369, 411] width 138 height 111
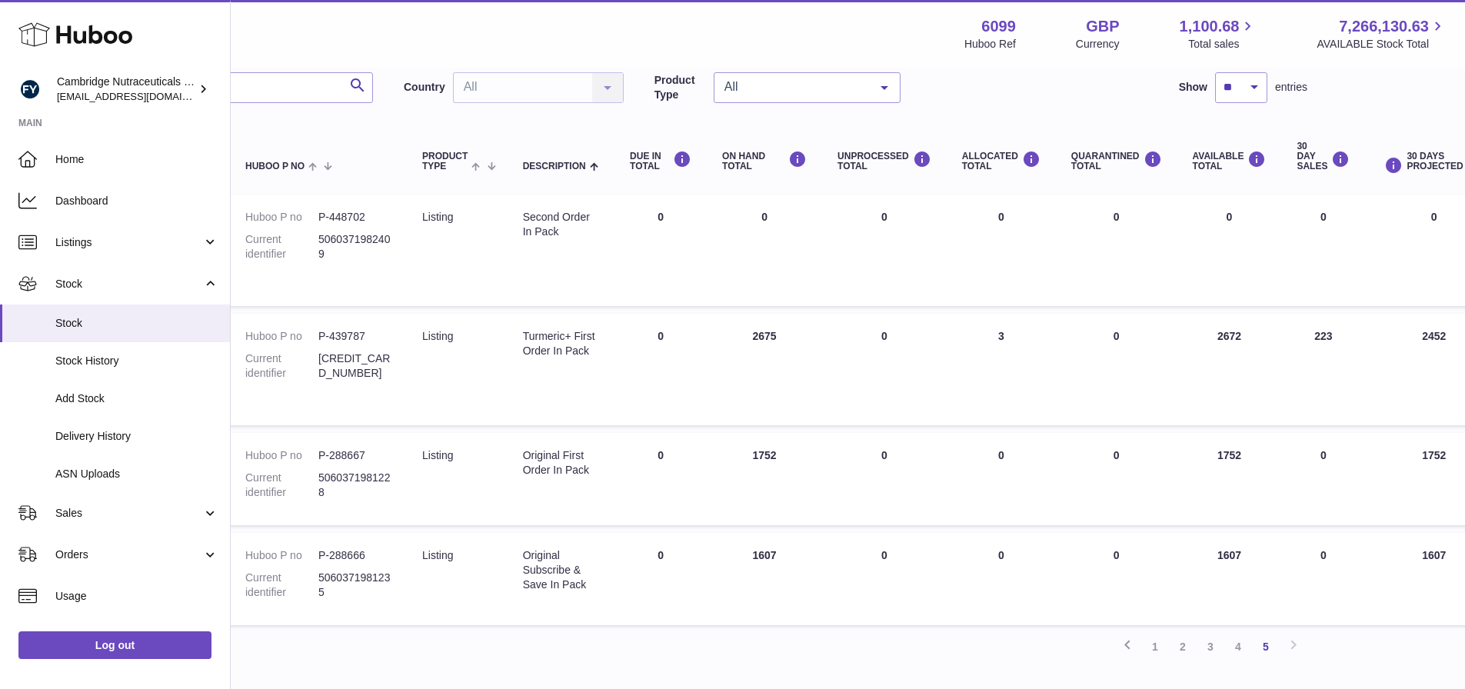
scroll to position [215, 133]
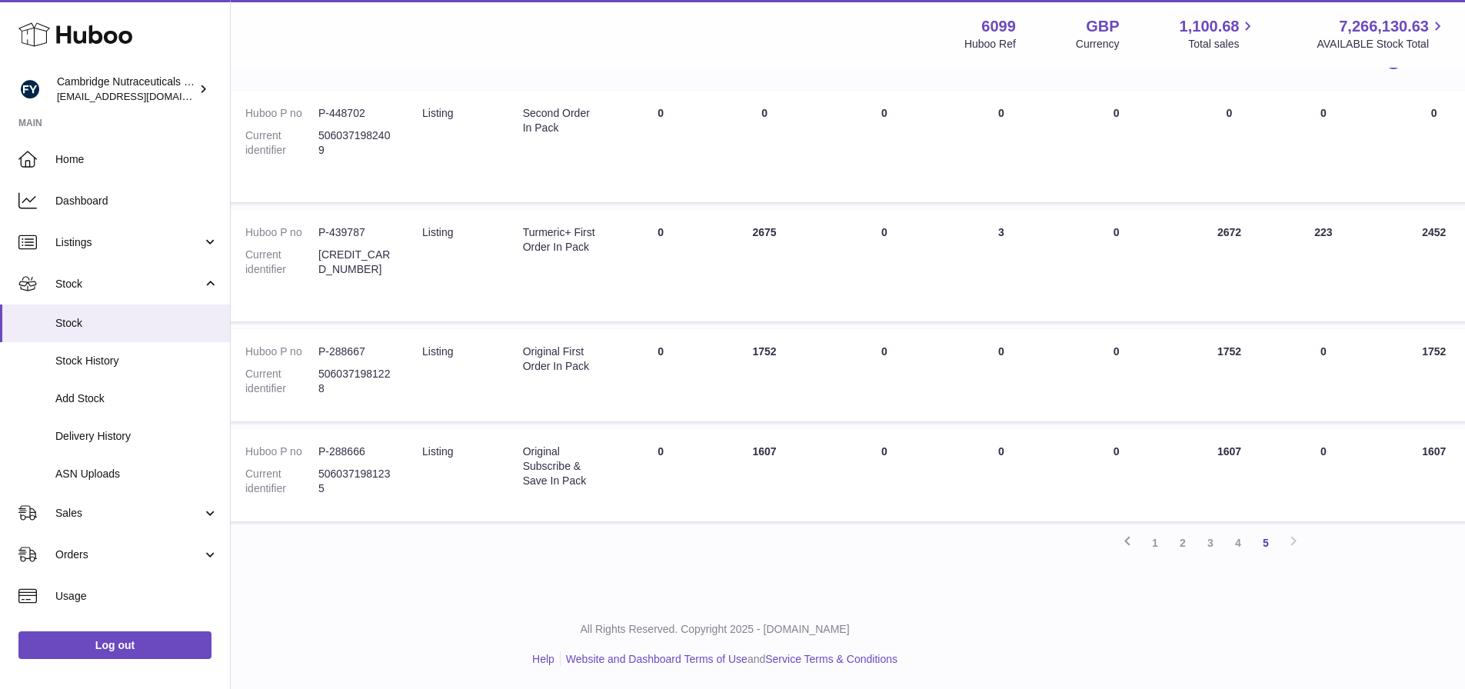
drag, startPoint x: 784, startPoint y: 449, endPoint x: 747, endPoint y: 454, distance: 37.2
click at [747, 454] on td "ON HAND Total 1607" at bounding box center [763, 475] width 115 height 92
drag, startPoint x: 772, startPoint y: 686, endPoint x: 828, endPoint y: 686, distance: 56.1
click at [828, 686] on div "All Rights Reserved. Copyright 2025 - [DOMAIN_NAME] Help Website and Dashboard …" at bounding box center [715, 644] width 1234 height 91
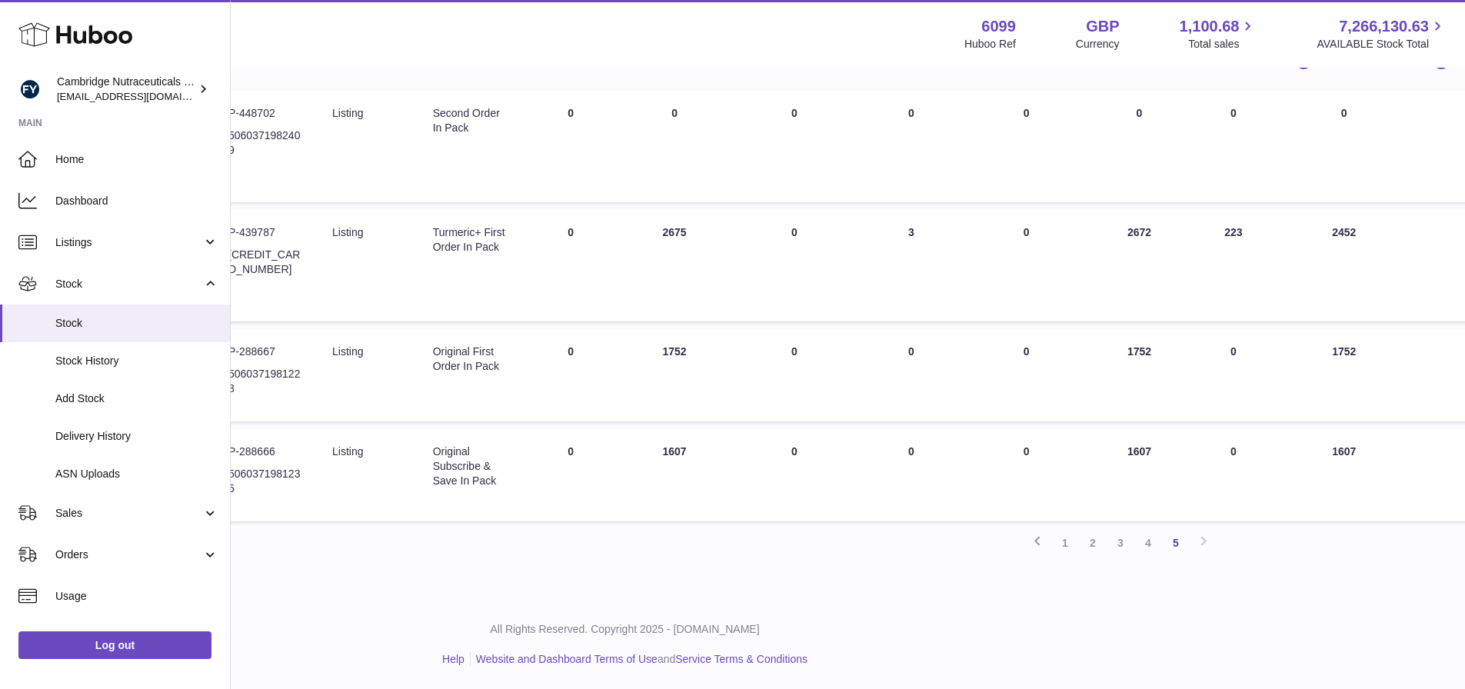
scroll to position [215, 221]
drag, startPoint x: 1152, startPoint y: 452, endPoint x: 1136, endPoint y: 447, distance: 16.3
click at [1132, 447] on td "AVAILABLE Total 1607" at bounding box center [1141, 475] width 105 height 92
drag, startPoint x: 689, startPoint y: 355, endPoint x: 652, endPoint y: 355, distance: 36.9
click at [652, 355] on td "ON HAND Total 1752" at bounding box center [675, 375] width 115 height 92
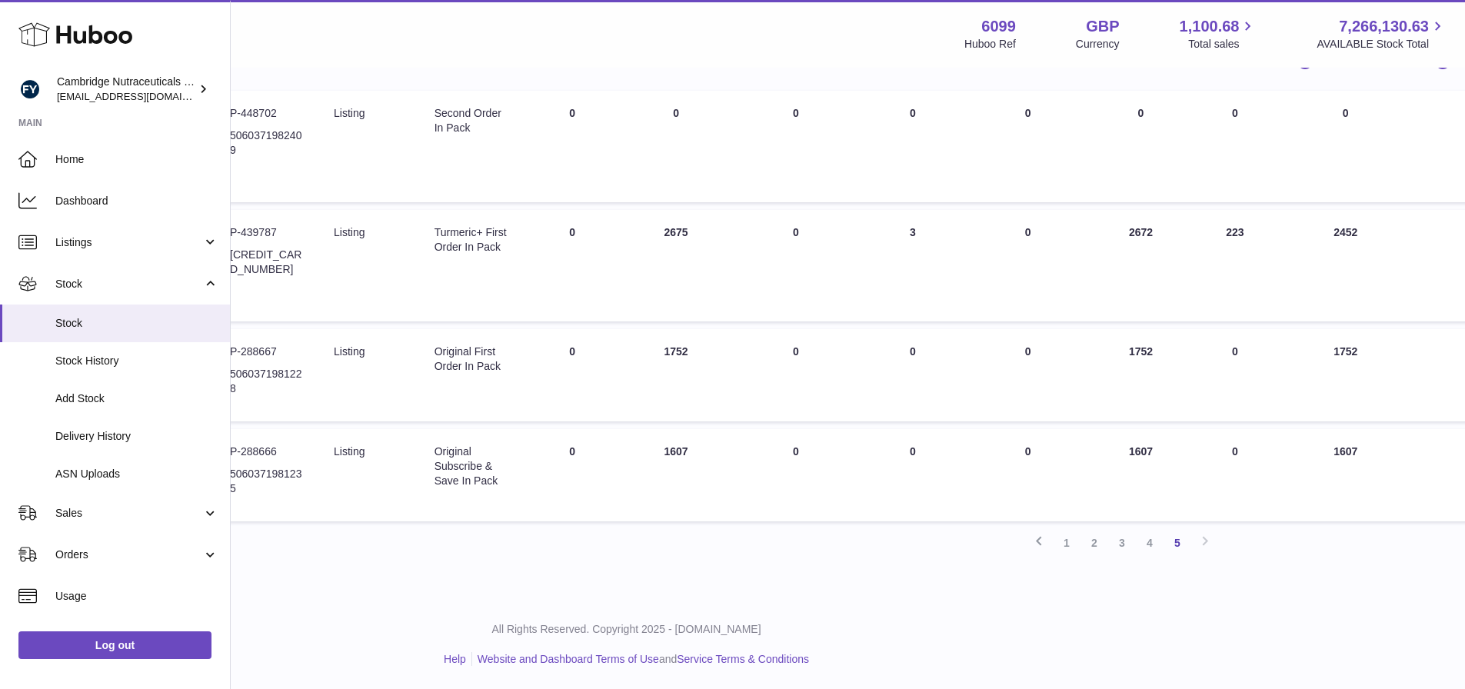
click at [695, 452] on td "ON HAND Total 1607" at bounding box center [675, 475] width 115 height 92
drag, startPoint x: 698, startPoint y: 441, endPoint x: 676, endPoint y: 447, distance: 22.9
click at [664, 447] on td "ON HAND Total 1607" at bounding box center [675, 475] width 115 height 92
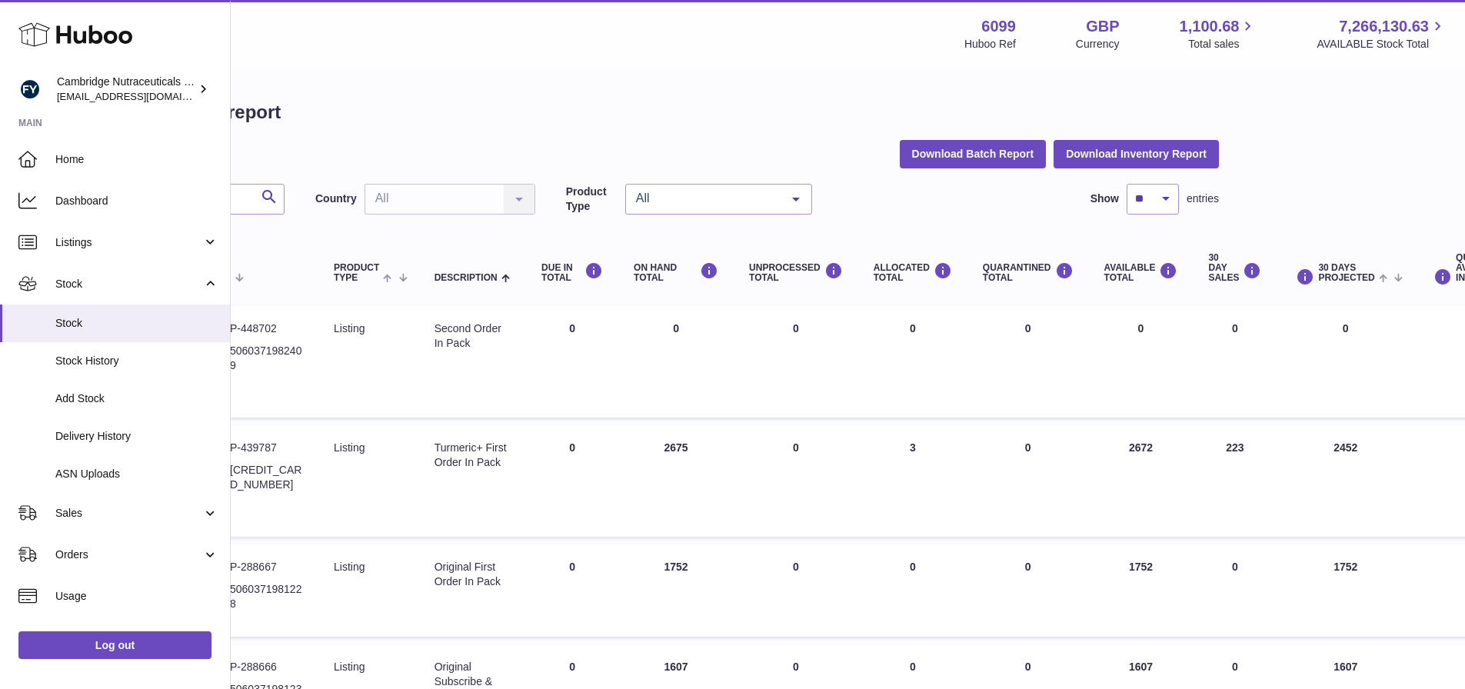
scroll to position [0, 0]
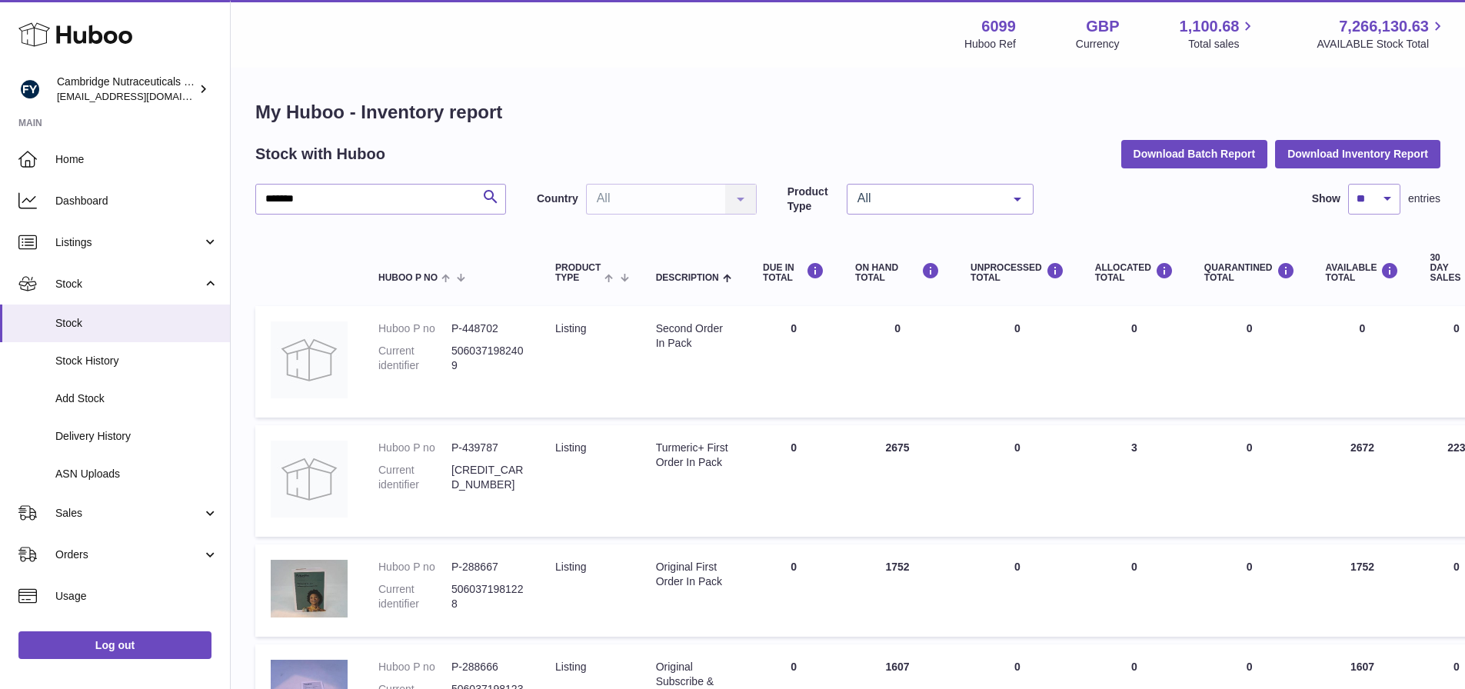
drag, startPoint x: 332, startPoint y: 184, endPoint x: 295, endPoint y: 189, distance: 37.3
click at [290, 185] on div "My Huboo - Inventory report Stock with Huboo Download Batch Report Download Inv…" at bounding box center [847, 436] width 1185 height 672
drag, startPoint x: 341, startPoint y: 200, endPoint x: 81, endPoint y: 181, distance: 261.3
click at [81, 181] on div "Huboo Cambridge Nutraceuticals Ltd [EMAIL_ADDRESS][DOMAIN_NAME] Main Home Dashb…" at bounding box center [732, 452] width 1465 height 904
paste input "**********"
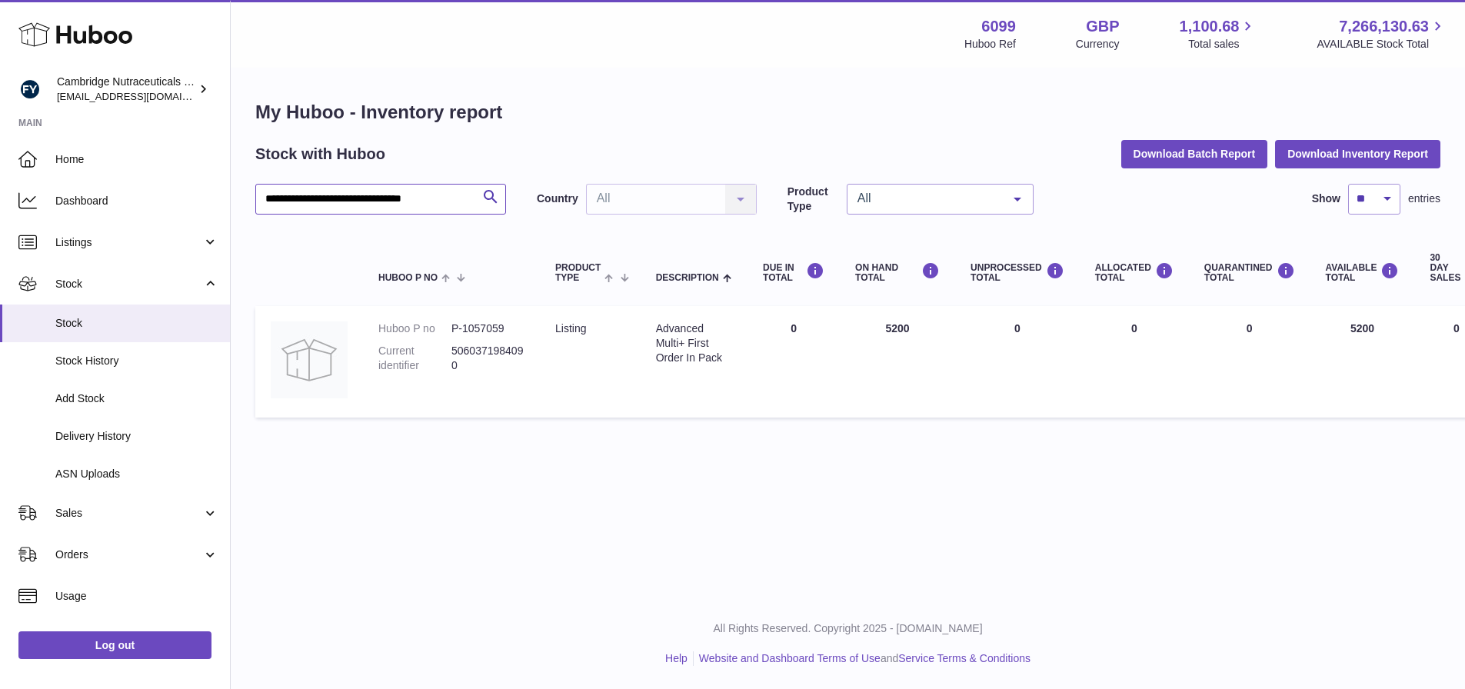
scroll to position [12, 0]
drag, startPoint x: 511, startPoint y: 319, endPoint x: 450, endPoint y: 321, distance: 61.5
click at [450, 321] on dl "Huboo P no P-1057059 Current identifier 5060371984090" at bounding box center [451, 350] width 146 height 59
drag, startPoint x: 351, startPoint y: 192, endPoint x: 570, endPoint y: 202, distance: 220.1
click at [570, 202] on div "**********" at bounding box center [847, 199] width 1185 height 31
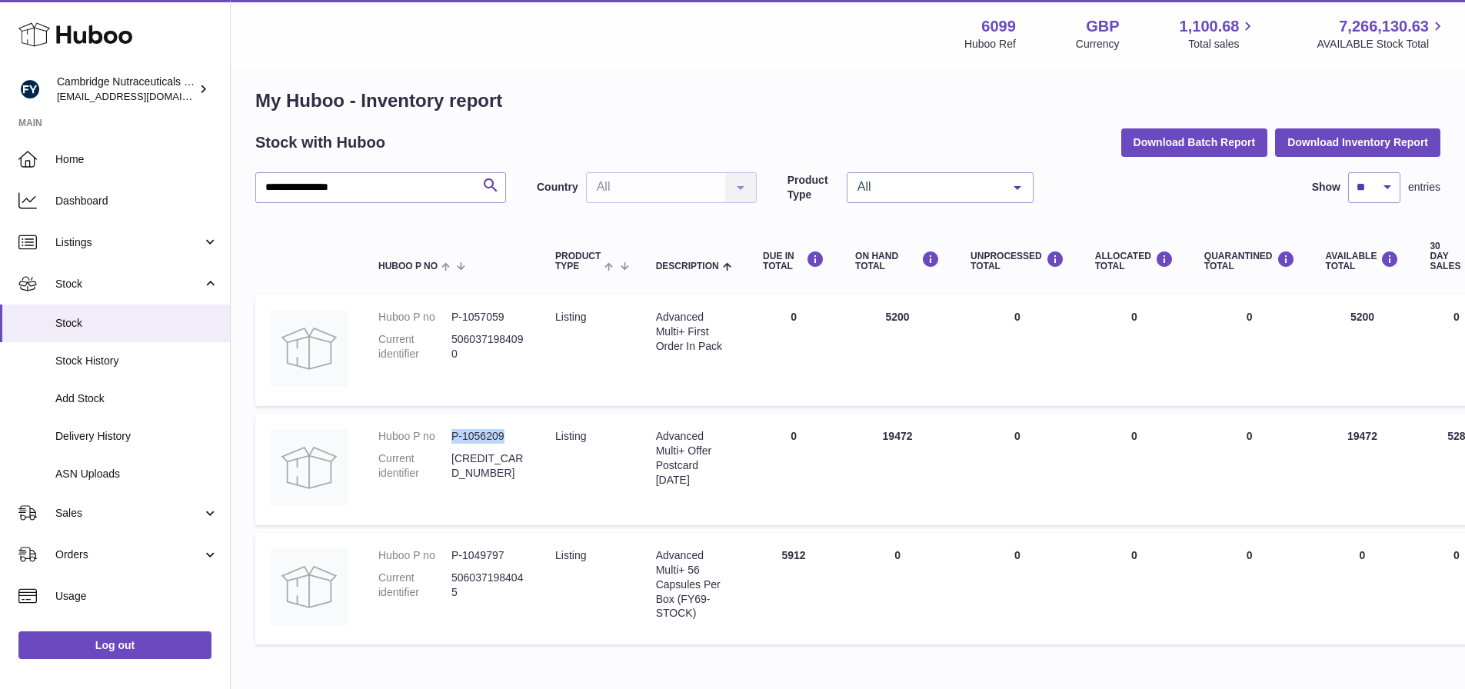
drag, startPoint x: 506, startPoint y: 437, endPoint x: 453, endPoint y: 440, distance: 53.1
click at [453, 440] on dd "P-1056209" at bounding box center [487, 436] width 73 height 15
drag, startPoint x: 351, startPoint y: 187, endPoint x: 13, endPoint y: 151, distance: 340.2
click at [56, 164] on div "**********" at bounding box center [732, 380] width 1465 height 785
type input "**********"
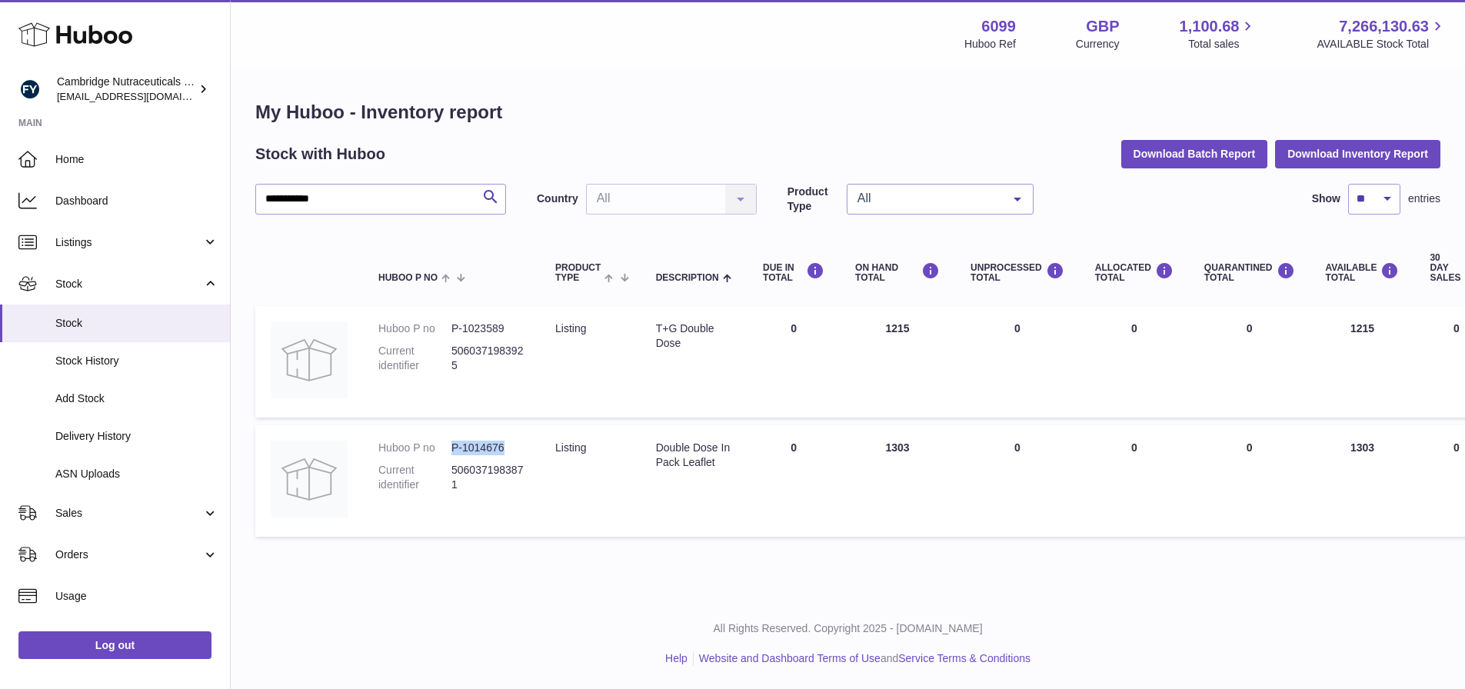
drag, startPoint x: 515, startPoint y: 435, endPoint x: 451, endPoint y: 442, distance: 64.2
click at [451, 442] on dd "P-1014676" at bounding box center [487, 448] width 73 height 15
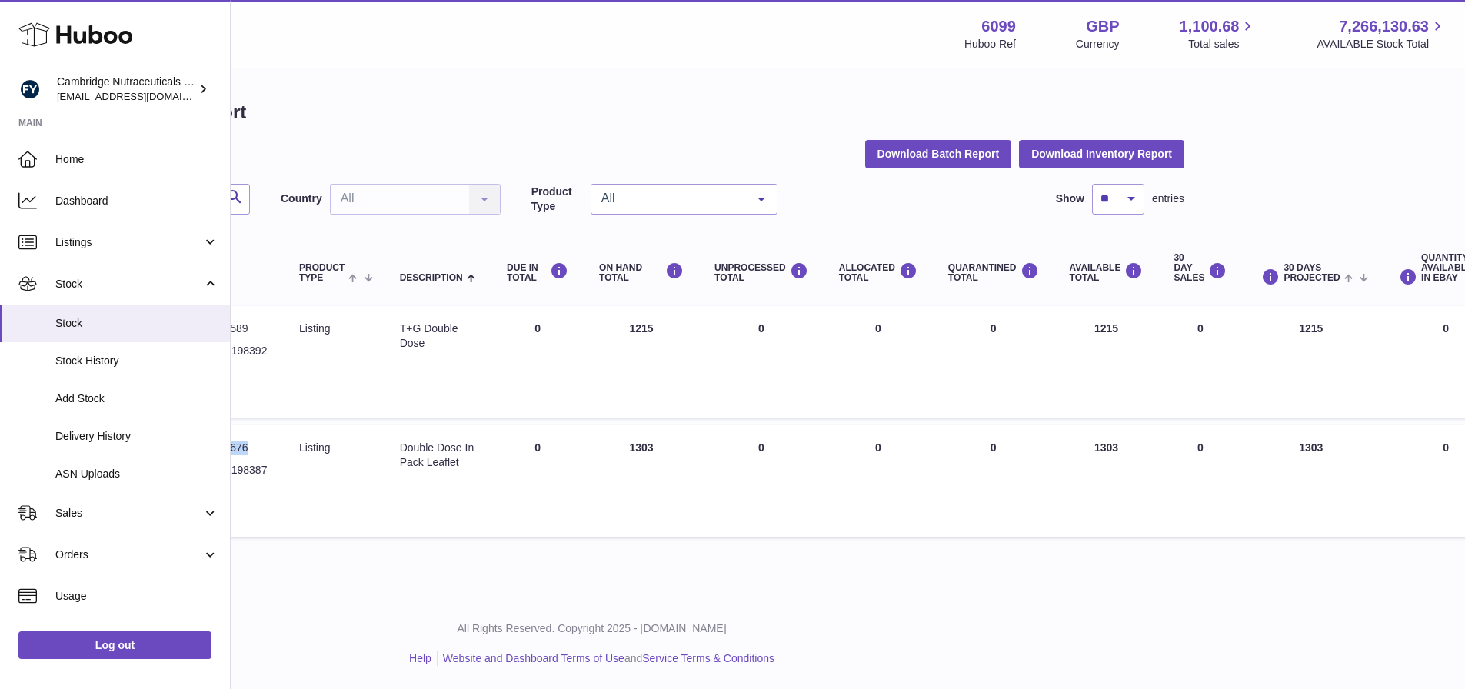
scroll to position [12, 254]
